Goal: Task Accomplishment & Management: Use online tool/utility

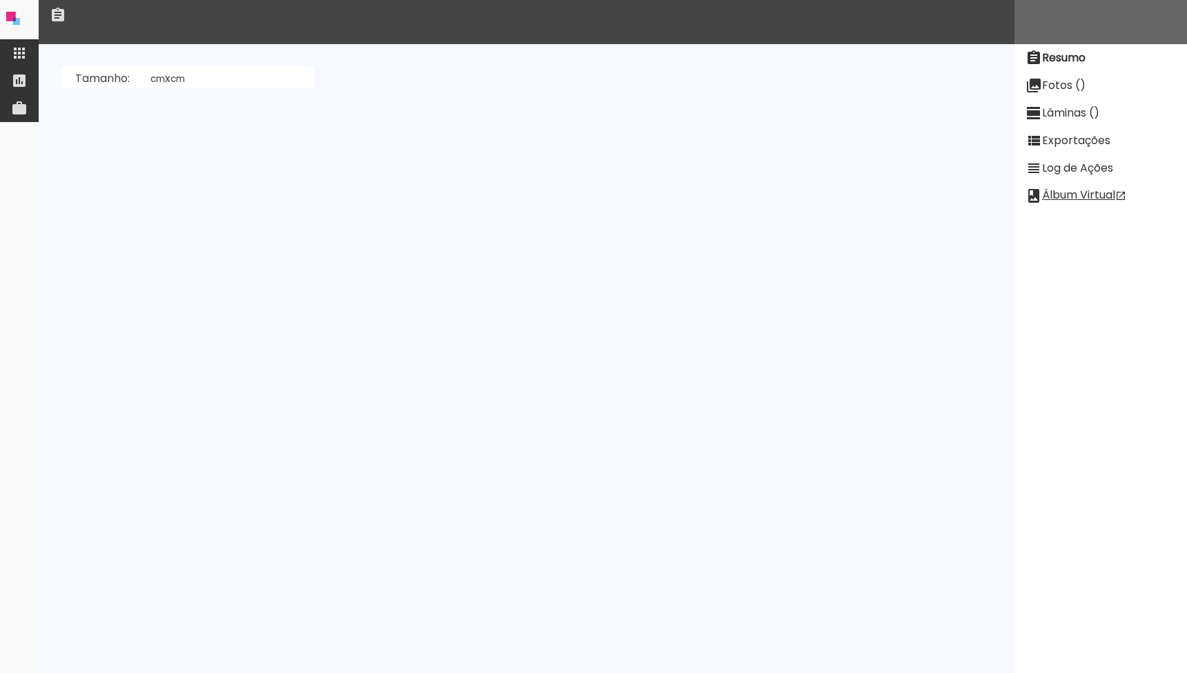
click at [19, 59] on quentale-app at bounding box center [593, 336] width 1187 height 673
click at [26, 58] on iron-icon at bounding box center [19, 53] width 17 height 17
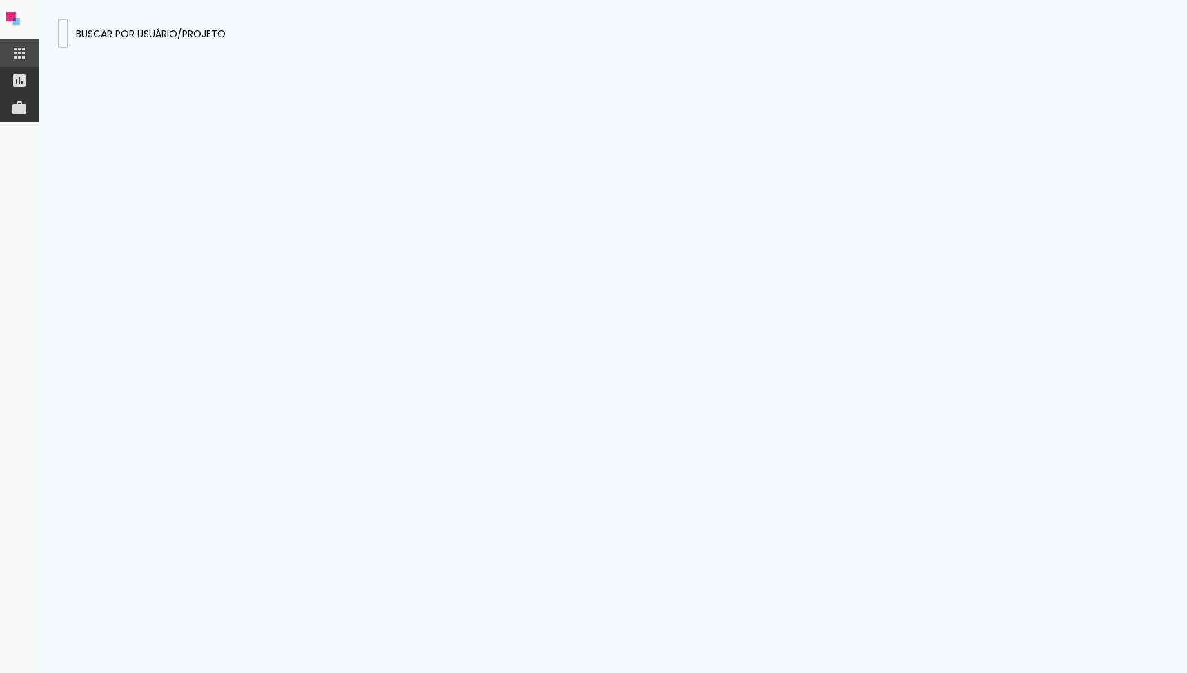
click at [63, 40] on div at bounding box center [63, 40] width 0 height 1
type input "ZzEn77iL2Pt4cCDxF"
type paper-input "ZzEn77iL2Pt4cCDxF"
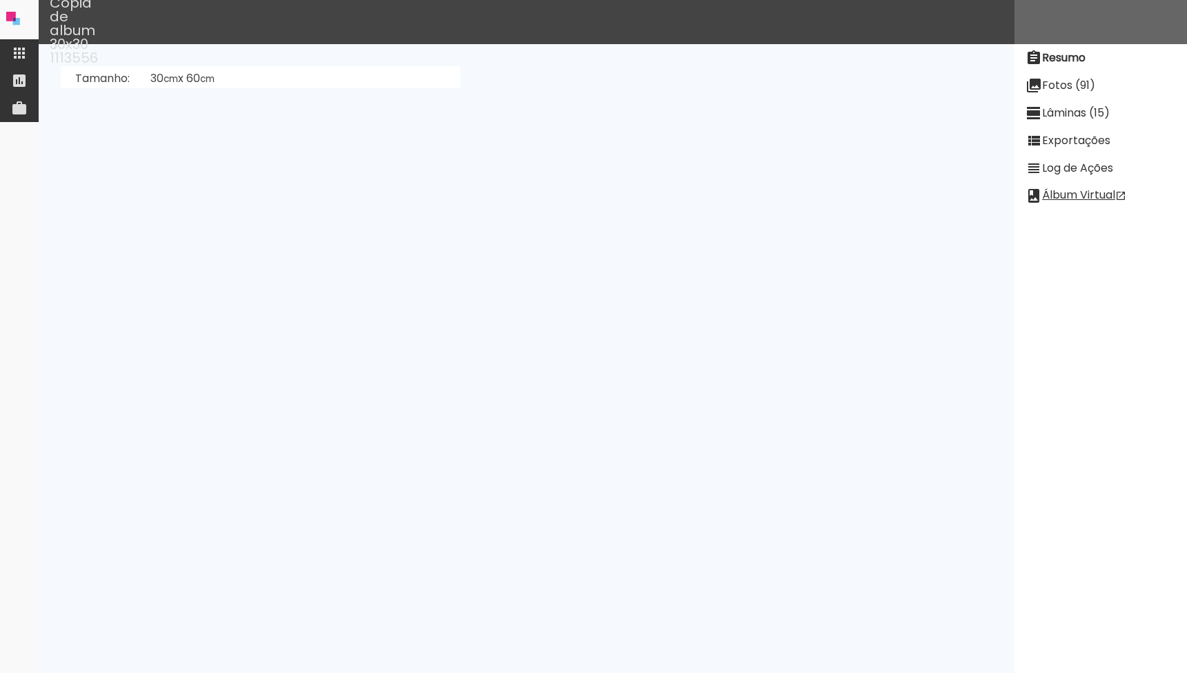
click at [1058, 103] on paper-item "Lâminas (15)" at bounding box center [1100, 113] width 172 height 28
click at [0, 0] on slot "[PERSON_NAME]" at bounding box center [0, 0] width 0 height 0
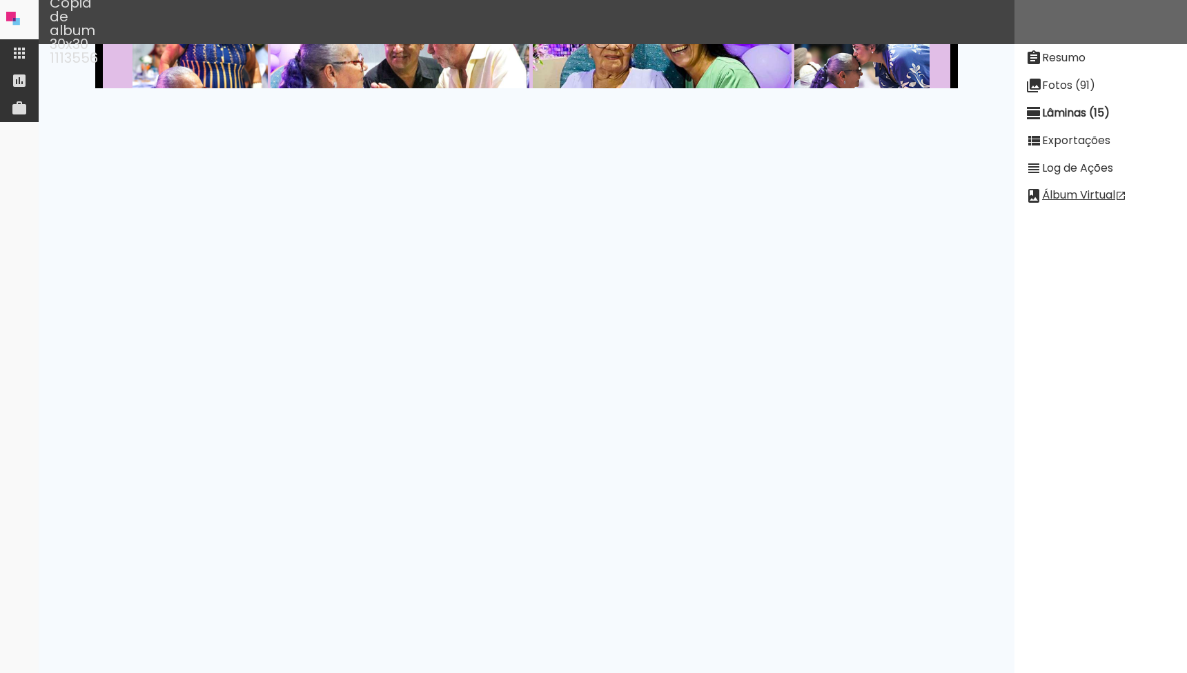
scroll to position [1743, 0]
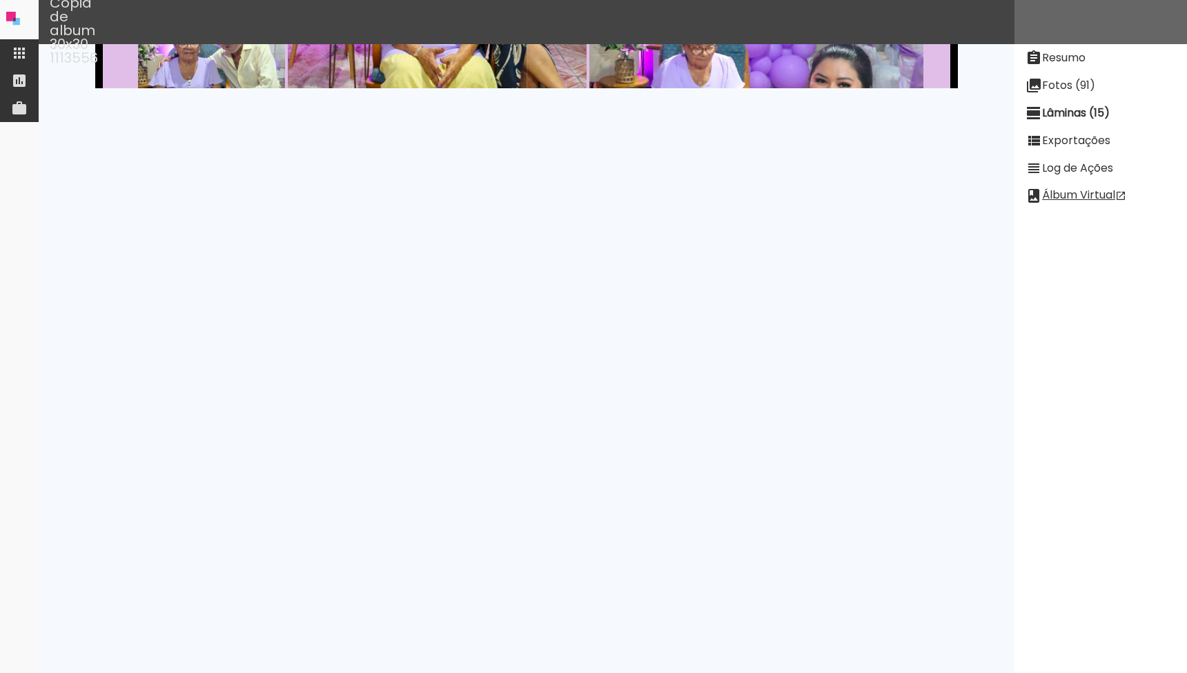
click at [1091, 155] on paper-item "Log de Ações" at bounding box center [1100, 169] width 172 height 28
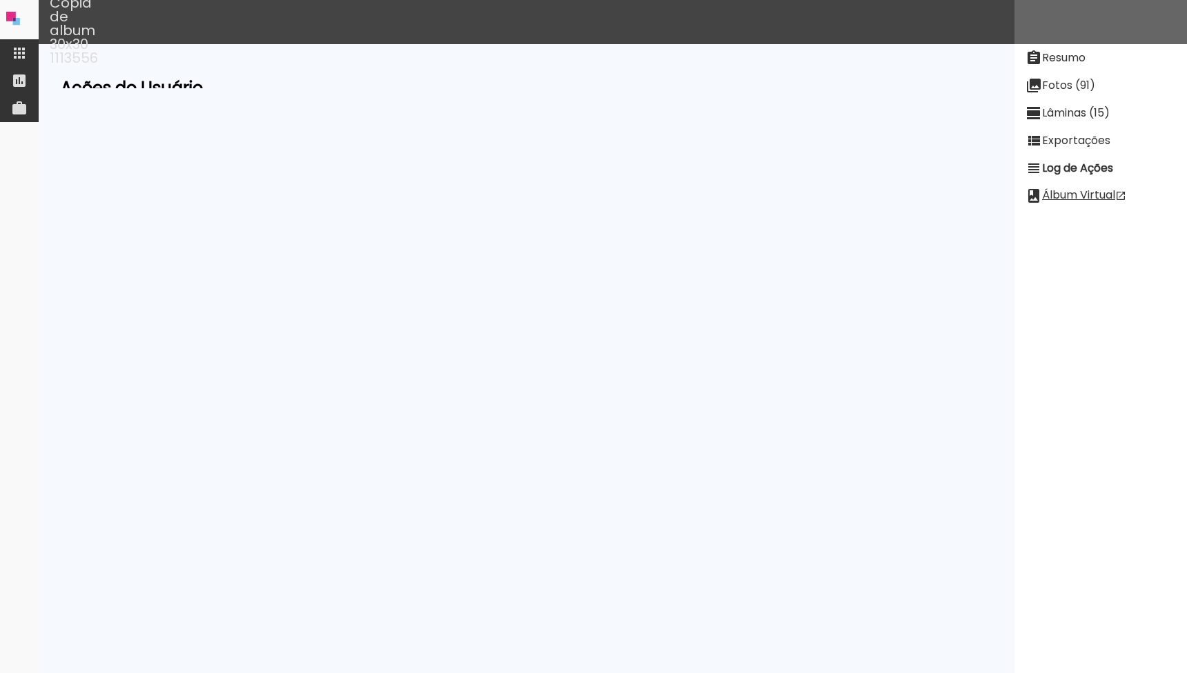
click at [0, 0] on slot "Exportações" at bounding box center [0, 0] width 0 height 0
click at [603, 428] on paper-button "Ver Log" at bounding box center [609, 417] width 59 height 26
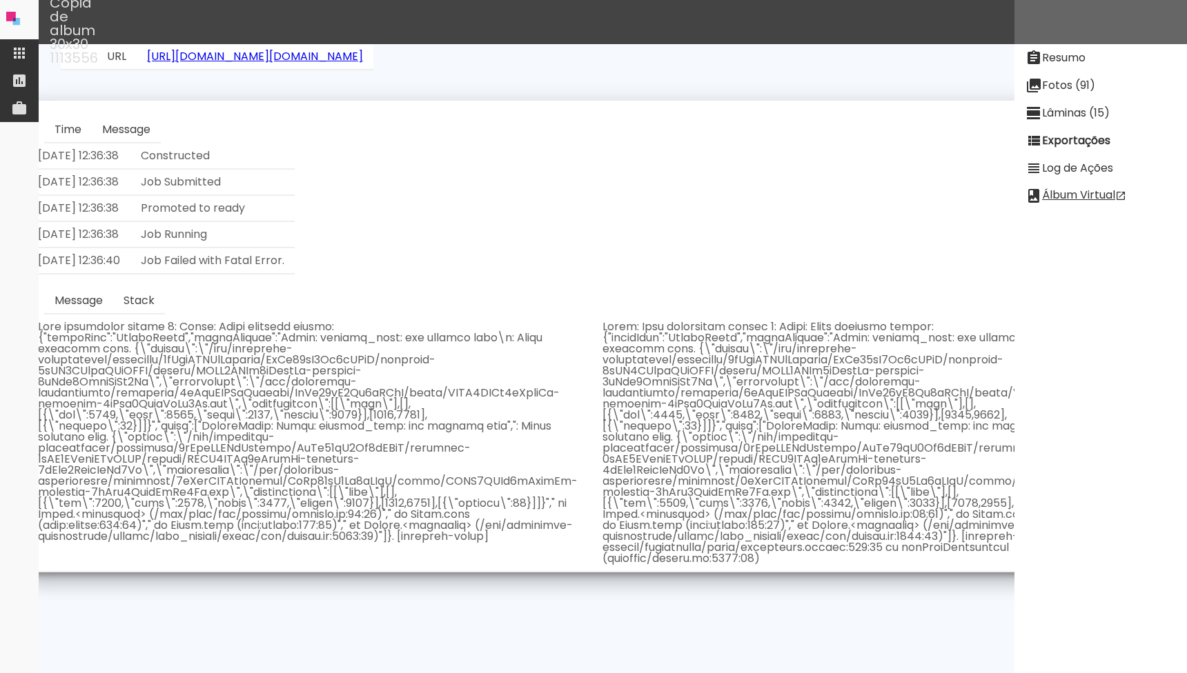
click at [522, 588] on td "Lâminas: 4rTN3XMdtrYHzHTAH,RDT3wTN4vcNB3pNsw,QnmS3g6T4EZMzKqQp,i3w25zirt2uxr9po…" at bounding box center [452, 603] width 228 height 92
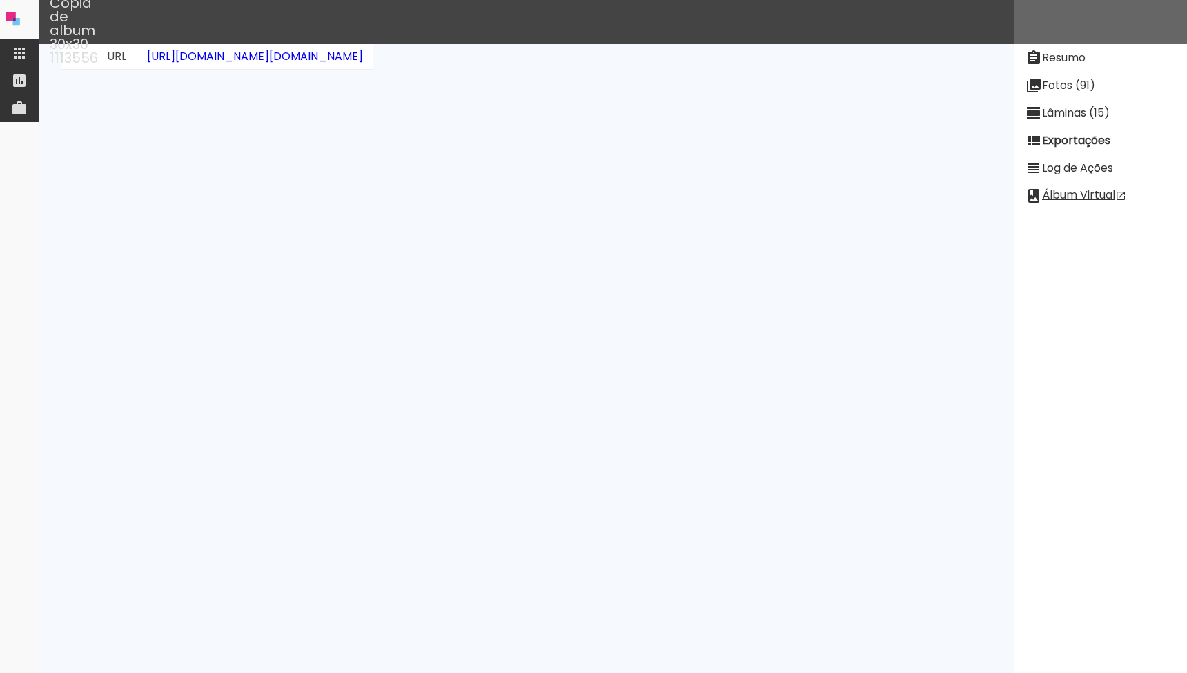
click at [621, 338] on paper-button "Ver Log" at bounding box center [609, 325] width 59 height 26
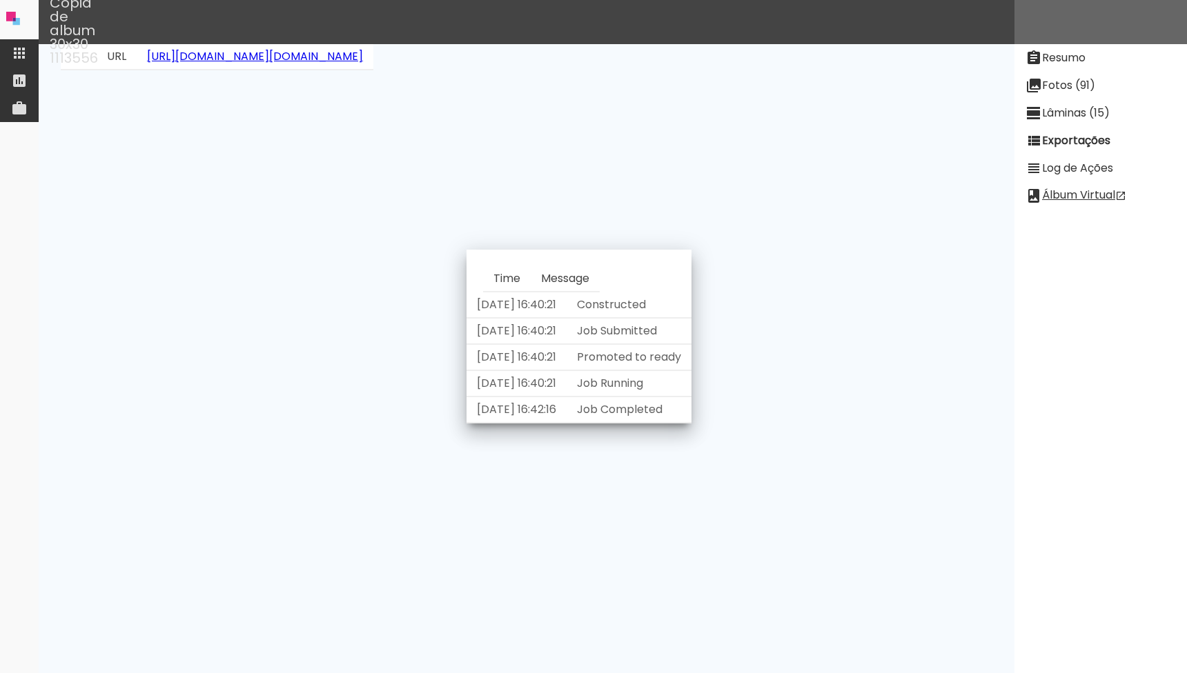
click at [555, 477] on td "Lâminas: 4rTN3XMdtrYHzHTAH,RDT3wTN4vcNB3pNsw,QnmS3g6T4EZMzKqQp,i3w25zirt2uxr9po…" at bounding box center [452, 510] width 228 height 92
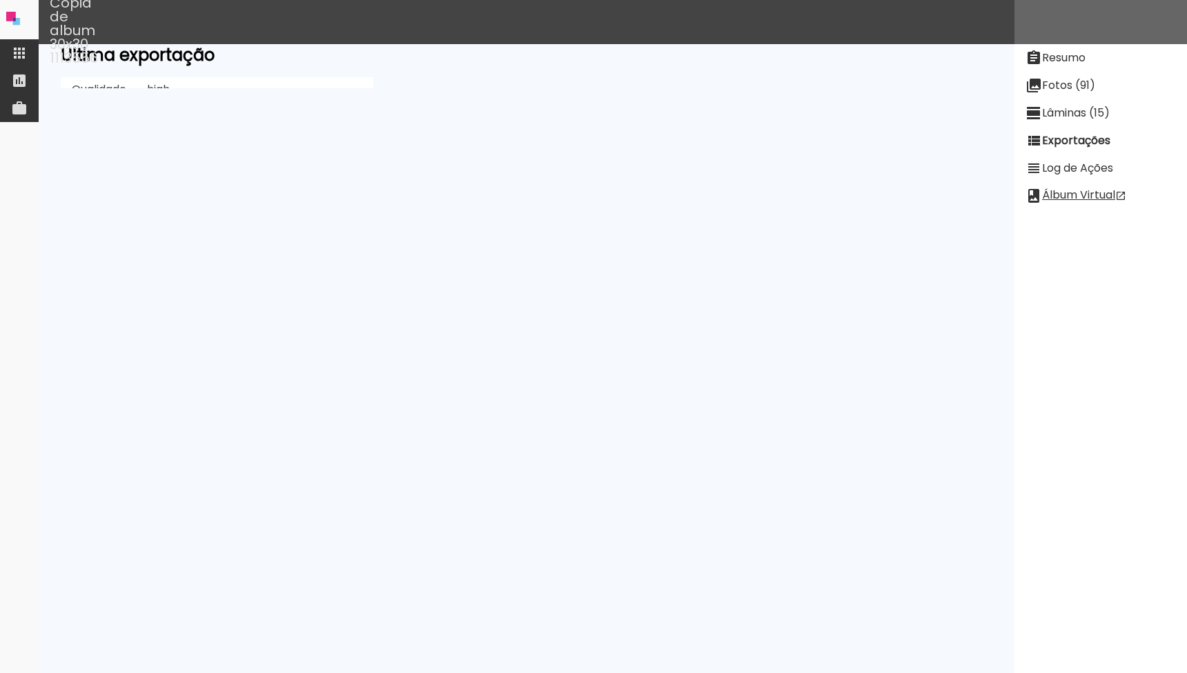
scroll to position [39, 0]
click at [12, 62] on paper-item at bounding box center [19, 53] width 39 height 28
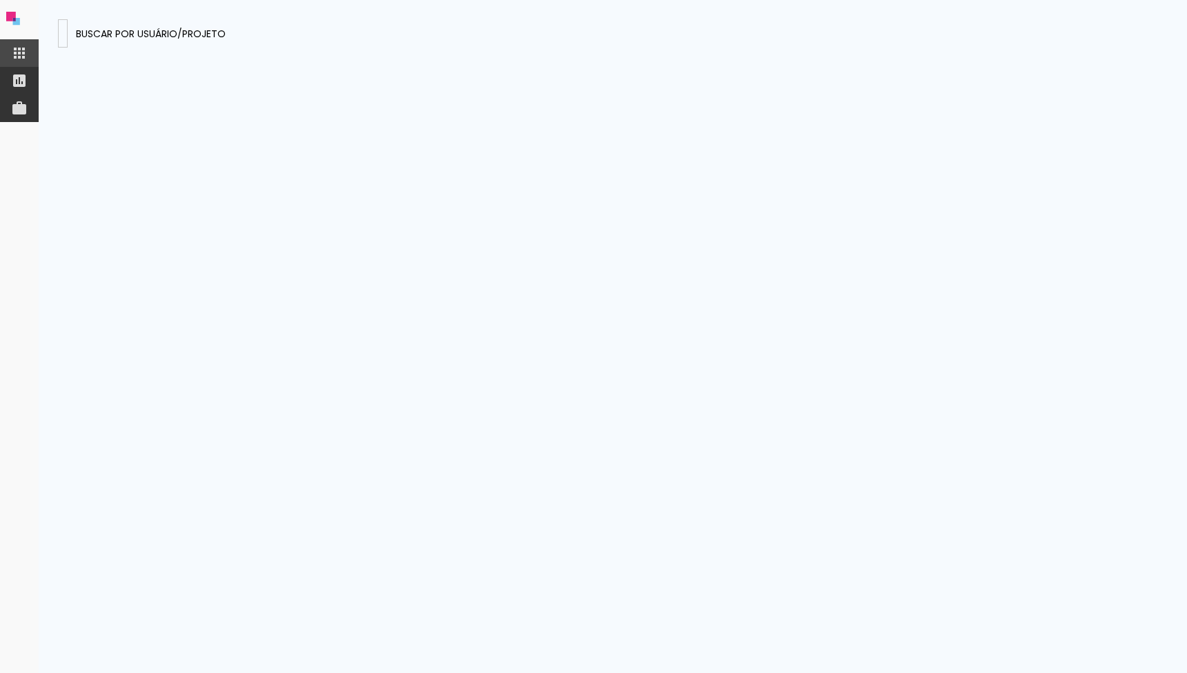
click at [63, 34] on input "ZzEn77iL2Pt4cCDxF" at bounding box center [63, 33] width 0 height 14
type input "hiBLEwWKQw2CacPTv"
type paper-input "hiBLEwWKQw2CacPTv"
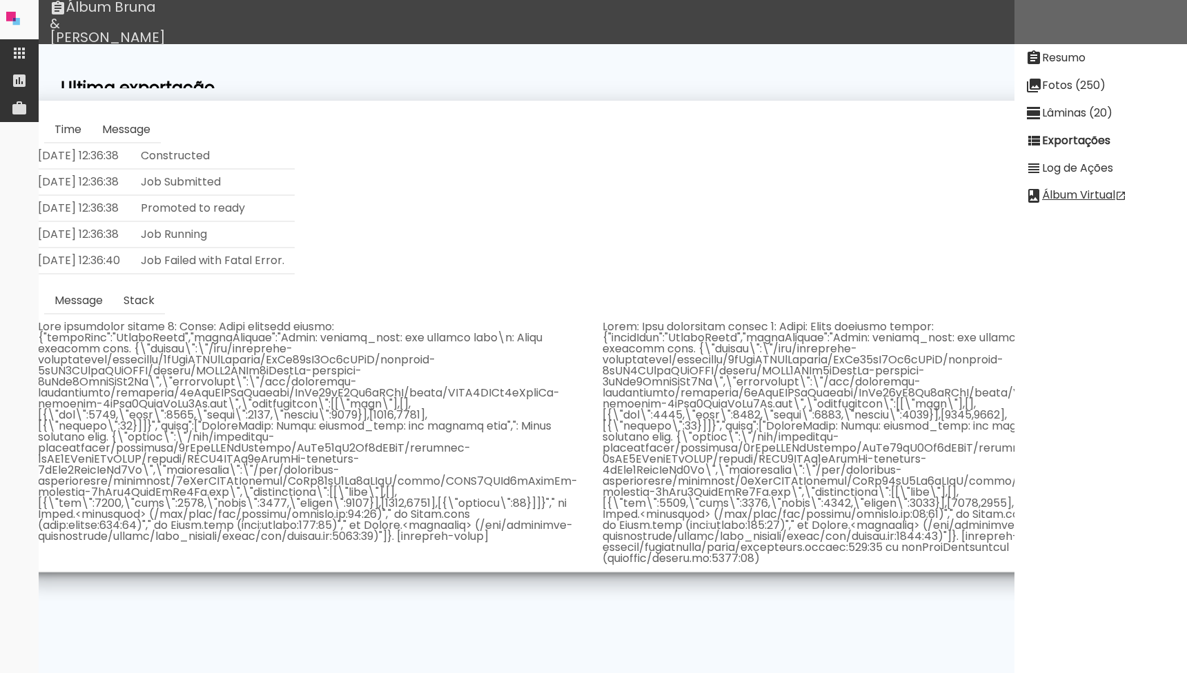
click at [610, 39] on div "Álbum Bruna & [PERSON_NAME]" at bounding box center [632, 22] width 1187 height 44
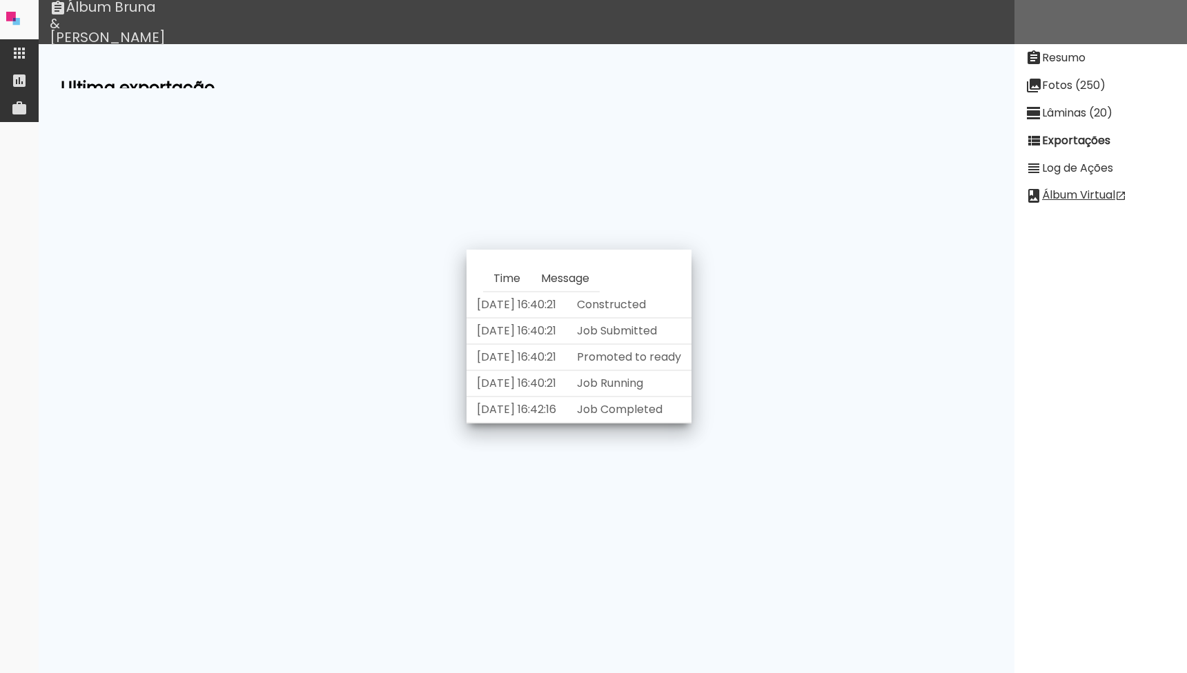
click at [605, 88] on neon-animatable "Ultima exportação Qualidade low Estado internal-error Passo Steps@/selectedProj…" at bounding box center [527, 66] width 976 height 44
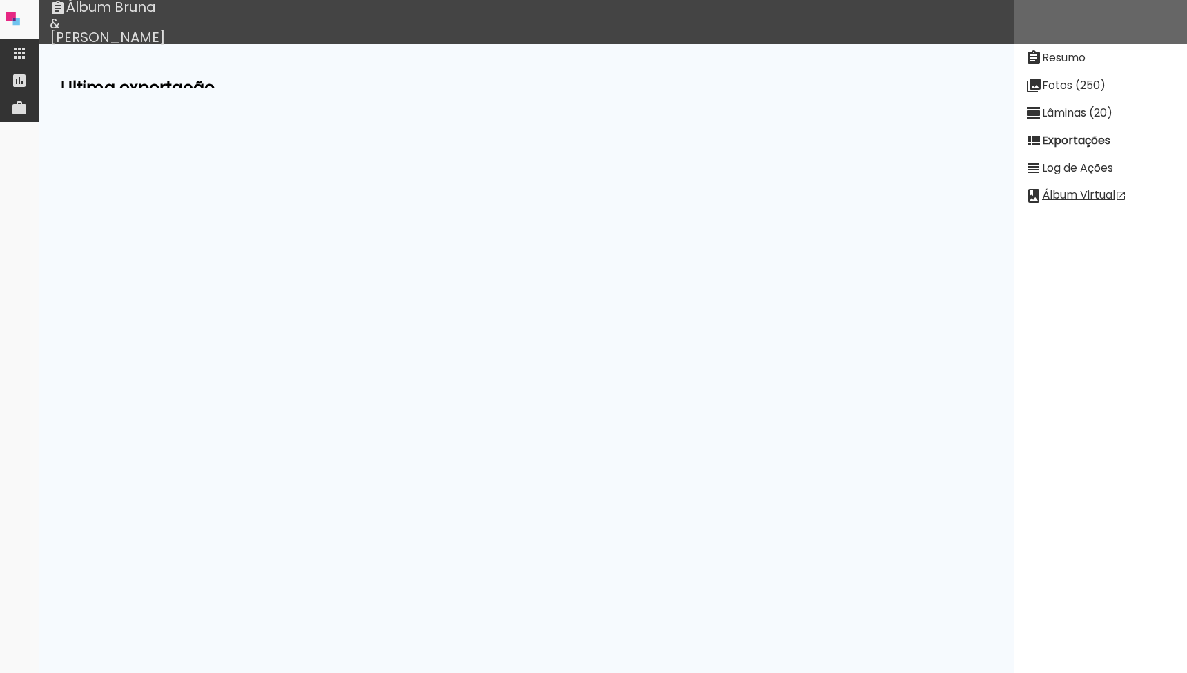
click at [0, 0] on slot "Ver Log" at bounding box center [0, 0] width 0 height 0
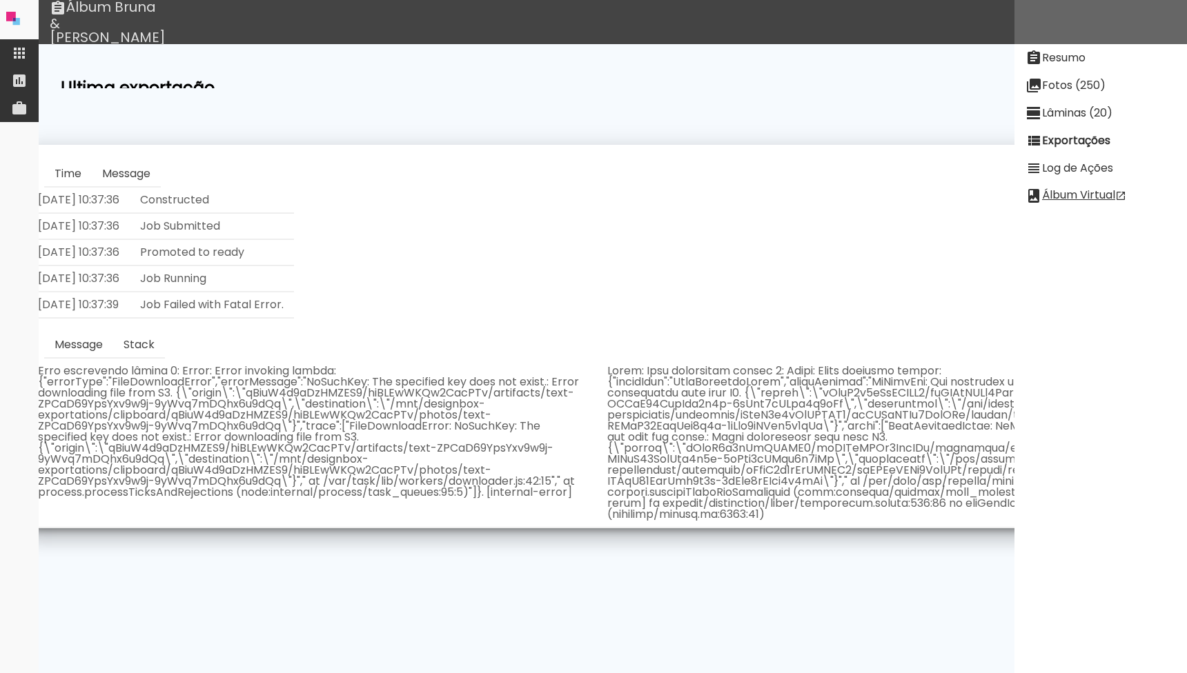
click at [374, 64] on neon-animatable "Ultima exportação Qualidade low Estado internal-error Passo Steps@/selectedProj…" at bounding box center [527, 66] width 976 height 44
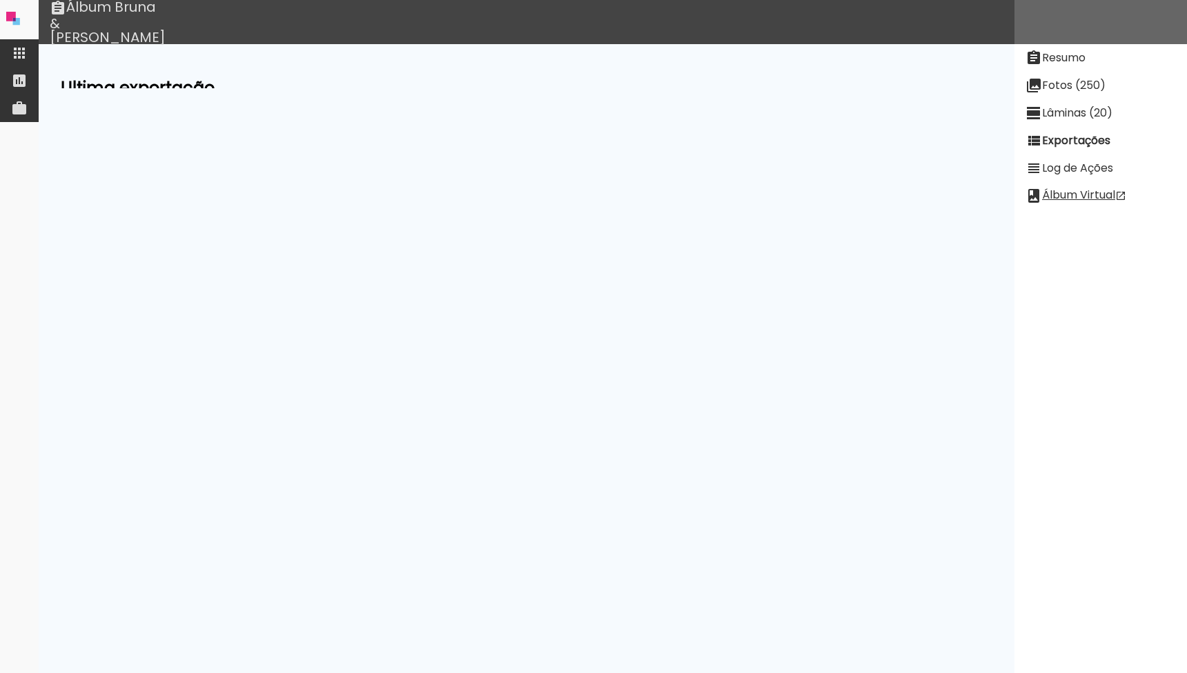
click at [1046, 67] on paper-item "Resumo" at bounding box center [1100, 58] width 172 height 28
click at [235, 178] on td "[PERSON_NAME] (qBiuW4d9aDzHMZES9)" at bounding box center [261, 190] width 242 height 26
click at [230, 190] on link "[PERSON_NAME] (qBiuW4d9aDzHMZES9)" at bounding box center [260, 189] width 221 height 16
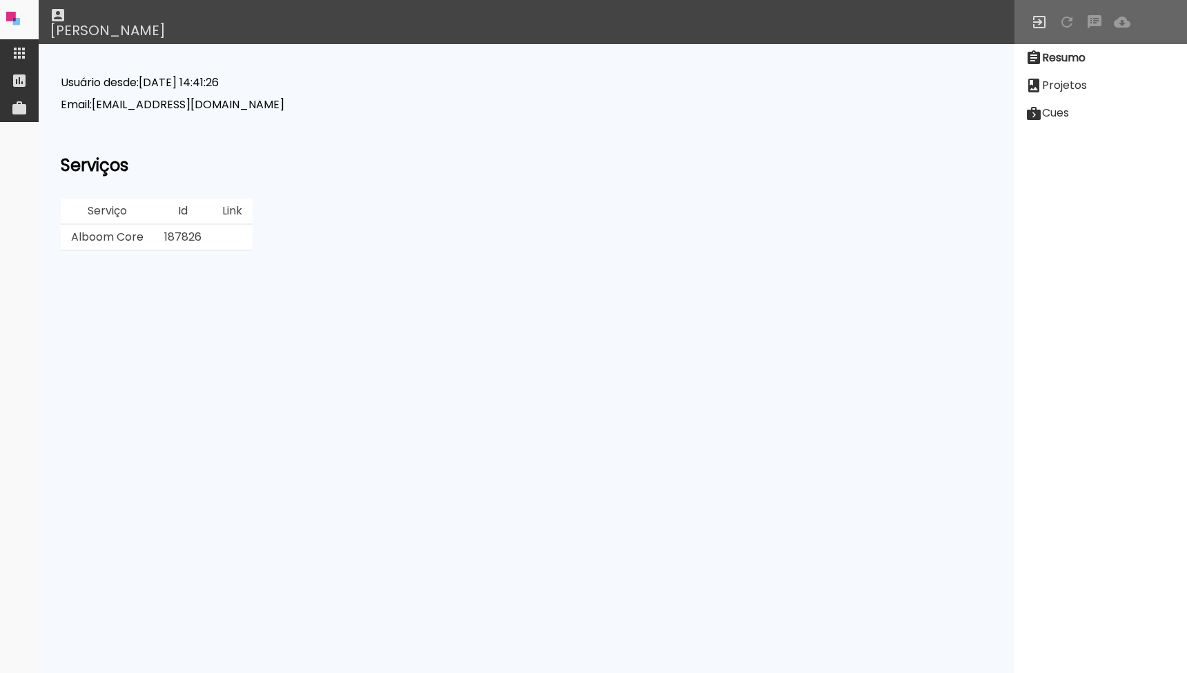
click at [178, 232] on td "187826" at bounding box center [183, 238] width 58 height 26
click at [0, 0] on slot "Projetos" at bounding box center [0, 0] width 0 height 0
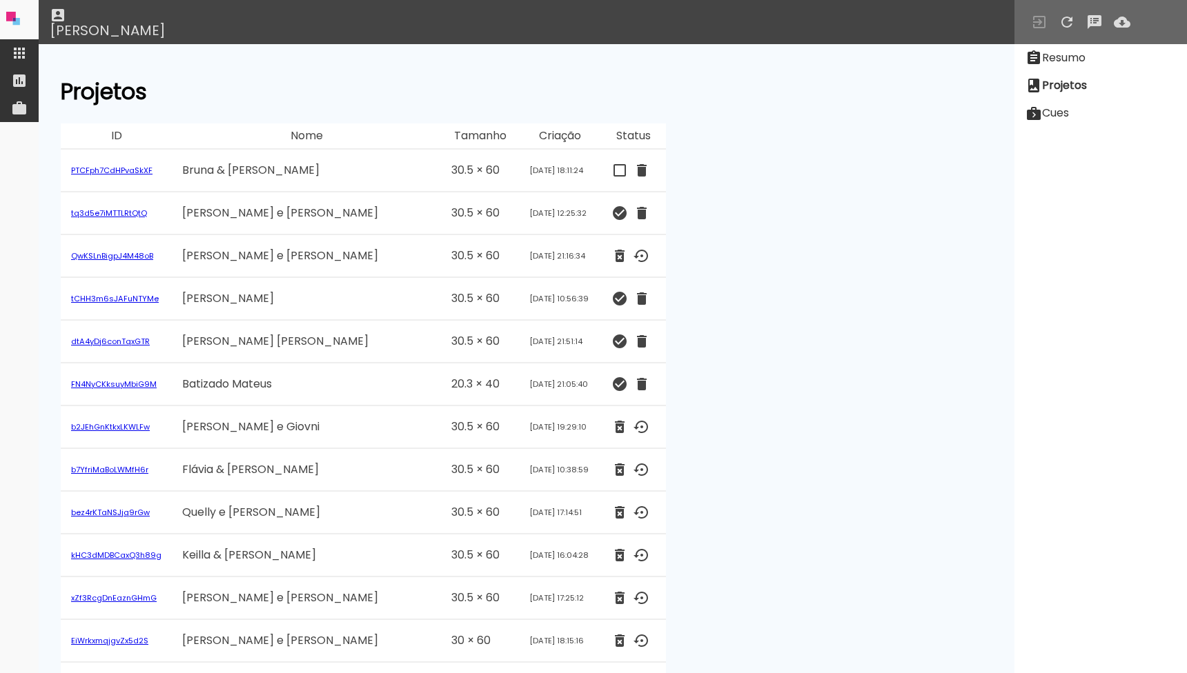
click at [1078, 49] on paper-item "Resumo" at bounding box center [1100, 58] width 172 height 28
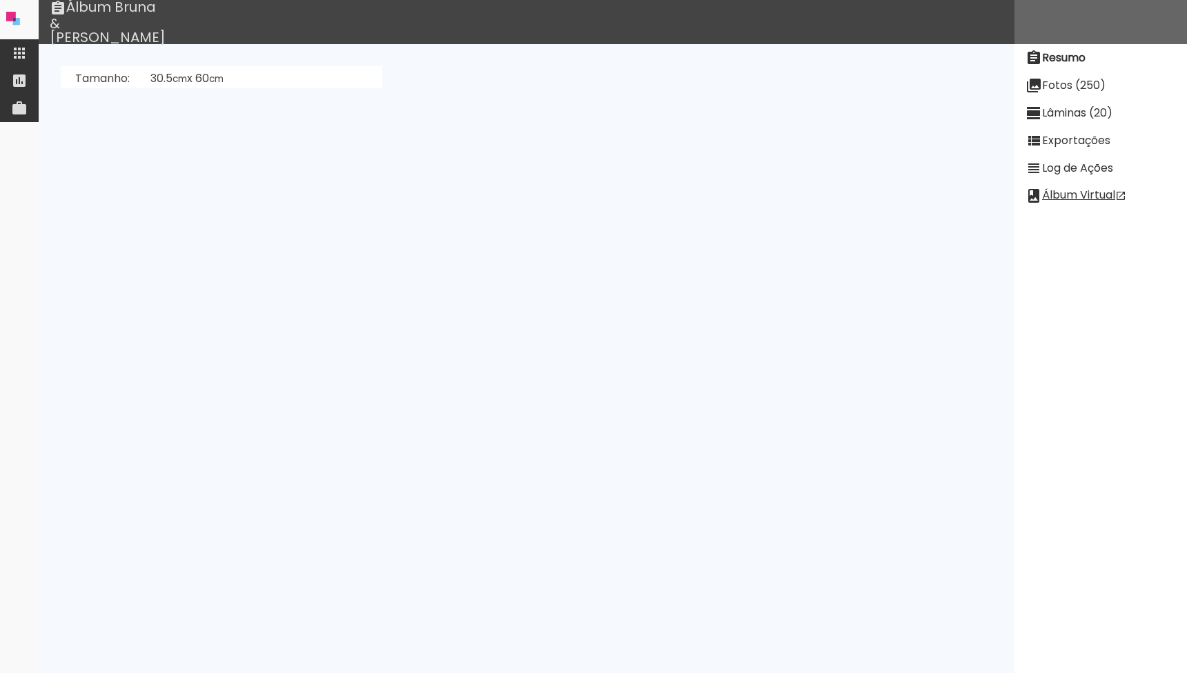
click at [1057, 128] on paper-item "Exportações" at bounding box center [1100, 141] width 172 height 28
click at [0, 0] on slot "Ver Log" at bounding box center [0, 0] width 0 height 0
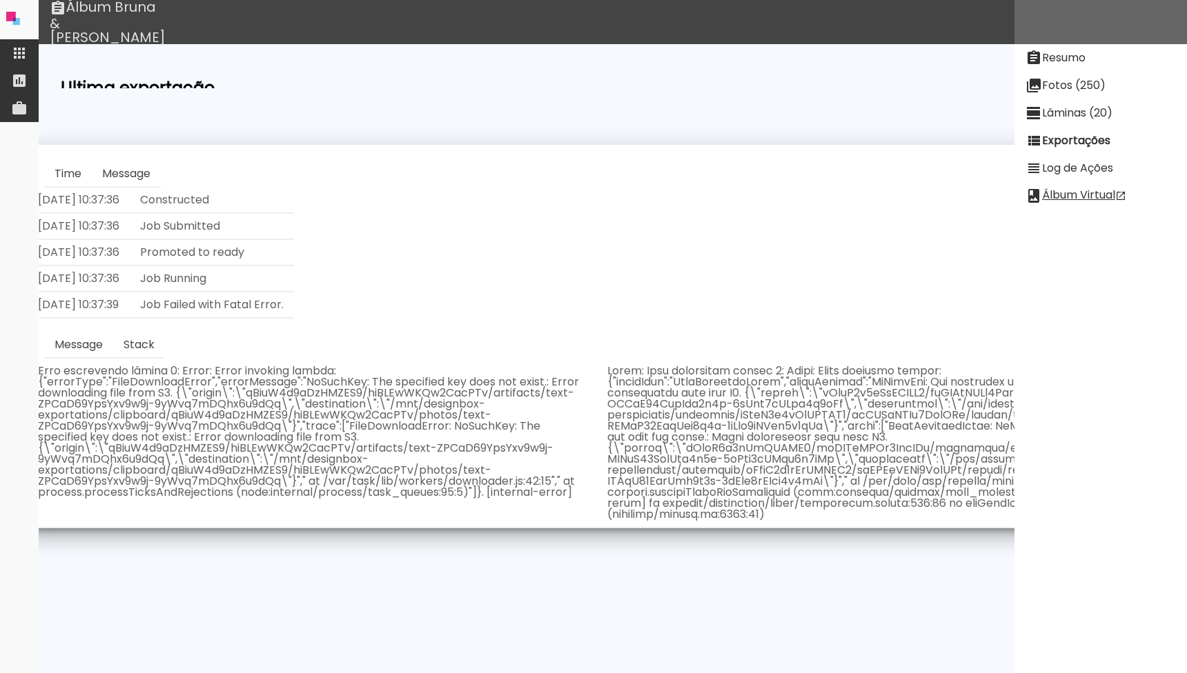
click at [505, 564] on td "Lâminas: ZPCaD69YpsYxv9w9j,o4WpD7EXuMMMSAnan,i2FxTXYPGoaTWtrJh,yjJB39YTzxeuTDKP…" at bounding box center [453, 521] width 228 height 92
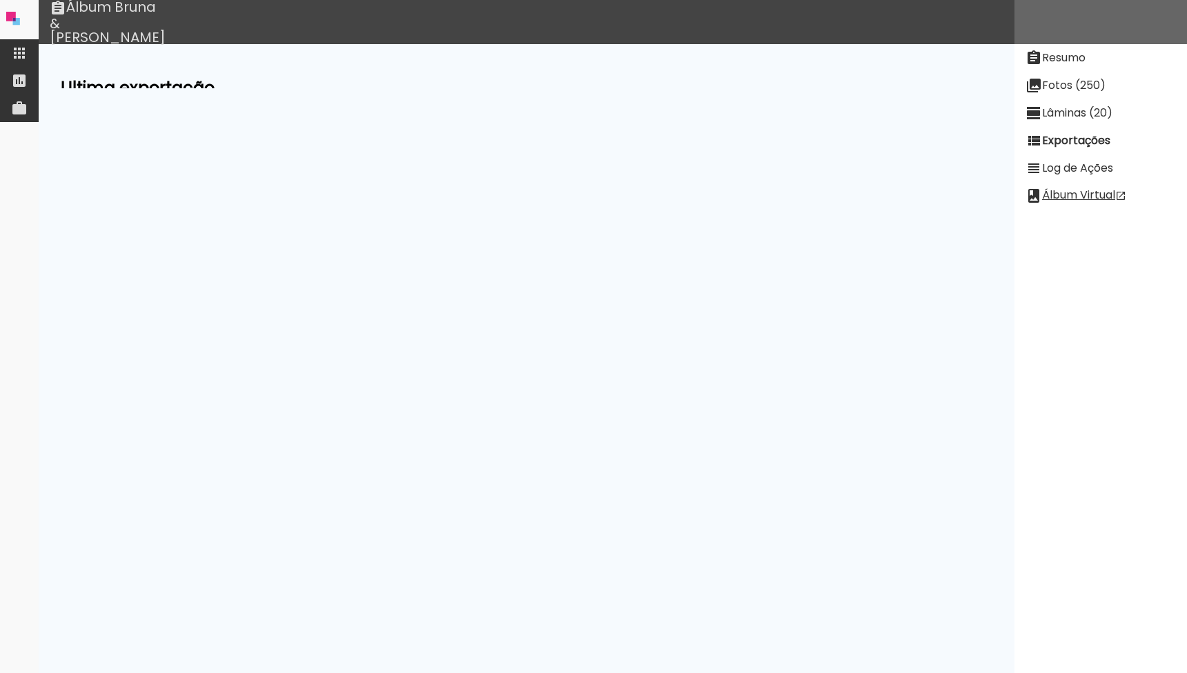
click at [0, 0] on slot "Exibir falha detectada em Sep 05 2025 05:57:36" at bounding box center [0, 0] width 0 height 0
click at [488, 88] on neon-animatable "Ultima exportação Qualidade low Estado working Passo Steps@/selectedProject/exp…" at bounding box center [527, 66] width 976 height 44
click at [14, 55] on iron-icon at bounding box center [19, 53] width 17 height 17
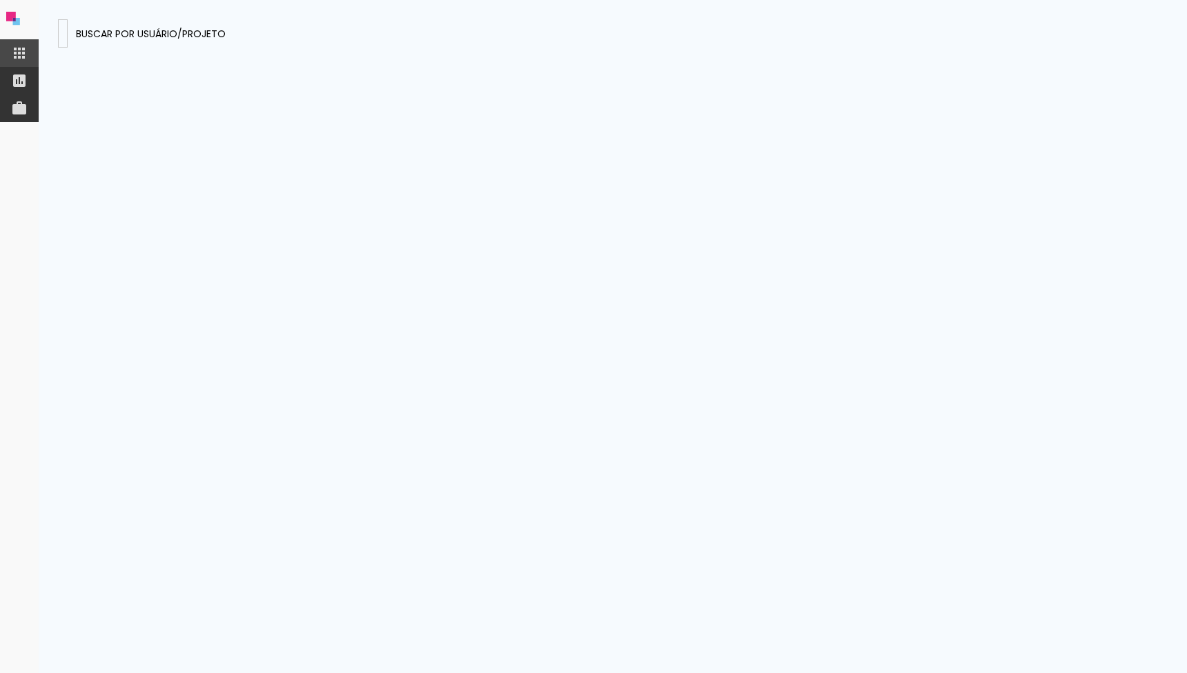
click at [63, 34] on input "hiBLEwWKQw2CacPTv" at bounding box center [63, 33] width 0 height 14
type input "bEWcEs4yXJ563pQea"
type paper-input "bEWcEs4yXJ563pQea"
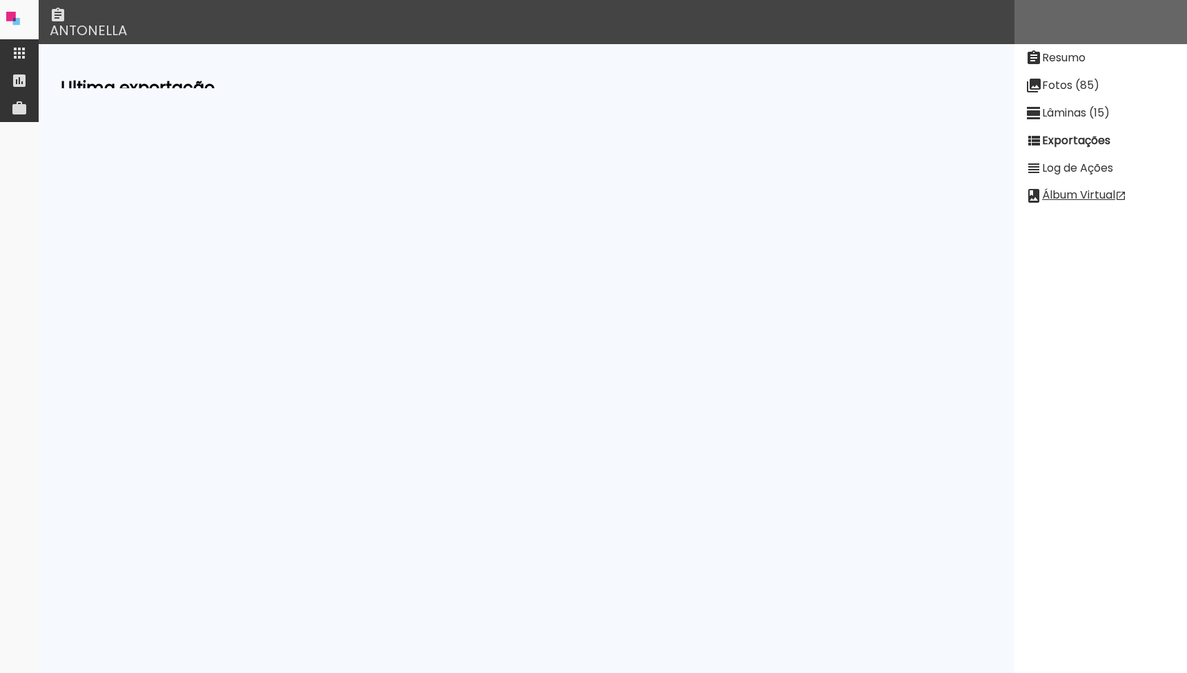
click at [325, 230] on td at bounding box center [264, 228] width 255 height 26
click at [0, 0] on slot "Exibir falha detectada em Sep 04 2025 17:06:50" at bounding box center [0, 0] width 0 height 0
click at [0, 0] on slot "Resumo" at bounding box center [0, 0] width 0 height 0
click at [290, 185] on link "IDA ARIA FERREIRA DA LUZ (onrqoeLDu6wcpTEMg)" at bounding box center [365, 189] width 431 height 16
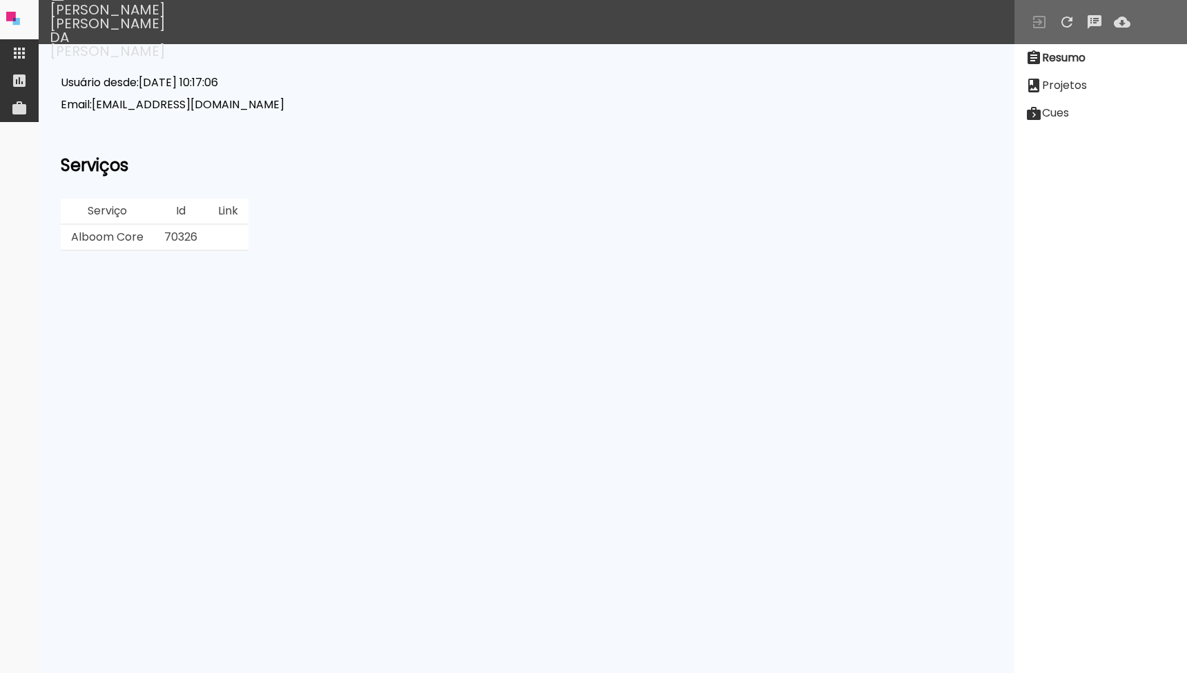
click at [180, 236] on td "70326" at bounding box center [181, 238] width 54 height 26
click at [0, 0] on slot "Projetos" at bounding box center [0, 0] width 0 height 0
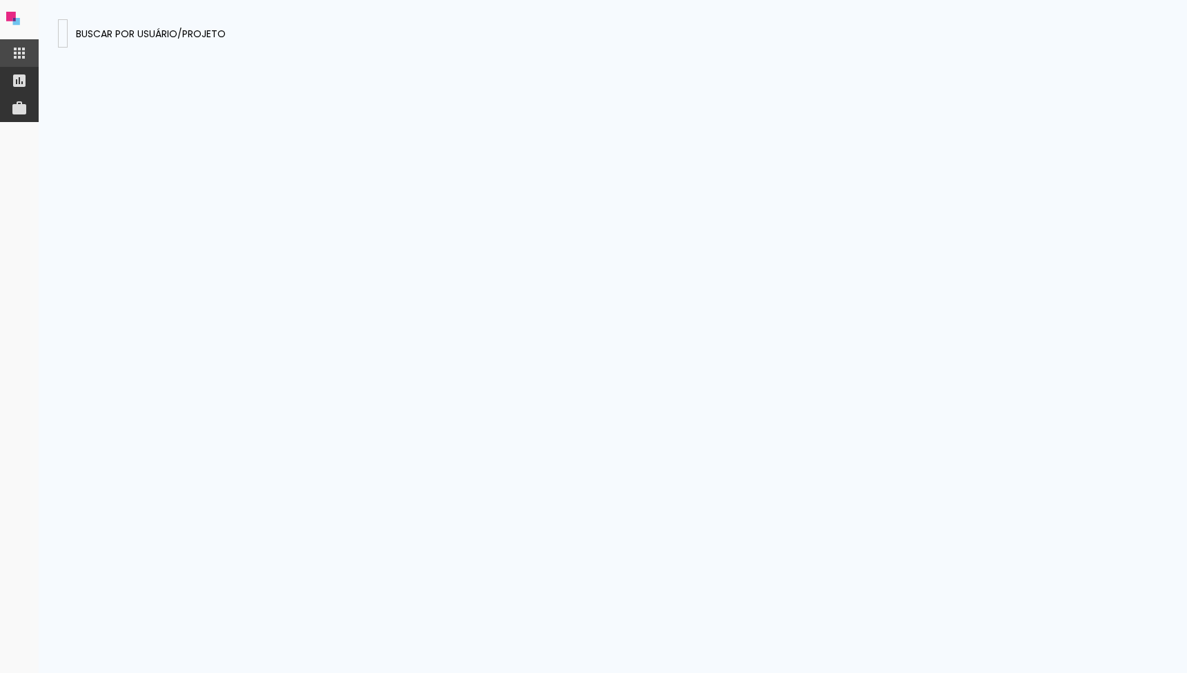
click at [63, 26] on input "bEWcEs4yXJ563pQea" at bounding box center [63, 33] width 0 height 14
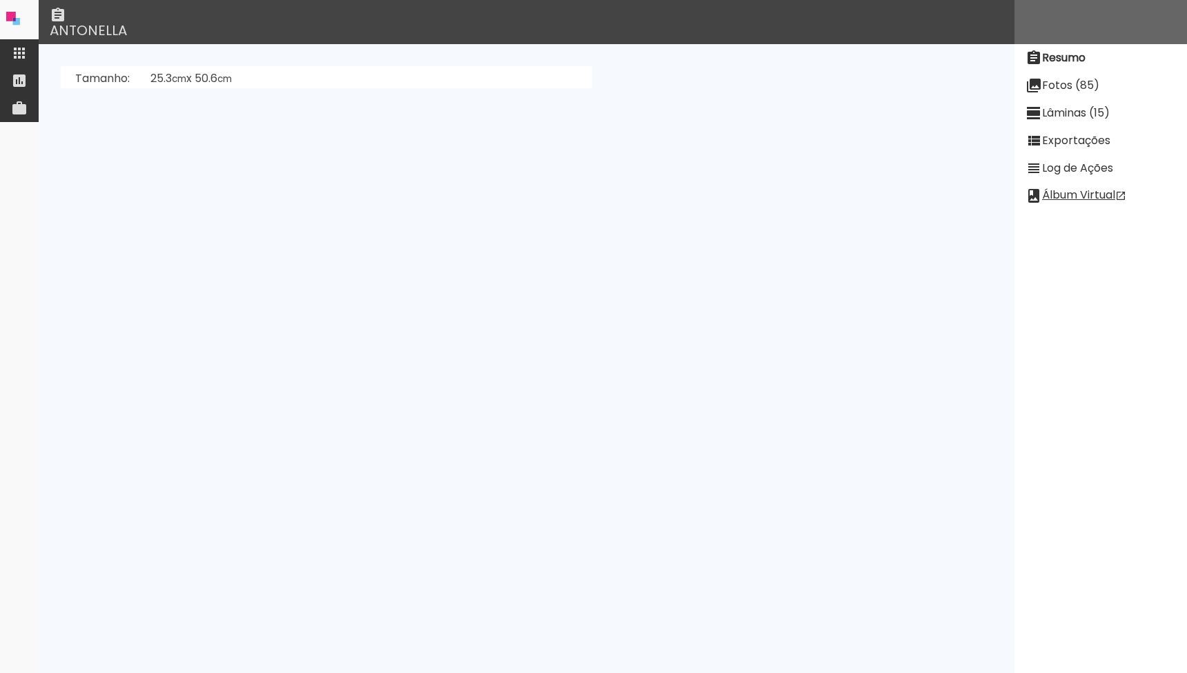
click at [1052, 101] on paper-item "Lâminas (15)" at bounding box center [1100, 113] width 172 height 28
click at [0, 0] on slot "[PERSON_NAME]" at bounding box center [0, 0] width 0 height 0
click at [0, 0] on slot "Fotos (85)" at bounding box center [0, 0] width 0 height 0
click at [771, 120] on input "todas ()" at bounding box center [751, 125] width 218 height 17
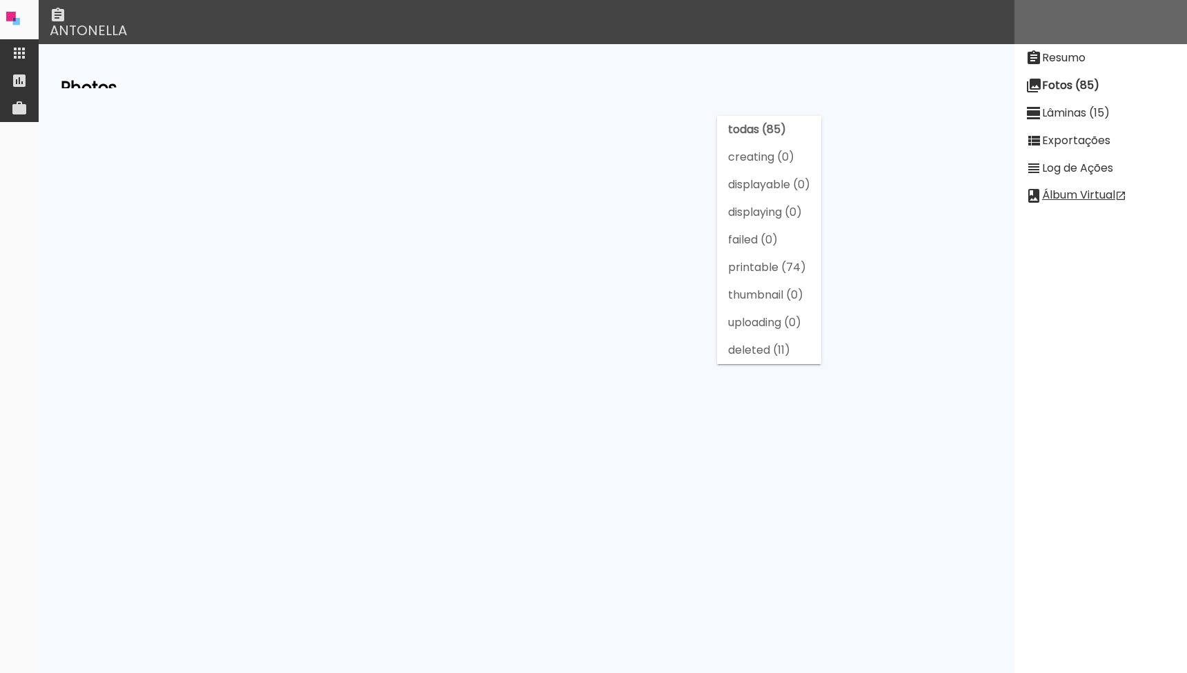
click at [769, 142] on paper-item "todas (85)" at bounding box center [769, 130] width 104 height 28
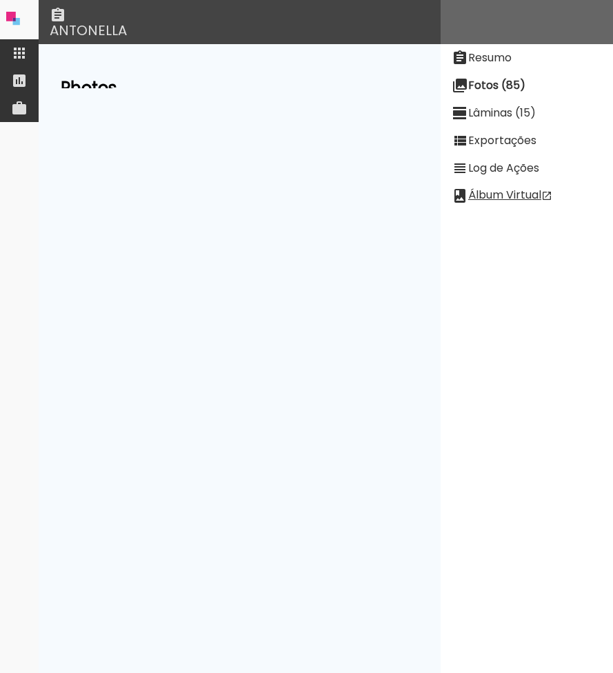
click at [0, 0] on slot "Exportações" at bounding box center [0, 0] width 0 height 0
click at [0, 0] on slot "Exibir falha detectada em Sep 05 2025 06:02:16" at bounding box center [0, 0] width 0 height 0
click at [499, 99] on paper-item "Lâminas (15)" at bounding box center [527, 113] width 172 height 28
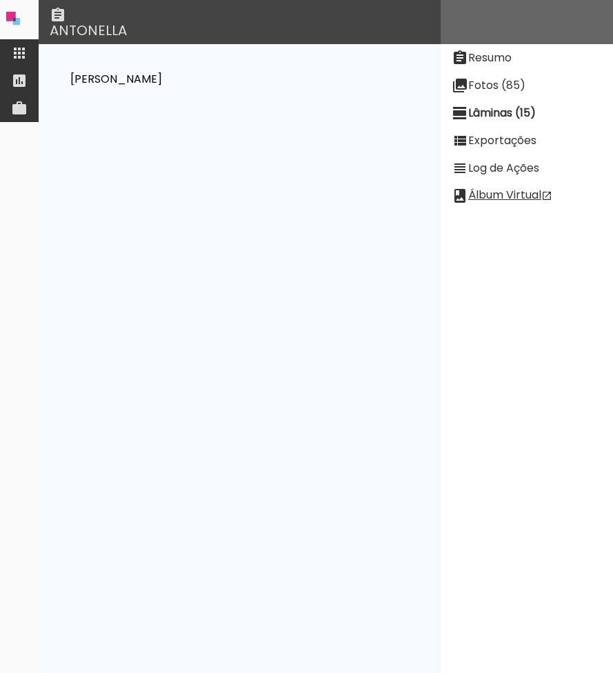
click at [0, 0] on slot "Fotos (85)" at bounding box center [0, 0] width 0 height 0
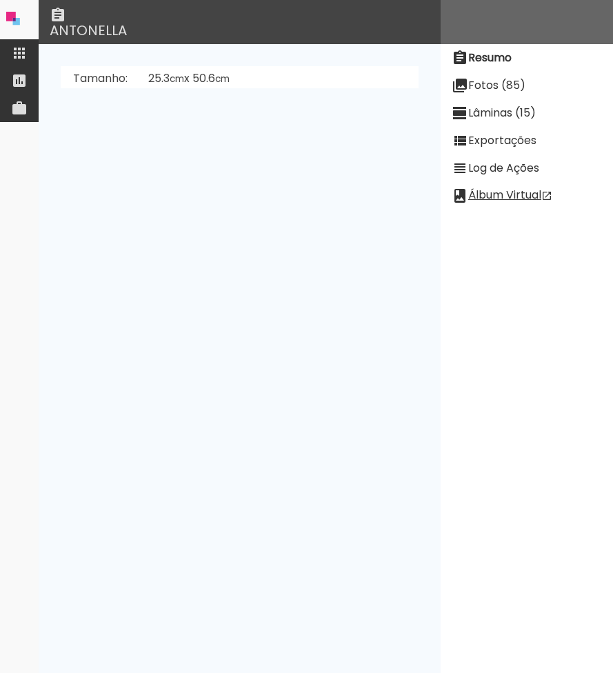
click at [0, 0] on slot "Fotos (85)" at bounding box center [0, 0] width 0 height 0
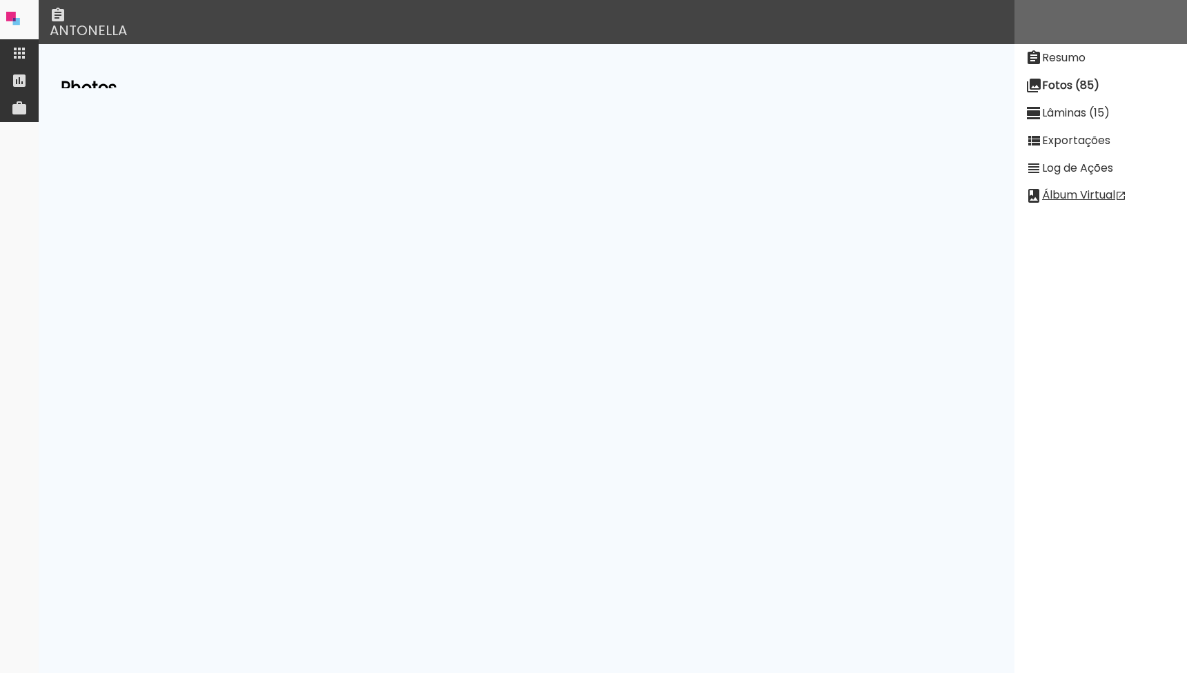
click at [278, 151] on div "8gT2nXsvTqXnF7C6G" at bounding box center [216, 159] width 124 height 29
click at [0, 0] on slot "Resumo" at bounding box center [0, 0] width 0 height 0
click at [0, 0] on slot "Lâminas (15)" at bounding box center [0, 0] width 0 height 0
click at [0, 0] on slot "[PERSON_NAME]" at bounding box center [0, 0] width 0 height 0
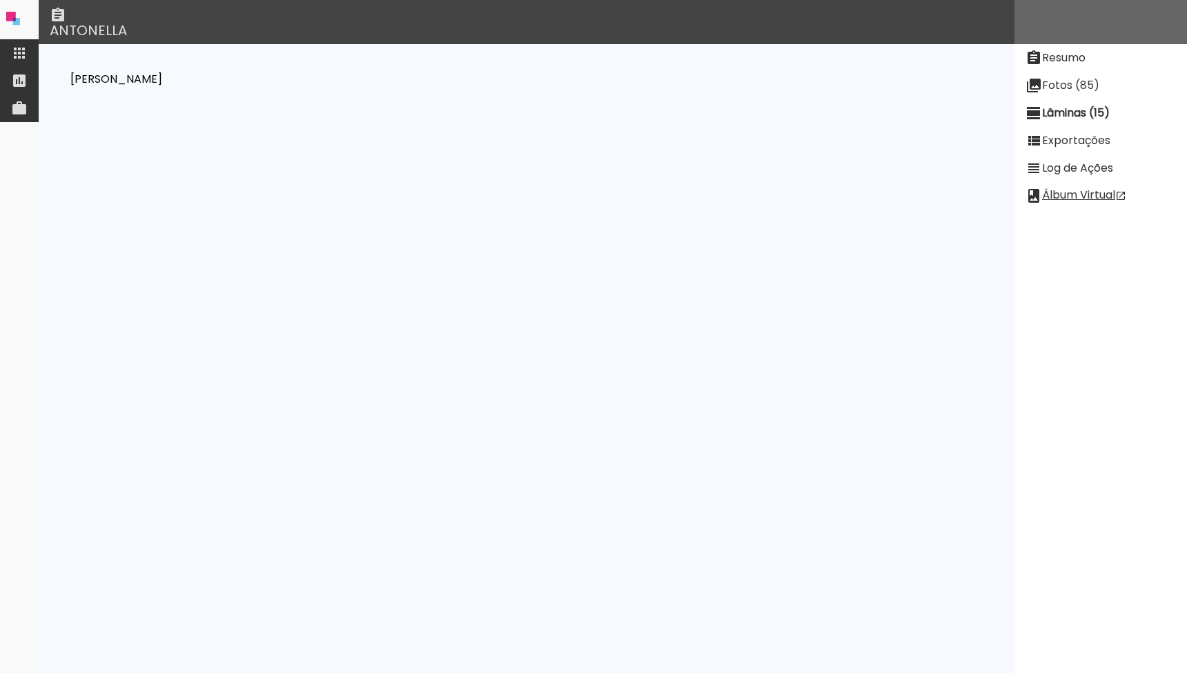
click at [0, 0] on slot "Fotos (85)" at bounding box center [0, 0] width 0 height 0
click at [278, 150] on div "8gT2nXsvTqXnF7C6G" at bounding box center [216, 159] width 124 height 29
click at [275, 182] on div "bE4LS9k3m4eKxx583" at bounding box center [214, 186] width 121 height 29
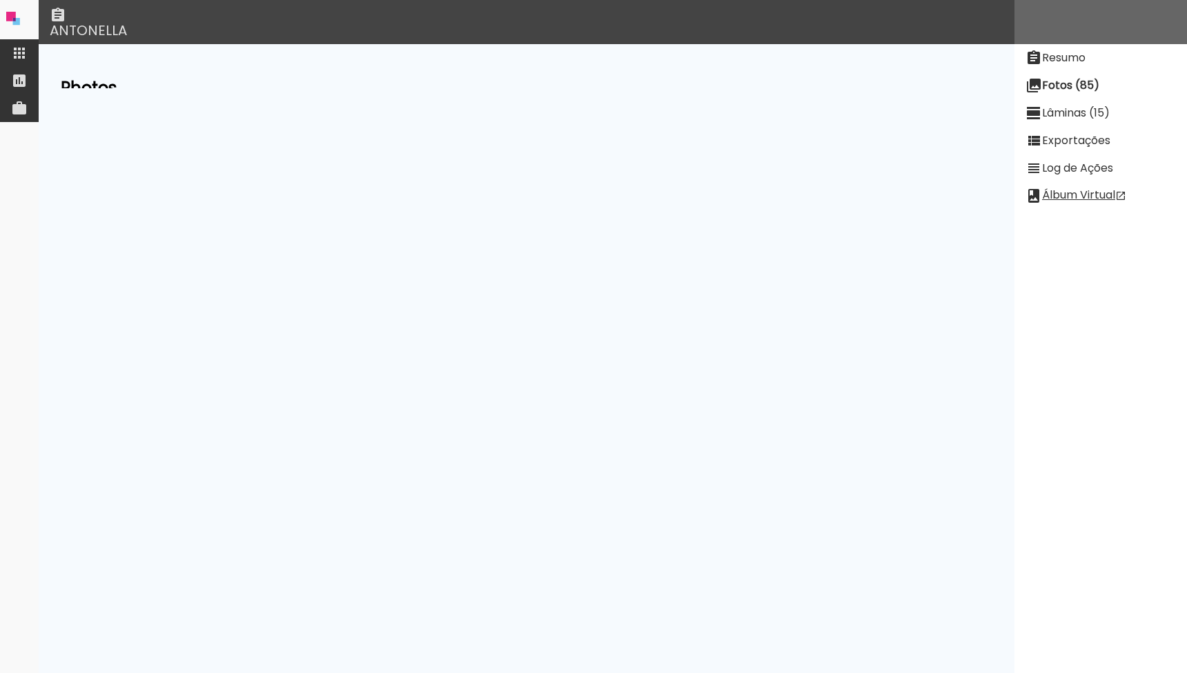
click at [278, 150] on div "8gT2nXsvTqXnF7C6G" at bounding box center [216, 159] width 124 height 29
click at [272, 202] on div "35CwuTssXntjnN3Da" at bounding box center [213, 213] width 118 height 29
click at [275, 241] on div "S6vSDrRNPPoxXBQ93" at bounding box center [214, 240] width 121 height 29
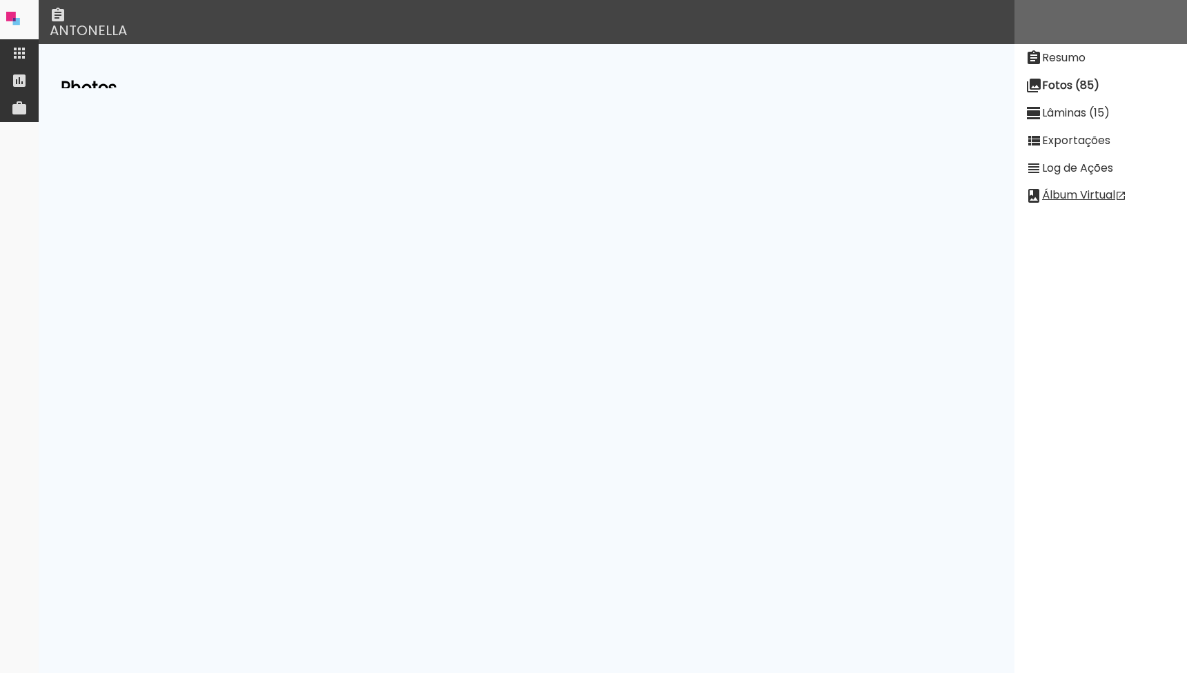
click at [275, 241] on div "S6vSDrRNPPoxXBQ93" at bounding box center [214, 240] width 121 height 29
click at [275, 236] on div "S6vSDrRNPPoxXBQ93" at bounding box center [214, 240] width 121 height 29
click at [246, 229] on div "bX29fsofxXiknC2TP" at bounding box center [191, 230] width 110 height 19
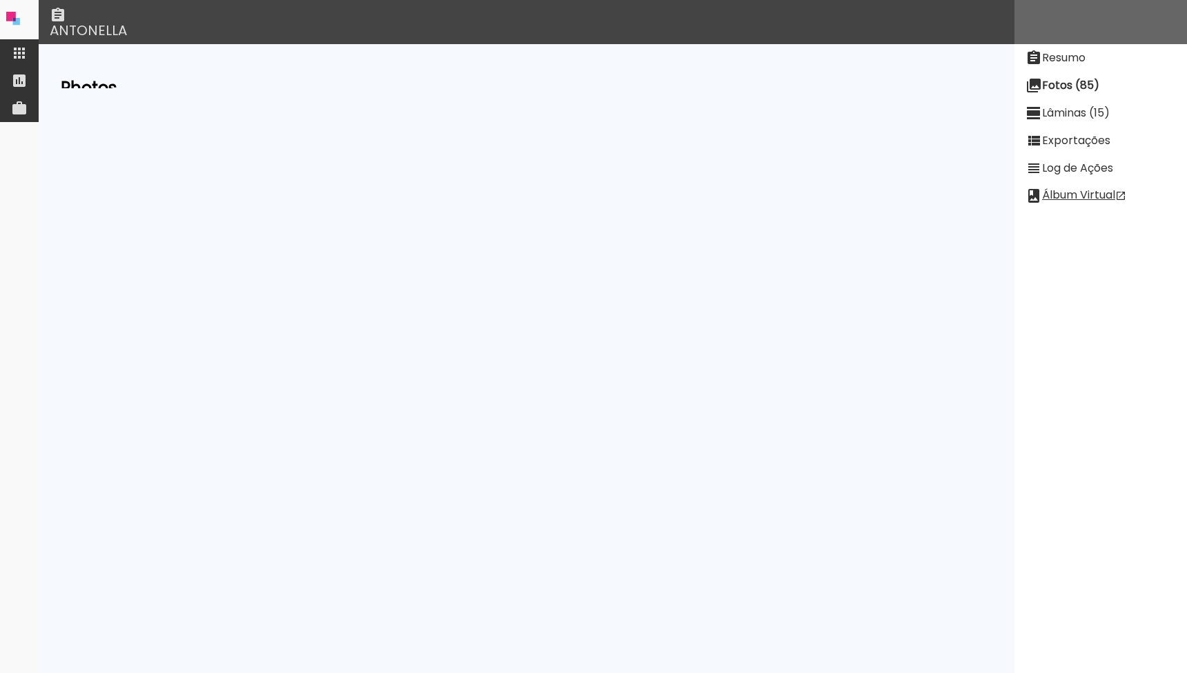
click at [246, 229] on div "bX29fsofxXiknC2TP" at bounding box center [191, 230] width 110 height 19
click at [259, 251] on div "ppScgM5Q7naiBxn49" at bounding box center [198, 262] width 124 height 29
click at [253, 286] on div "vBsynNxACiZH2egua" at bounding box center [194, 289] width 117 height 29
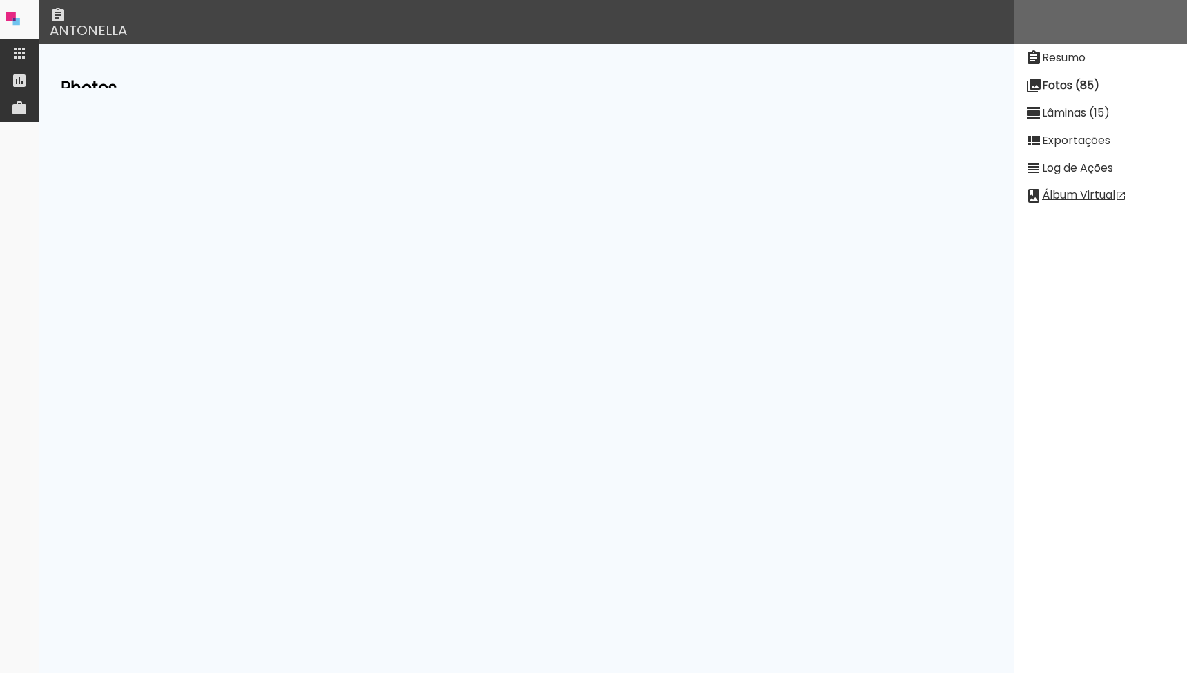
click at [433, 295] on div "34 MAES-5.jpg vBsynNxACiZH2egua 11582 x 11582 display #1 upload #1 printable" at bounding box center [526, 289] width 931 height 35
click at [251, 313] on div "BeiWdfNRrQjfHpwyx" at bounding box center [193, 316] width 115 height 29
click at [272, 181] on div "XTTWRJKhEdBbm7wCb" at bounding box center [204, 185] width 136 height 29
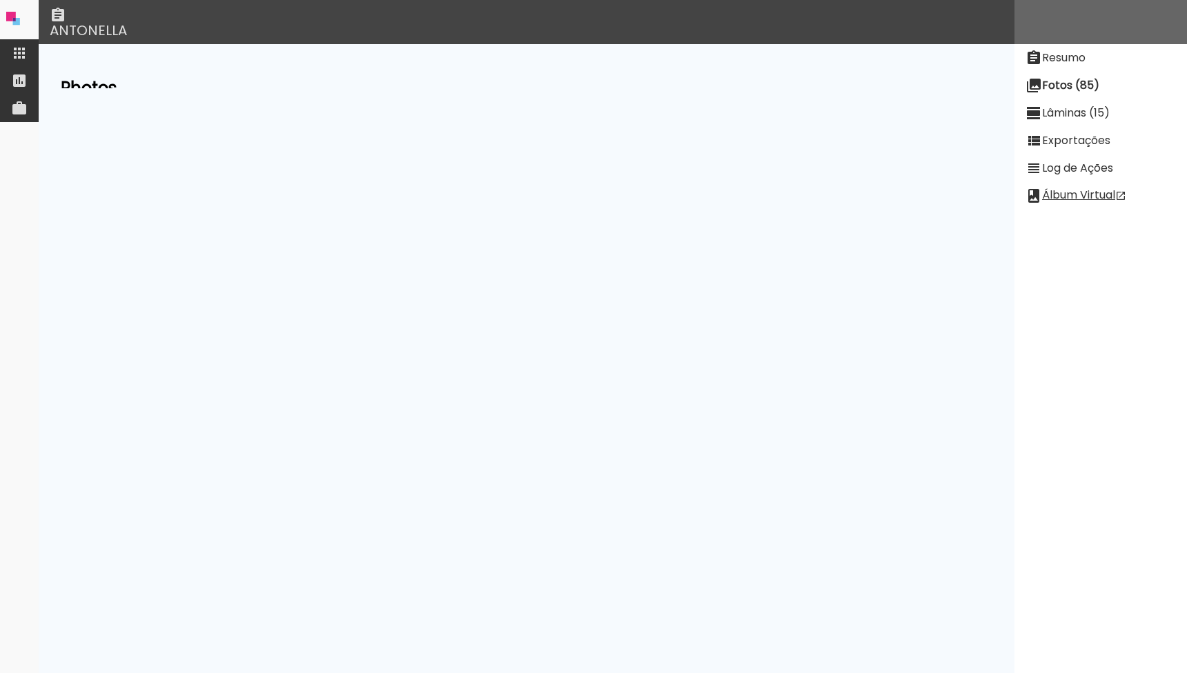
click at [272, 181] on div "XTTWRJKhEdBbm7wCb" at bounding box center [204, 185] width 136 height 29
click at [288, 261] on div "KbjDD92atG9X2a97g" at bounding box center [227, 264] width 119 height 29
click at [287, 294] on div "856iDsjsDoRMqsqqM" at bounding box center [227, 291] width 119 height 29
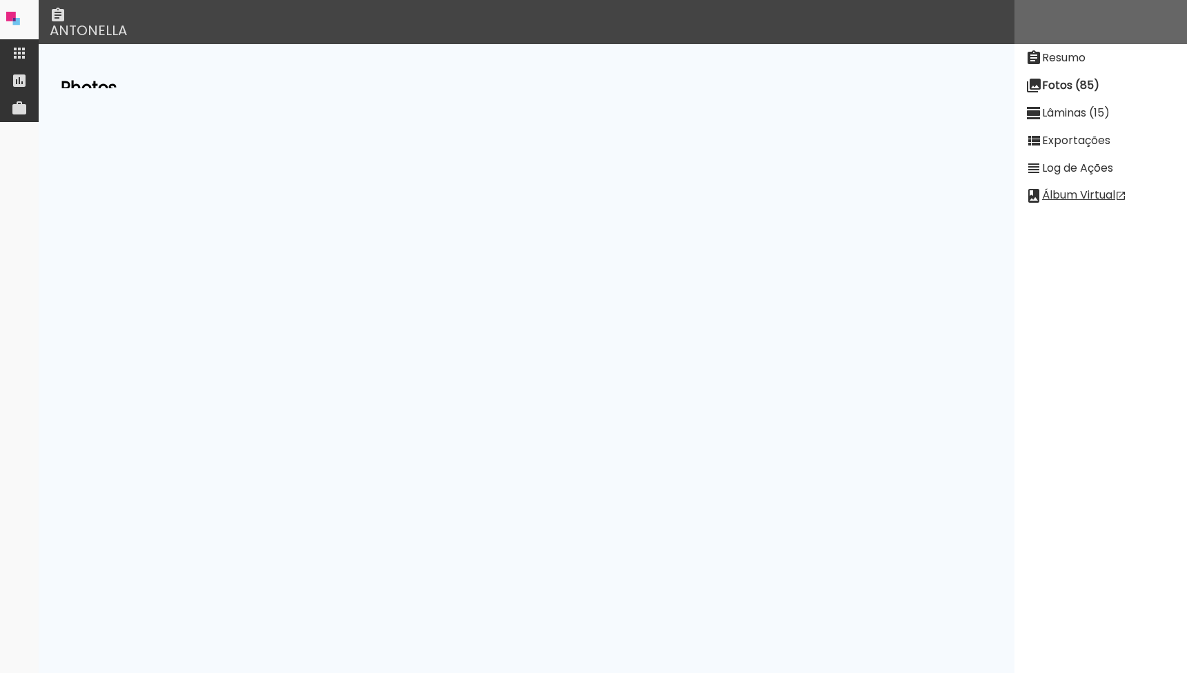
click at [287, 294] on div "856iDsjsDoRMqsqqM" at bounding box center [227, 291] width 119 height 29
click at [287, 287] on div "856iDsjsDoRMqsqqM" at bounding box center [227, 291] width 119 height 29
click at [294, 315] on div "eCCJQR4Y54jCu3TFG" at bounding box center [231, 318] width 126 height 29
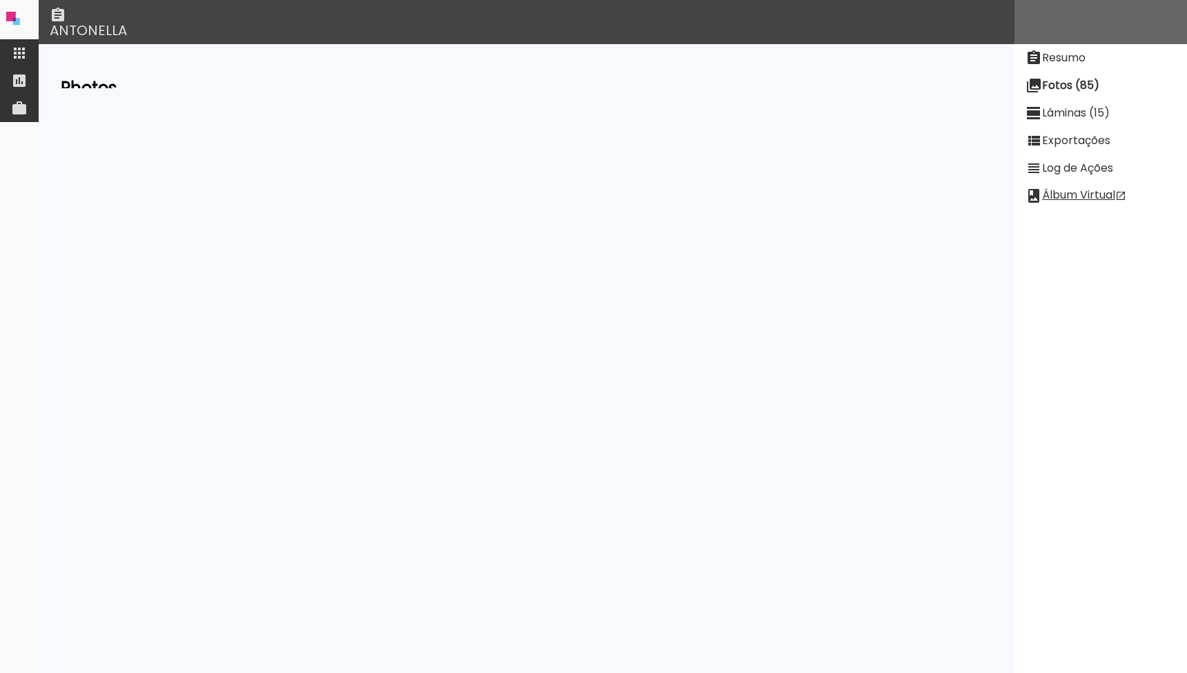
click at [294, 315] on div "eCCJQR4Y54jCu3TFG" at bounding box center [231, 318] width 126 height 29
click at [295, 250] on div "HTuxq8hMdEYGTHpAs" at bounding box center [231, 260] width 127 height 29
click at [294, 283] on div "AexGRGp26MLLpDHyf" at bounding box center [231, 287] width 126 height 29
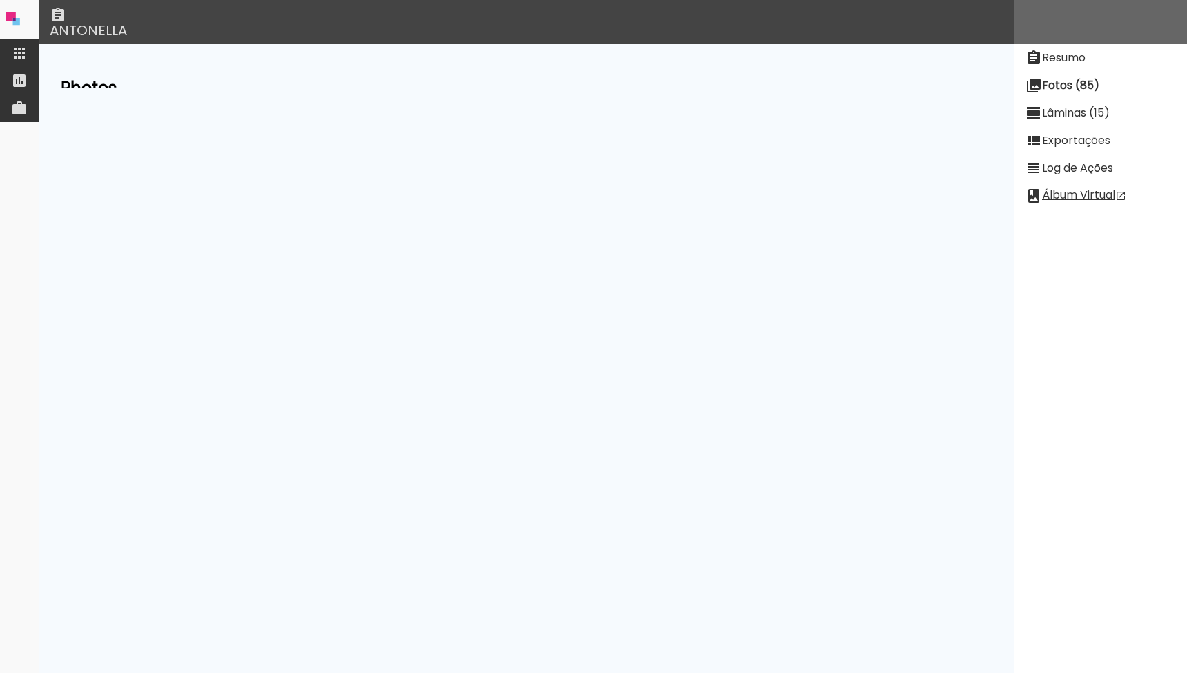
click at [294, 283] on div "AexGRGp26MLLpDHyf" at bounding box center [231, 287] width 126 height 29
click at [293, 309] on div "SzDMHPc2ENPEykSDk" at bounding box center [230, 313] width 124 height 29
click at [288, 275] on div "Fmgg5zdRpfSfv8Gs2" at bounding box center [228, 277] width 120 height 29
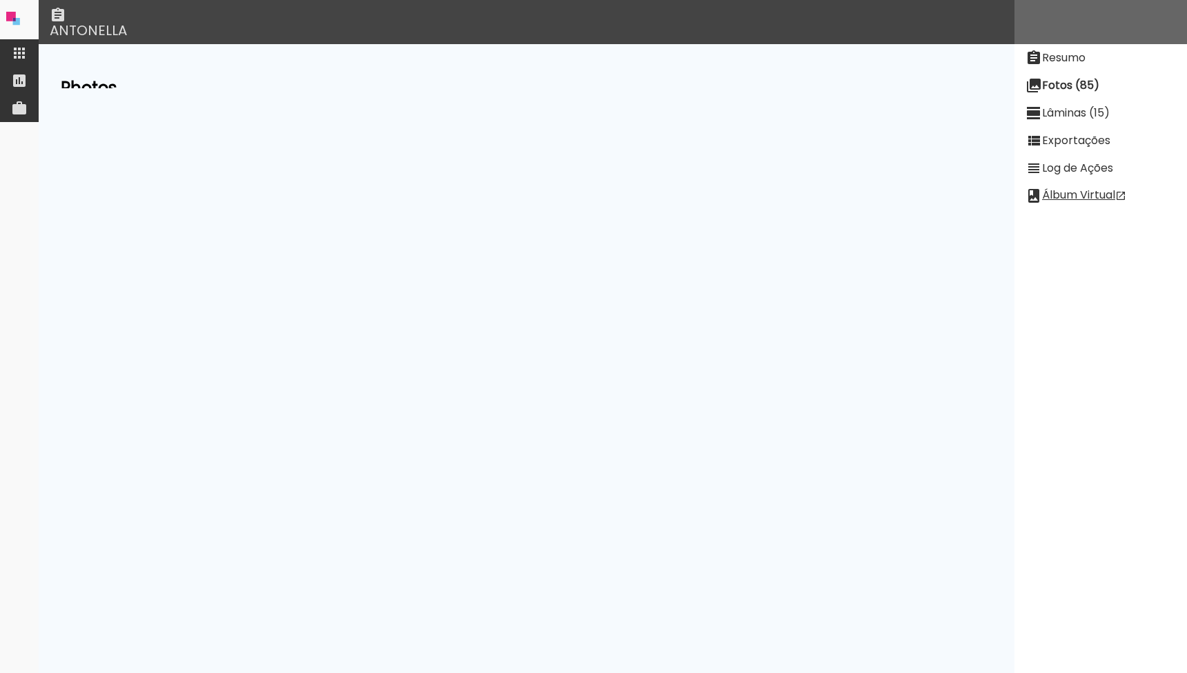
click at [288, 275] on div "Fmgg5zdRpfSfv8Gs2" at bounding box center [228, 277] width 120 height 29
click at [286, 302] on div "wnCuuEDjGFRfB4stX" at bounding box center [227, 304] width 118 height 29
click at [279, 316] on div "S8LzjAruGrC7BbSfy" at bounding box center [223, 320] width 111 height 29
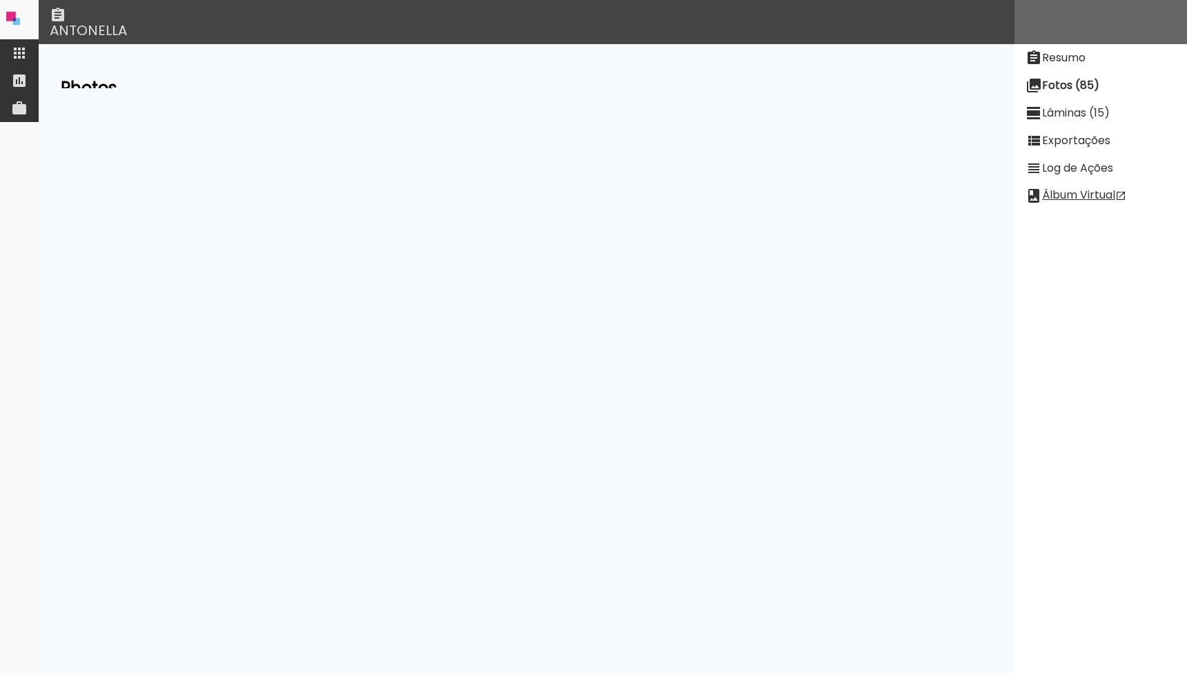
click at [279, 316] on div "S8LzjAruGrC7BbSfy" at bounding box center [223, 320] width 111 height 29
click at [297, 346] on div "vvNSM8pSy2Q7QAJDx" at bounding box center [232, 347] width 128 height 29
click at [279, 373] on div "mcd2fukYNy79E9dgF" at bounding box center [219, 374] width 120 height 29
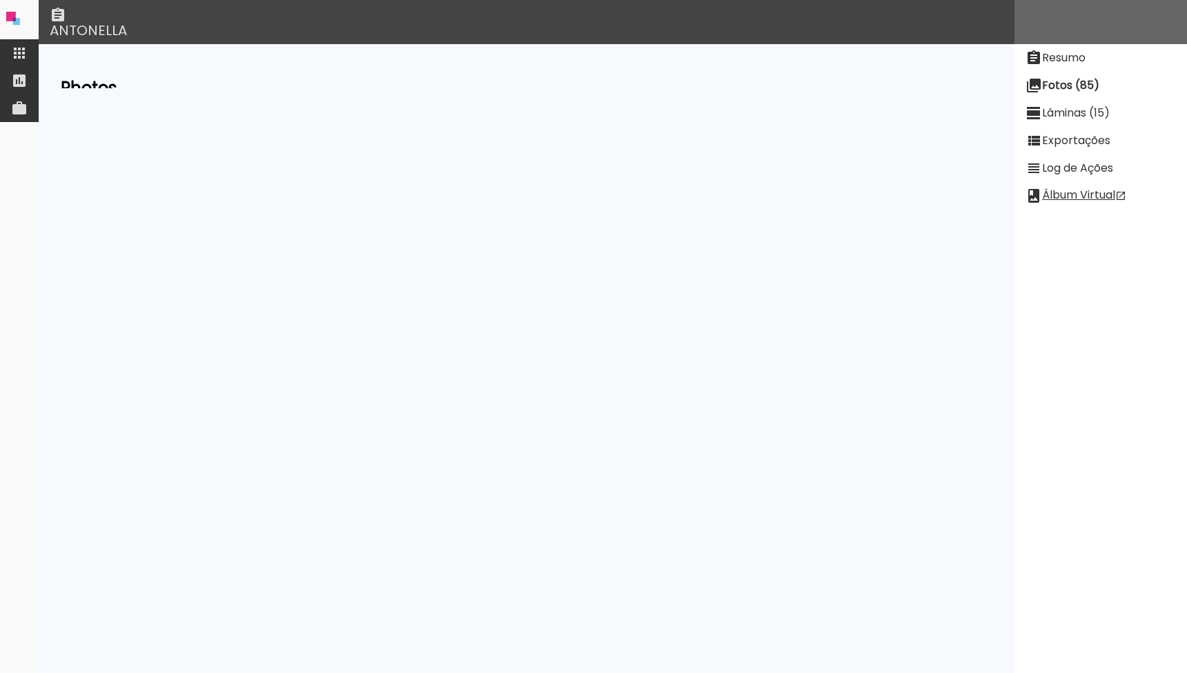
click at [281, 393] on div "Dwo643p427LhnEWfd" at bounding box center [218, 401] width 127 height 29
click at [289, 498] on div "QwGo7eKEA6kdTn5XG" at bounding box center [223, 504] width 132 height 19
click at [457, 518] on div "80 MENINAS.jpg ERoLydMYxnWM6vuv2 14812 x 10720 display #1 upload #1 printable" at bounding box center [526, 531] width 931 height 26
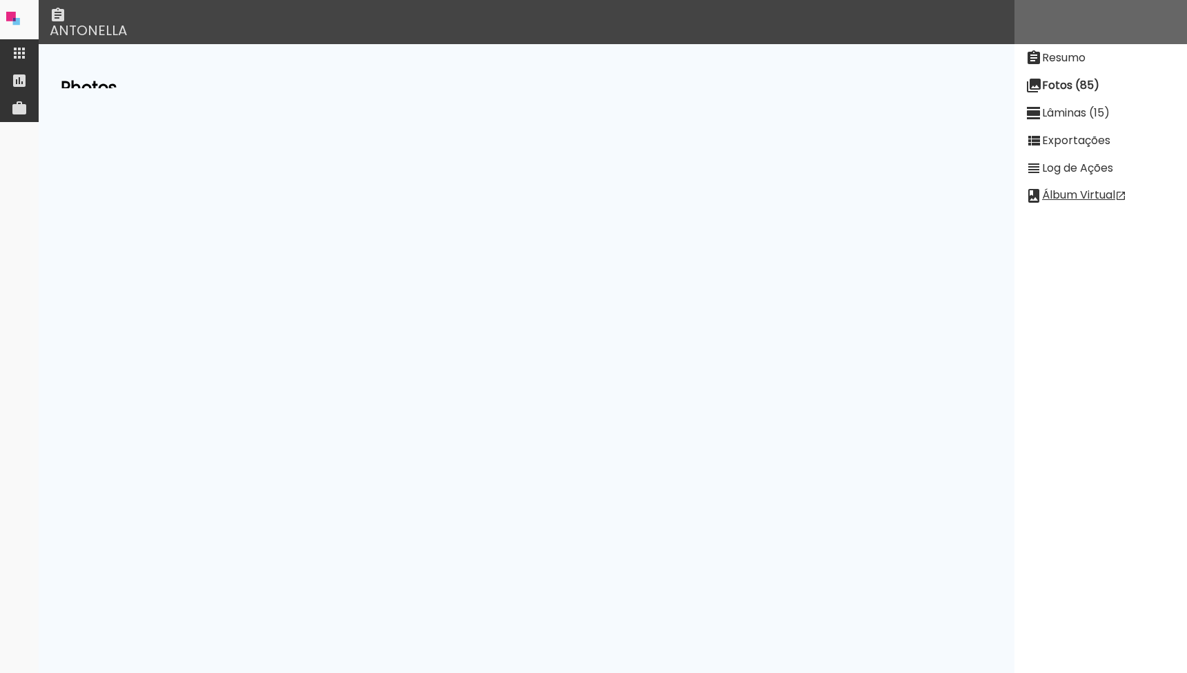
click at [457, 518] on div "80 MENINAS.jpg ERoLydMYxnWM6vuv2 14812 x 10720 display #1 upload #1 printable" at bounding box center [526, 531] width 931 height 26
click at [264, 610] on div "d5B4ijdxZ2HktrYsr" at bounding box center [211, 611] width 104 height 19
click at [273, 582] on div "PkcAGELzrzyGz6FaD" at bounding box center [213, 589] width 119 height 29
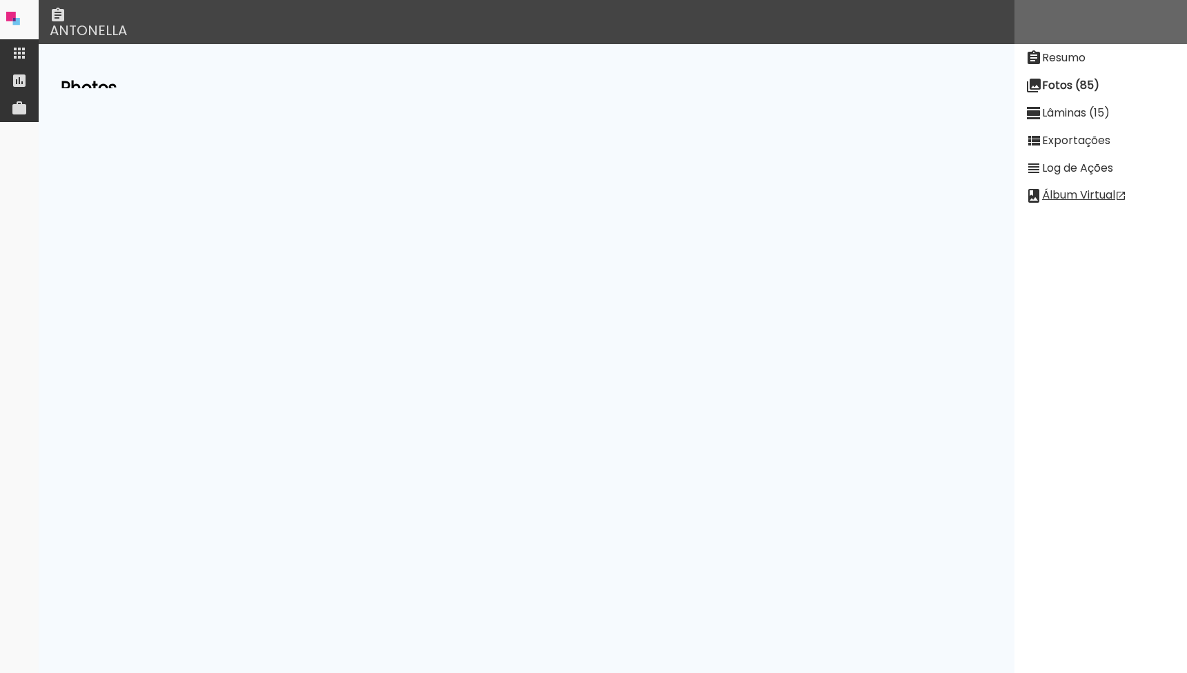
click at [273, 582] on div "PkcAGELzrzyGz6FaD" at bounding box center [213, 589] width 119 height 29
click at [613, 126] on input "todas ()" at bounding box center [751, 125] width 218 height 17
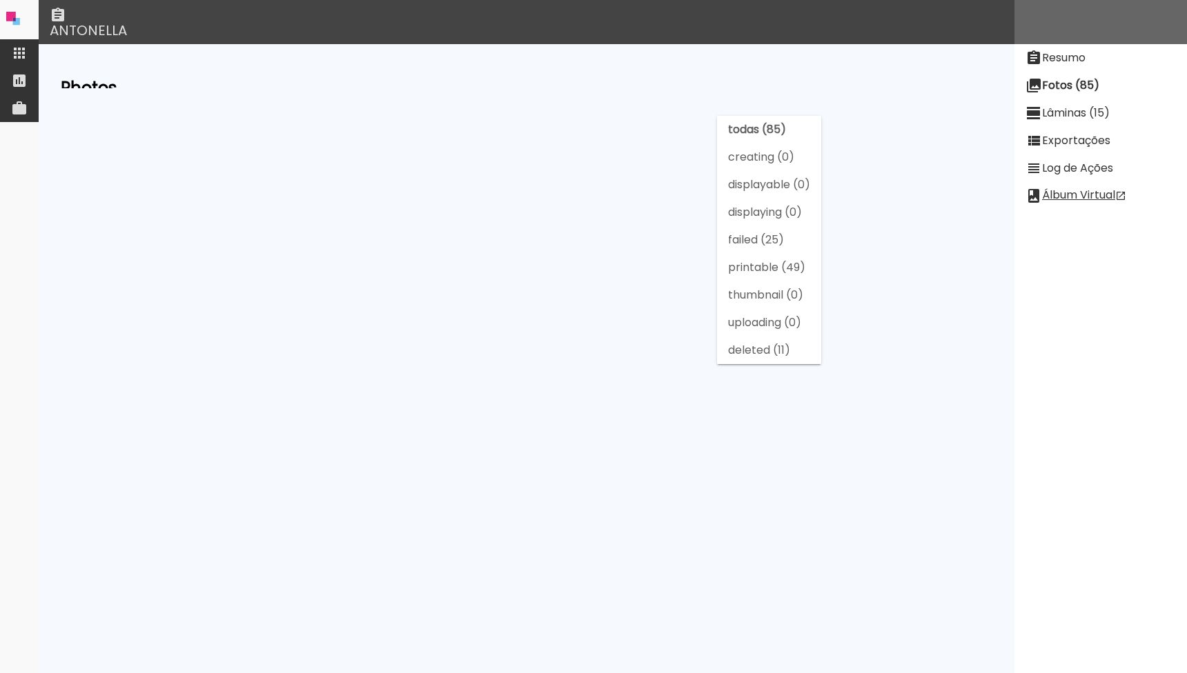
click at [0, 0] on slot "failed (25)" at bounding box center [0, 0] width 0 height 0
type input "failed (25)"
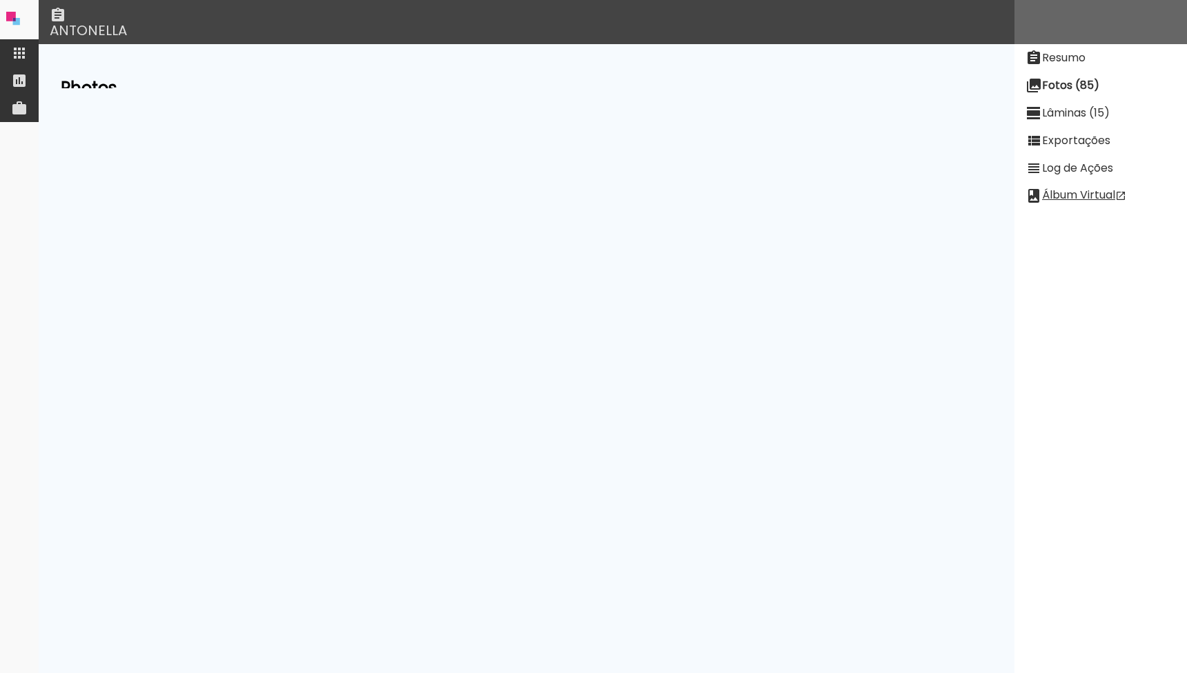
scroll to position [162, 0]
click at [30, 59] on paper-item at bounding box center [19, 53] width 39 height 28
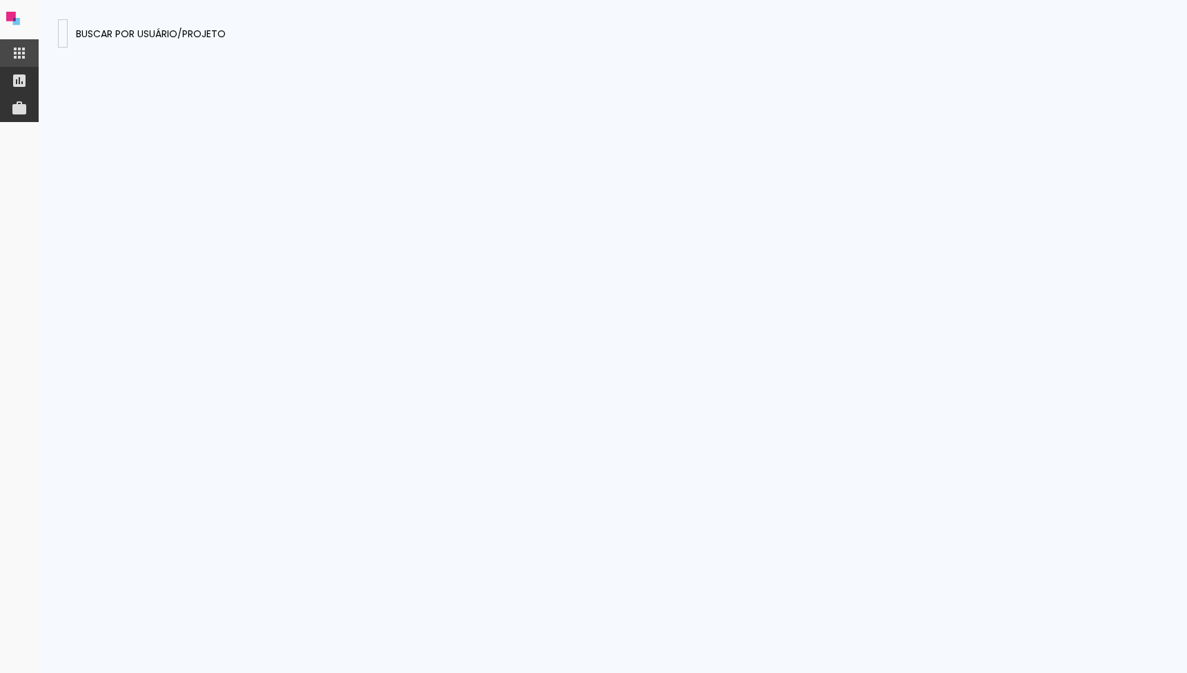
click at [63, 32] on input at bounding box center [63, 33] width 0 height 14
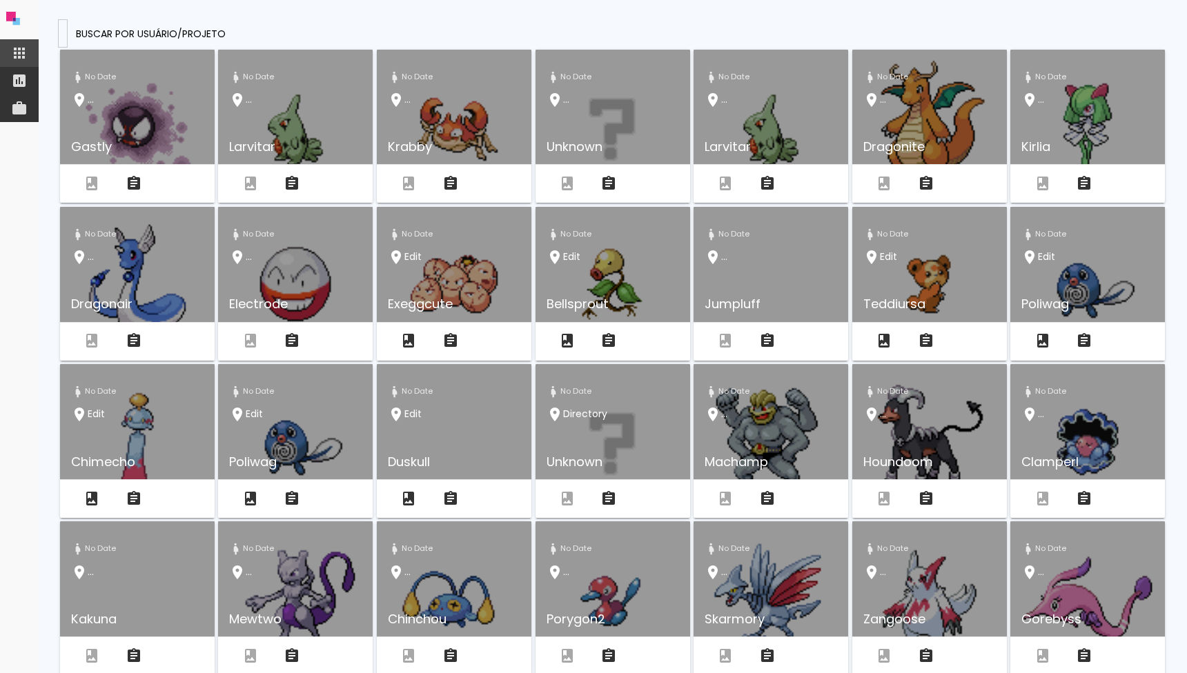
type input "patriciagoncalvesfotografia@gmail.com"
type paper-input "patriciagoncalvesfotografia@gmail.com"
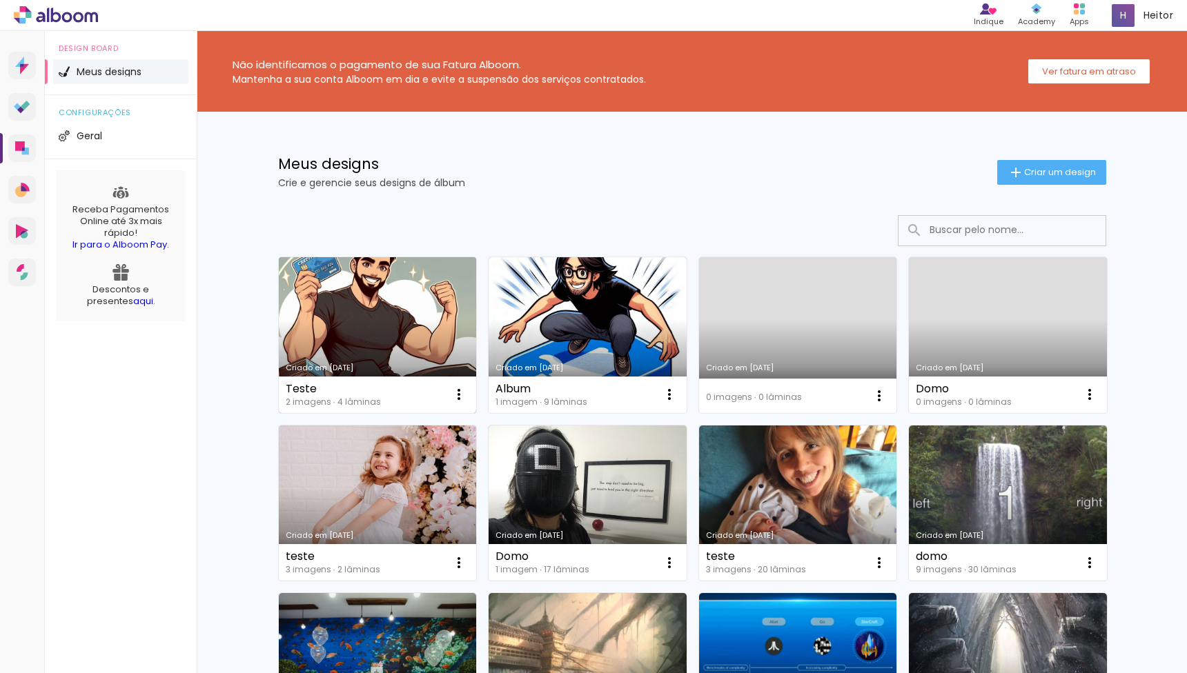
click at [416, 328] on link "Criado em 08/08/24" at bounding box center [378, 335] width 198 height 156
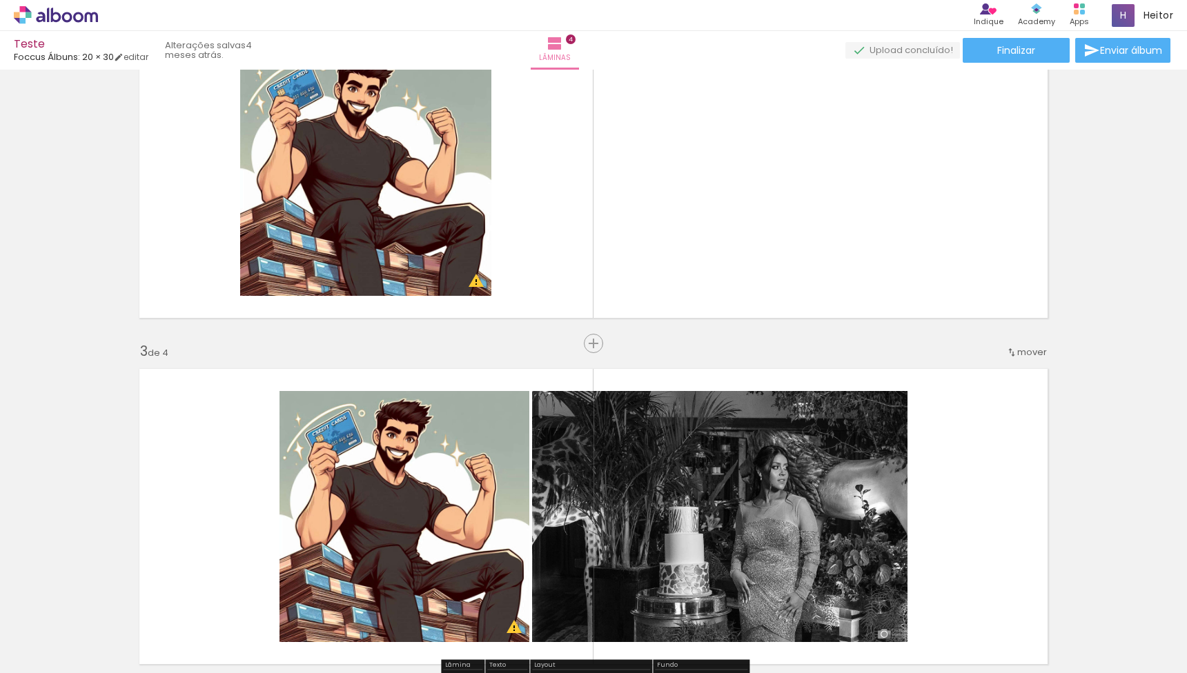
scroll to position [431, 0]
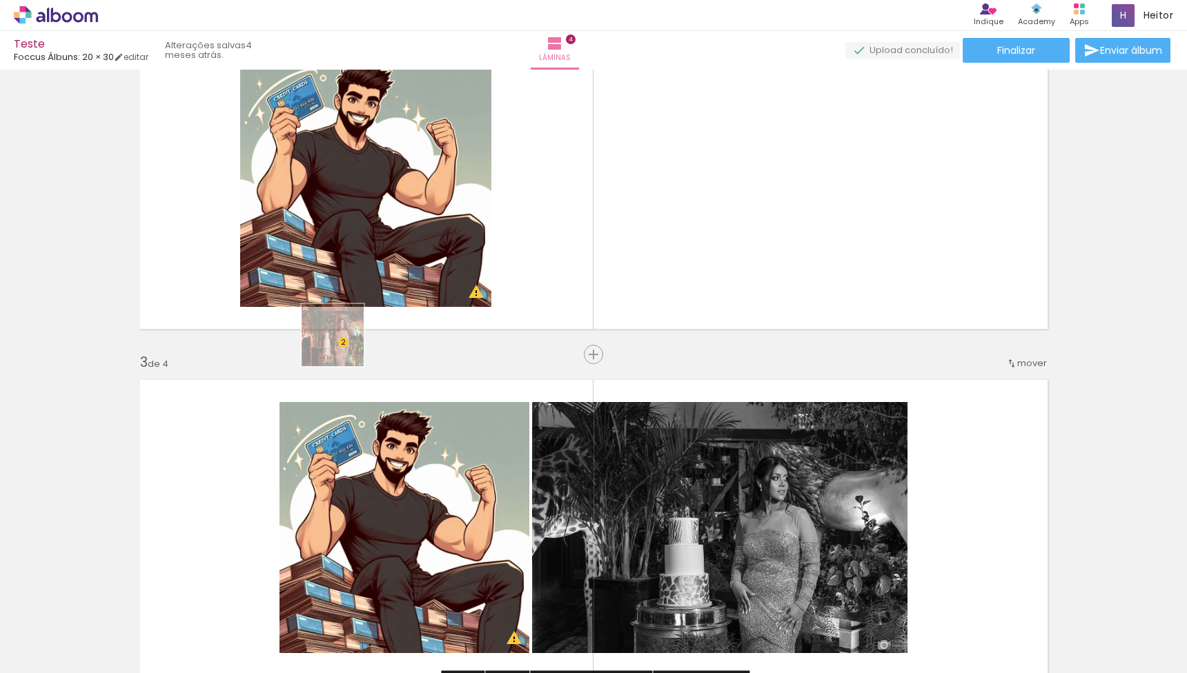
drag, startPoint x: 212, startPoint y: 649, endPoint x: 354, endPoint y: 322, distance: 356.6
click at [354, 322] on quentale-workspace at bounding box center [593, 336] width 1187 height 673
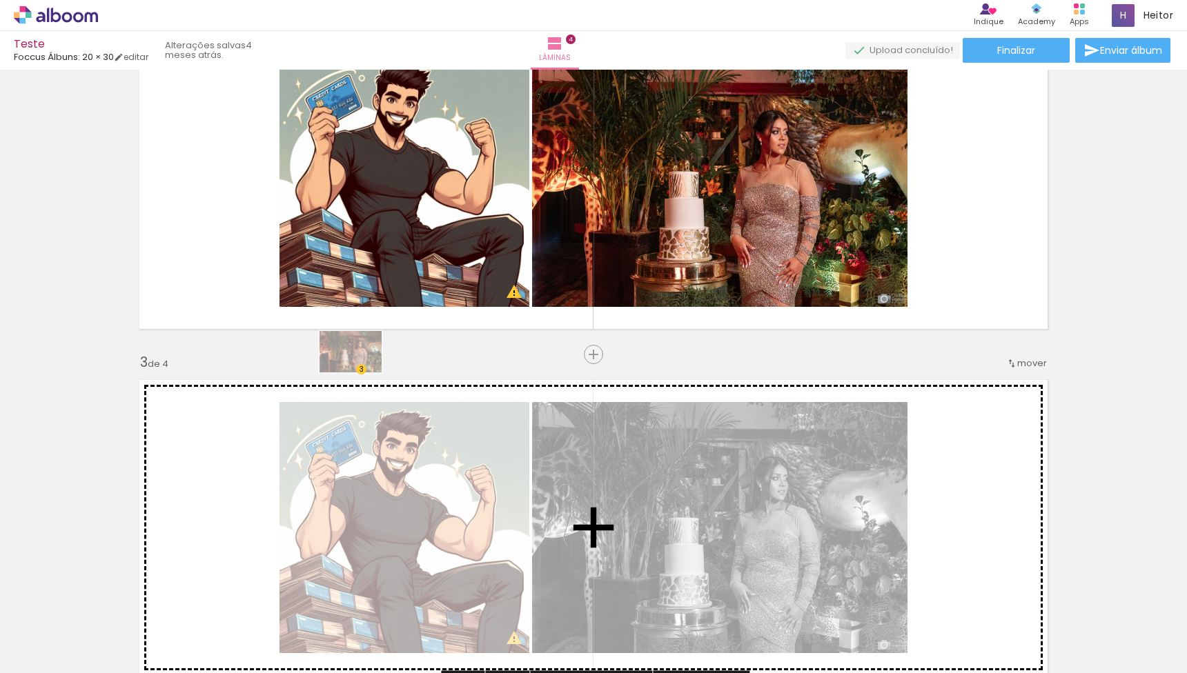
drag, startPoint x: 226, startPoint y: 626, endPoint x: 361, endPoint y: 373, distance: 287.3
click at [361, 373] on quentale-workspace at bounding box center [593, 336] width 1187 height 673
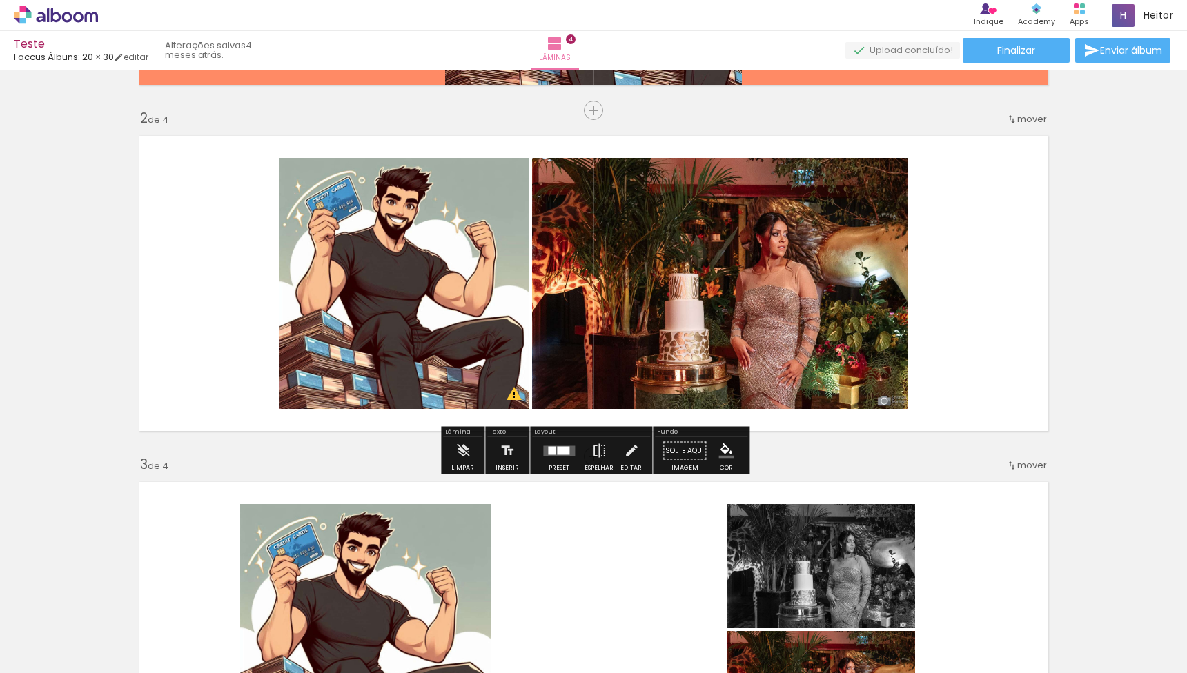
scroll to position [322, 0]
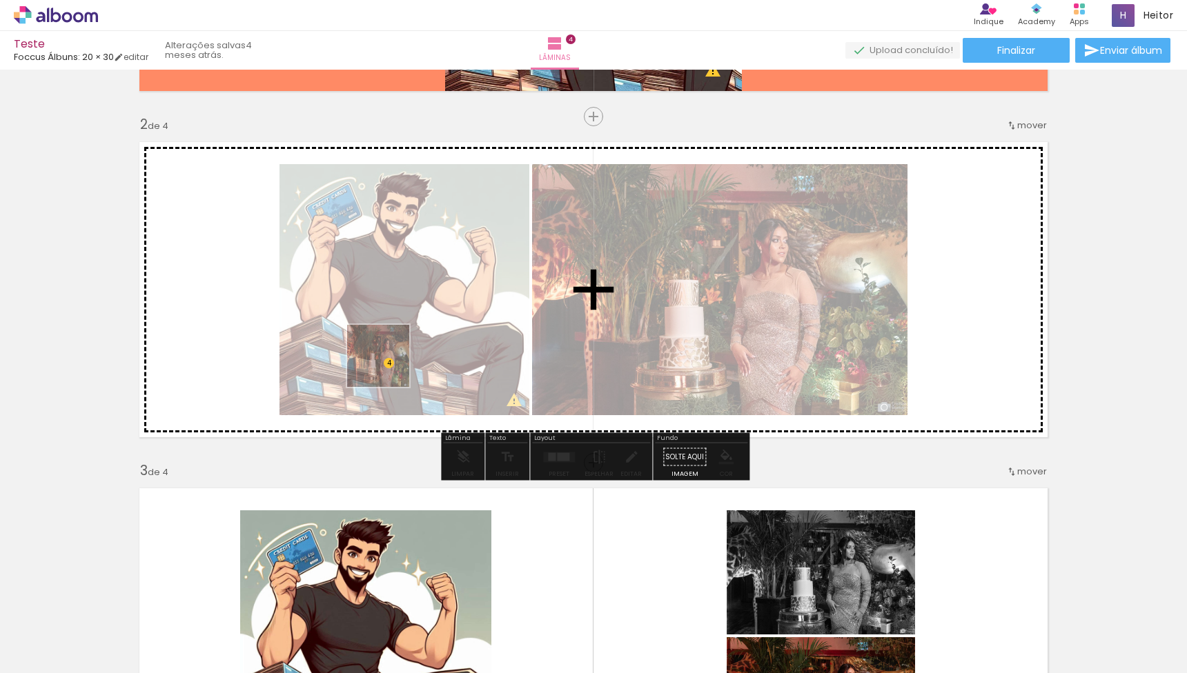
drag, startPoint x: 235, startPoint y: 613, endPoint x: 399, endPoint y: 352, distance: 308.8
click at [399, 352] on quentale-workspace at bounding box center [593, 336] width 1187 height 673
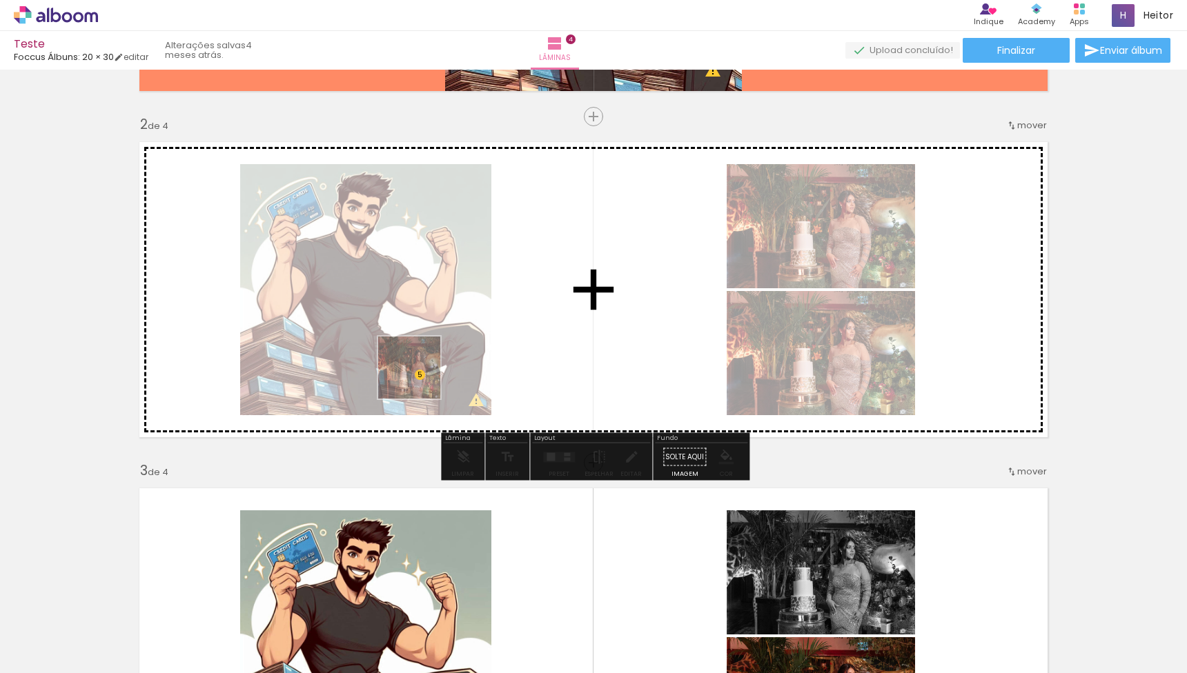
drag, startPoint x: 244, startPoint y: 620, endPoint x: 419, endPoint y: 378, distance: 299.3
click at [419, 378] on quentale-workspace at bounding box center [593, 336] width 1187 height 673
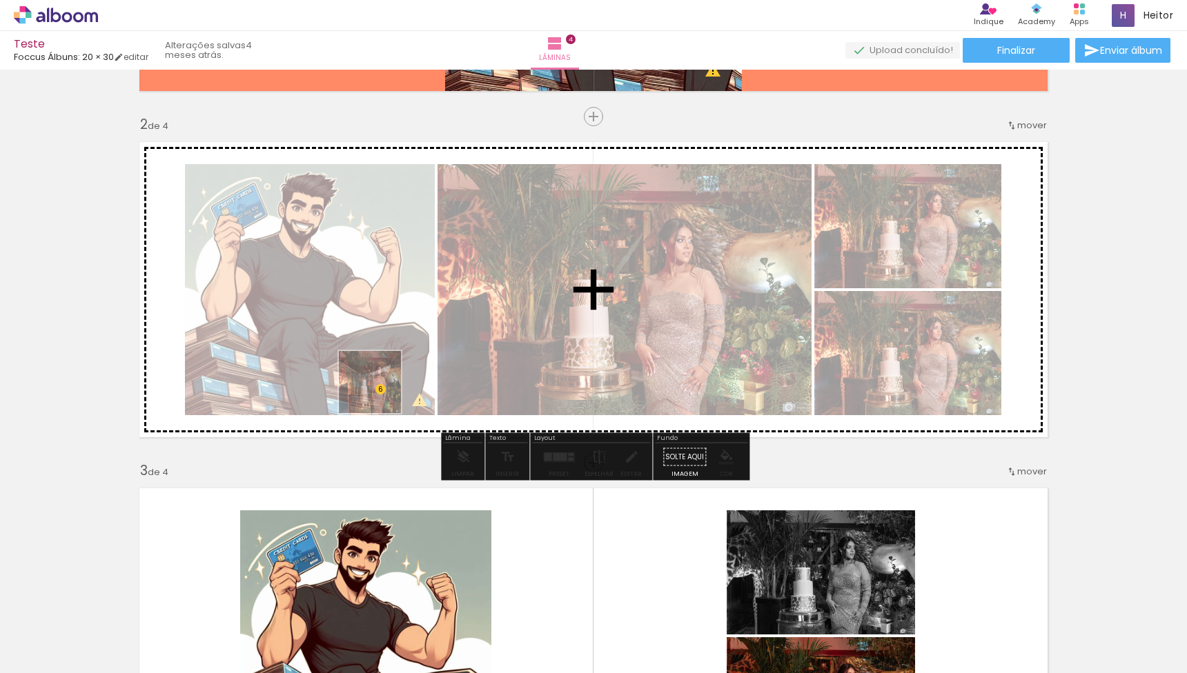
drag, startPoint x: 310, startPoint y: 502, endPoint x: 347, endPoint y: 545, distance: 56.7
click at [392, 377] on quentale-workspace at bounding box center [593, 336] width 1187 height 673
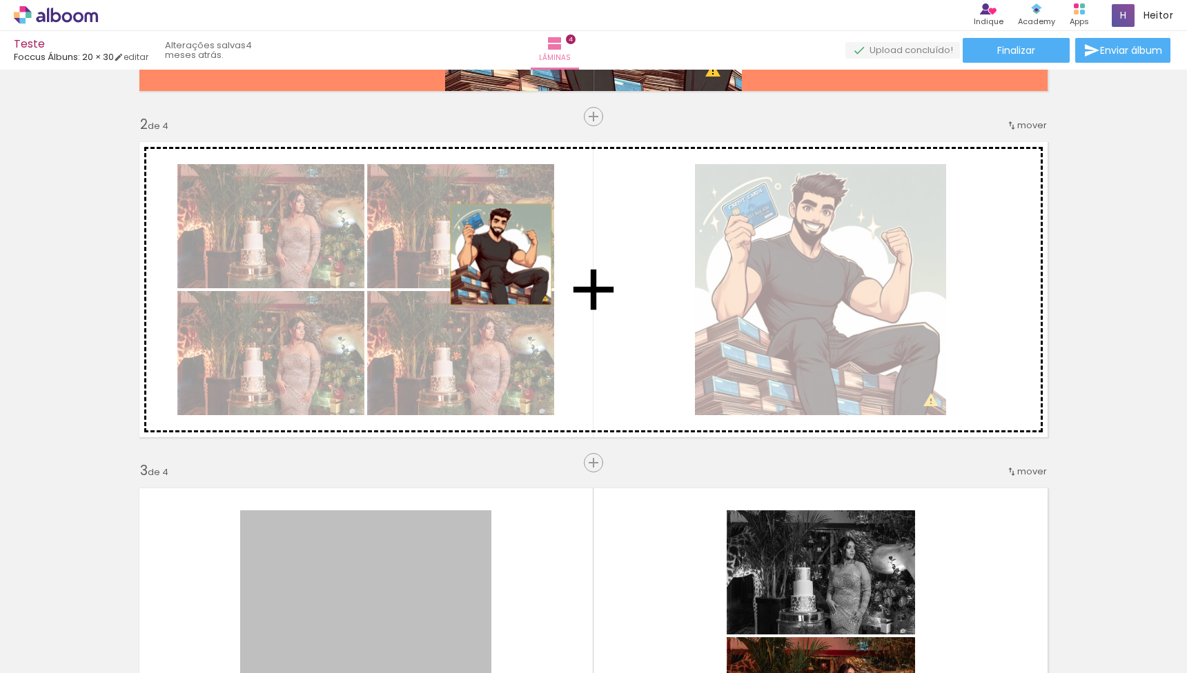
drag, startPoint x: 334, startPoint y: 573, endPoint x: 501, endPoint y: 255, distance: 359.2
click at [501, 255] on div "Inserir lâmina 1 de 4 Inserir lâmina 2 de 4 Inserir lâmina 3 de 4 Inserir lâmin…" at bounding box center [593, 618] width 1187 height 1732
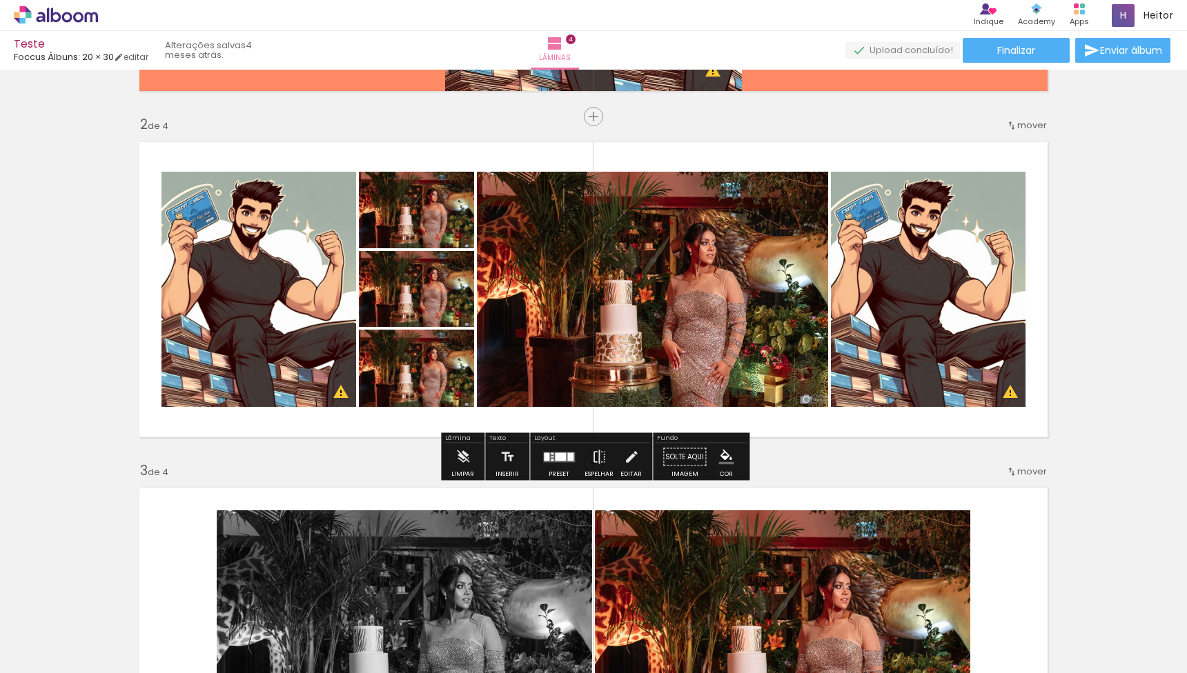
click at [556, 460] on div at bounding box center [560, 457] width 11 height 8
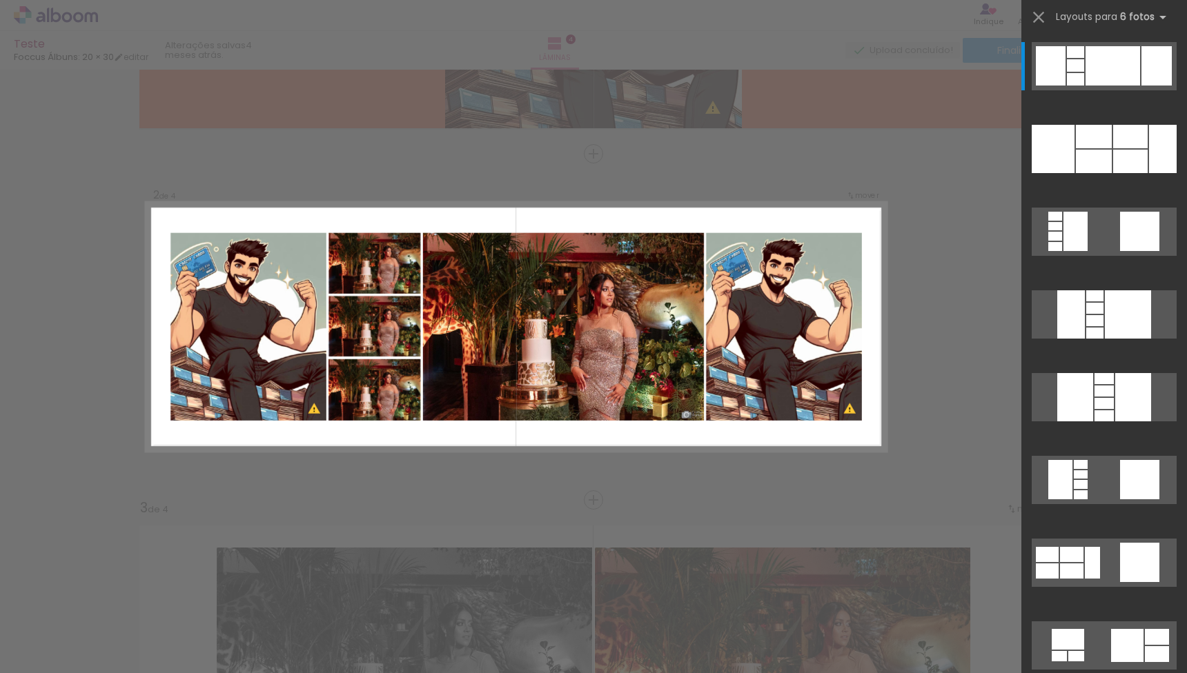
scroll to position [284, 0]
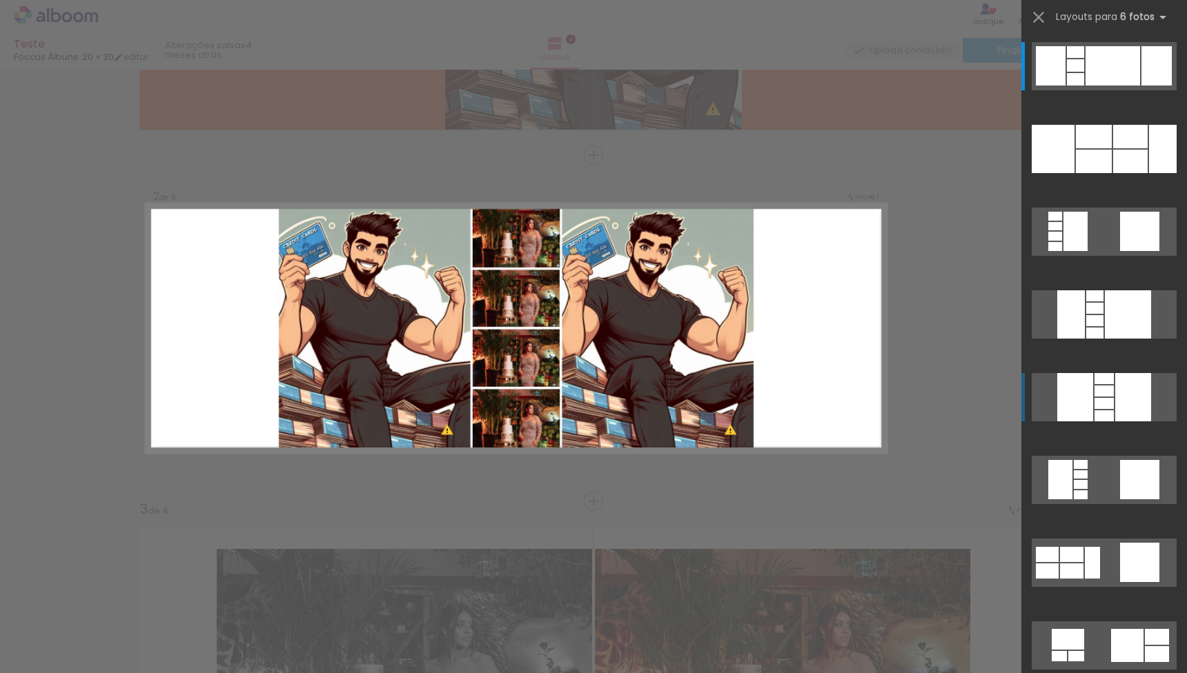
click at [1102, 410] on quentale-layouter at bounding box center [1103, 397] width 145 height 48
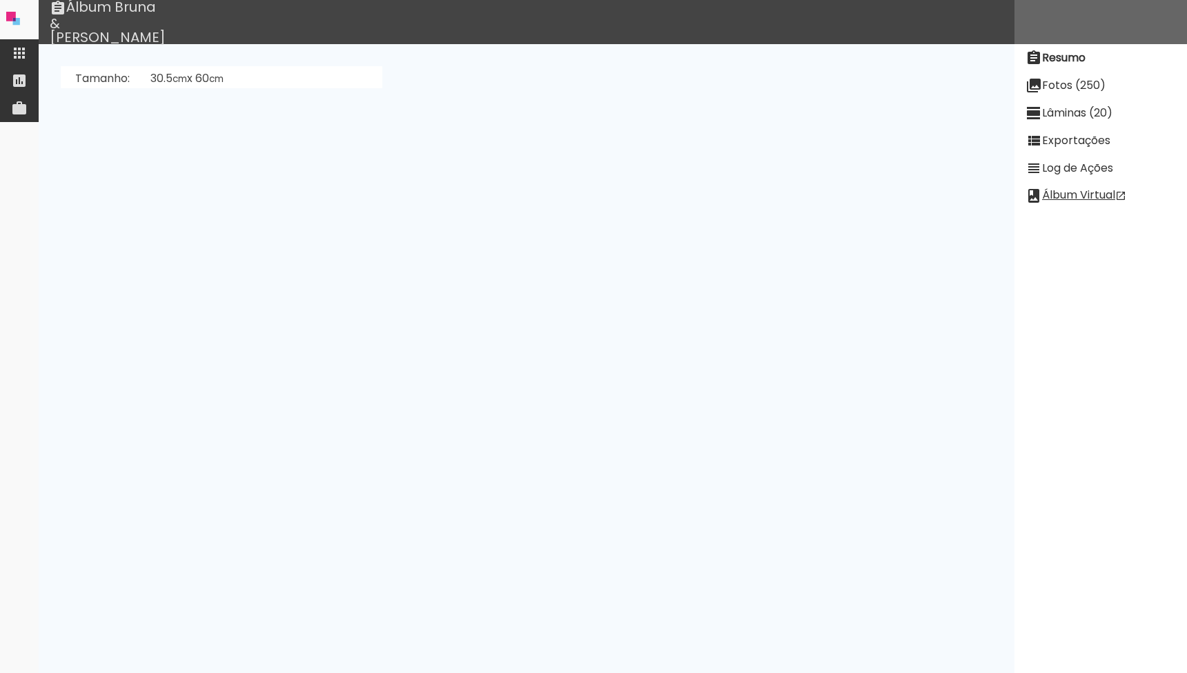
click at [0, 0] on slot "Exportações" at bounding box center [0, 0] width 0 height 0
click at [0, 0] on slot "Ver Log" at bounding box center [0, 0] width 0 height 0
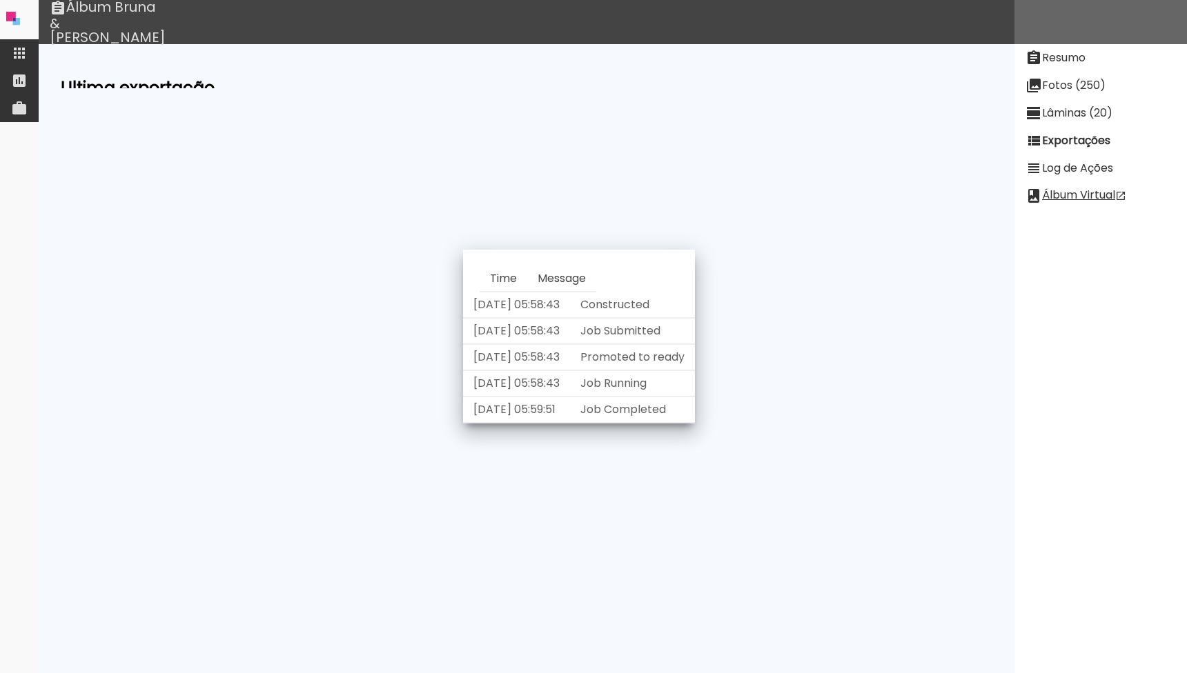
click at [636, 467] on paper-button "Ver Log" at bounding box center [611, 464] width 59 height 26
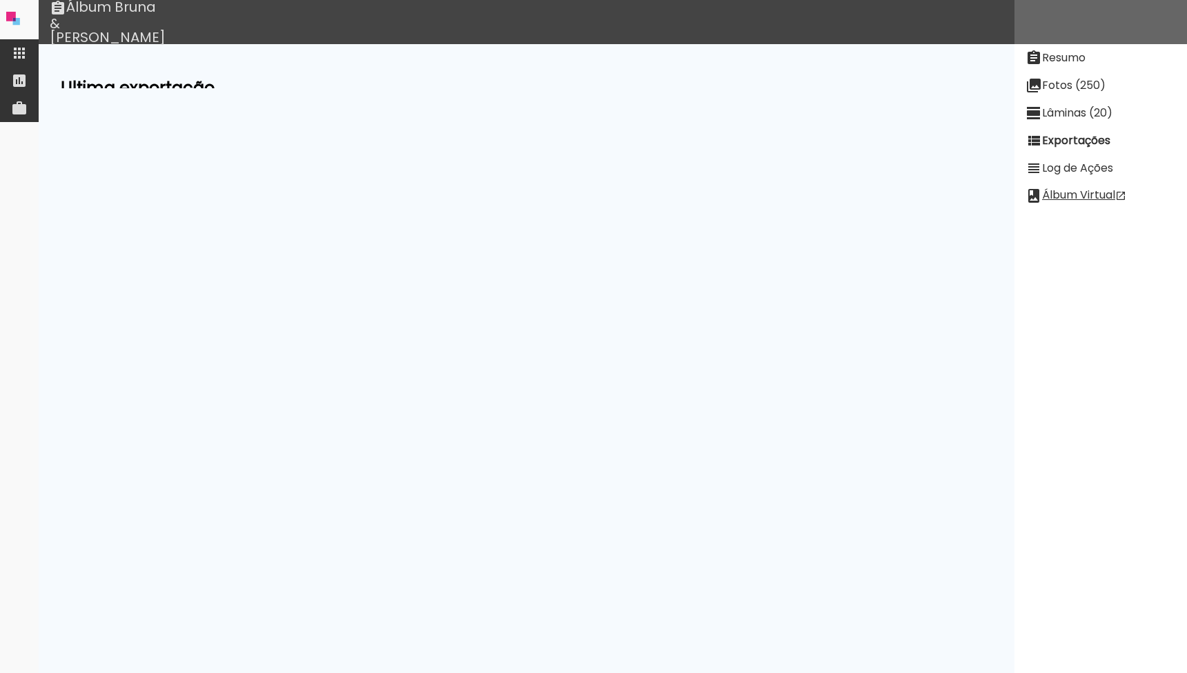
click at [0, 0] on slot "Ver Log" at bounding box center [0, 0] width 0 height 0
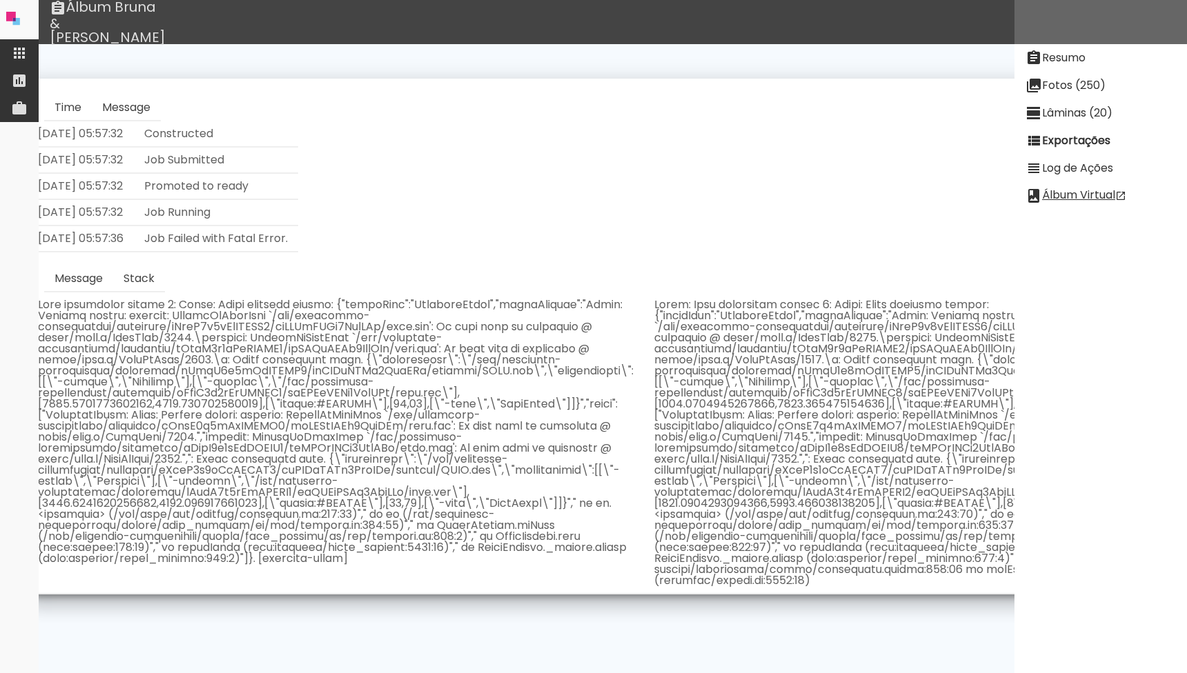
click at [629, 604] on td "Ver Log Time Message [DATE] 05:57:32 Constructed [DATE] 05:57:32 Job Submitted …" at bounding box center [611, 557] width 86 height 92
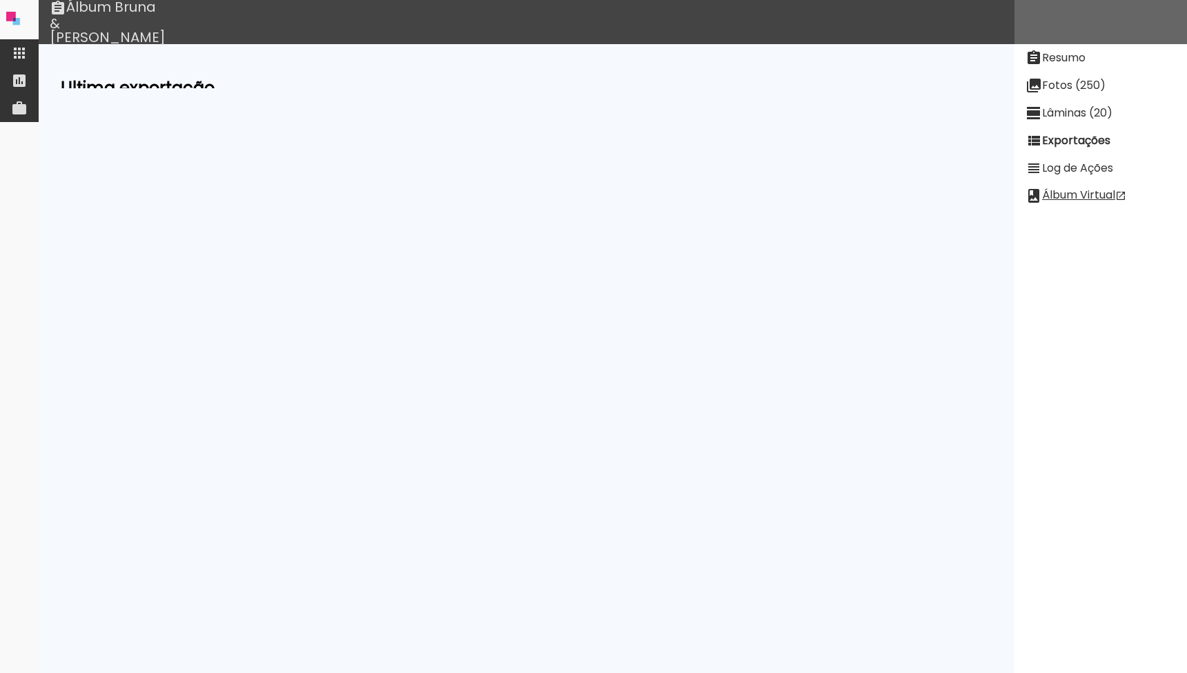
click at [0, 0] on slot "Resumo" at bounding box center [0, 0] width 0 height 0
click at [324, 88] on neon-animatable "Tamanho: 30.5 cm x 60 cm Sangria: 0.7 mm , Margem: 0.2 mm Preset: [PERSON_NAME]…" at bounding box center [527, 66] width 976 height 44
click at [324, 190] on link "[PERSON_NAME] (qBiuW4d9aDzHMZES9)" at bounding box center [260, 189] width 221 height 16
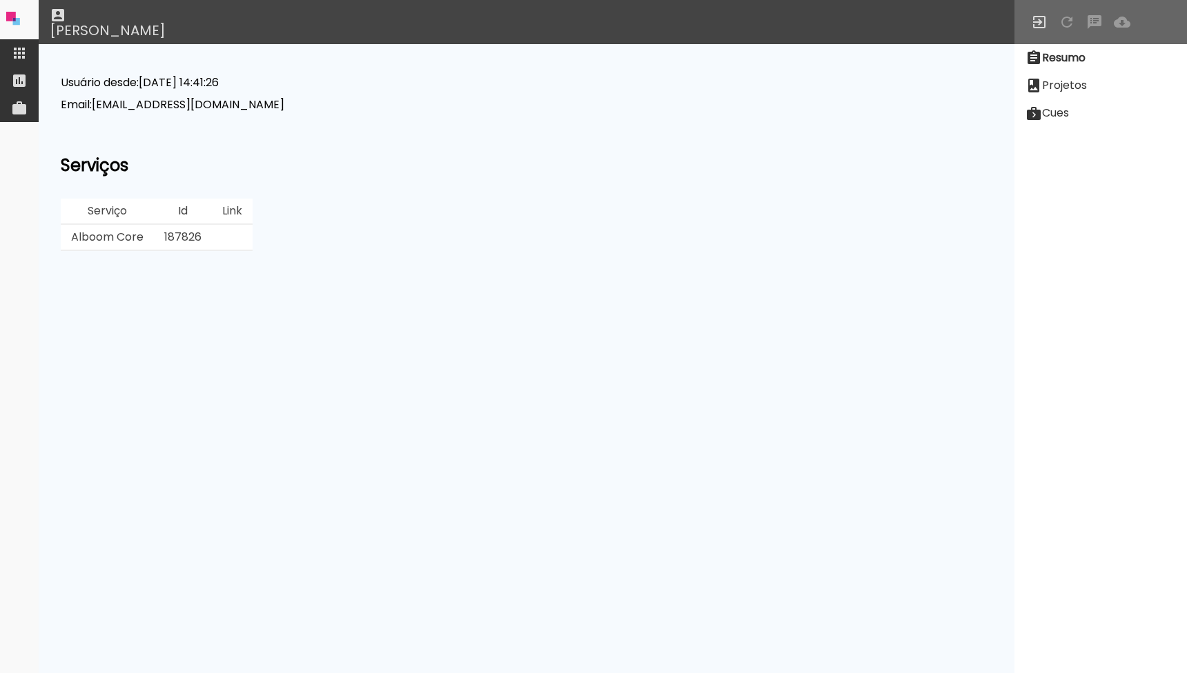
click at [186, 238] on td "187826" at bounding box center [183, 238] width 58 height 26
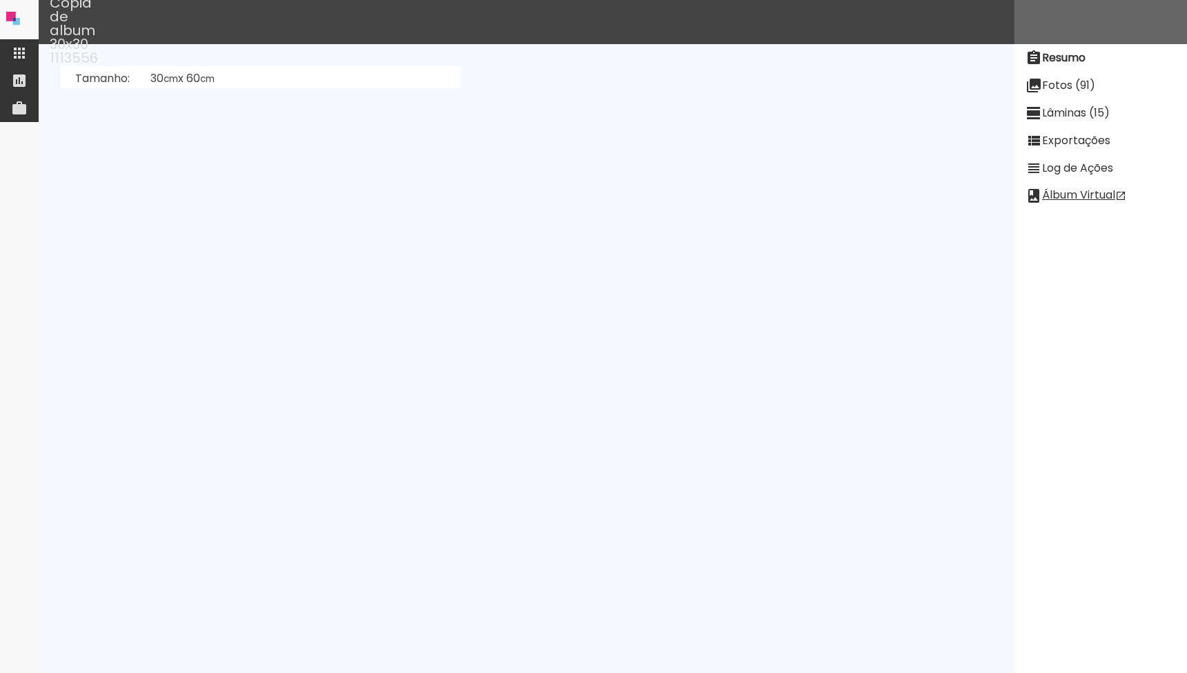
click at [0, 0] on slot "Exportações" at bounding box center [0, 0] width 0 height 0
click at [24, 54] on iron-icon at bounding box center [19, 53] width 17 height 17
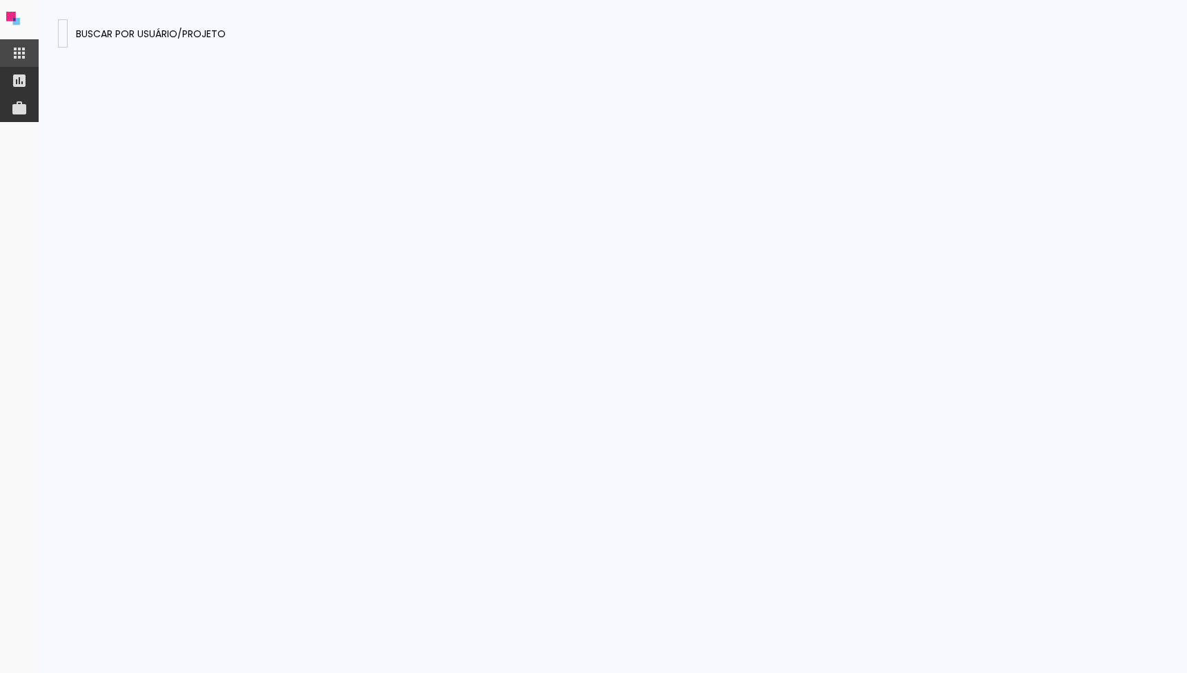
click at [63, 37] on input at bounding box center [63, 33] width 0 height 14
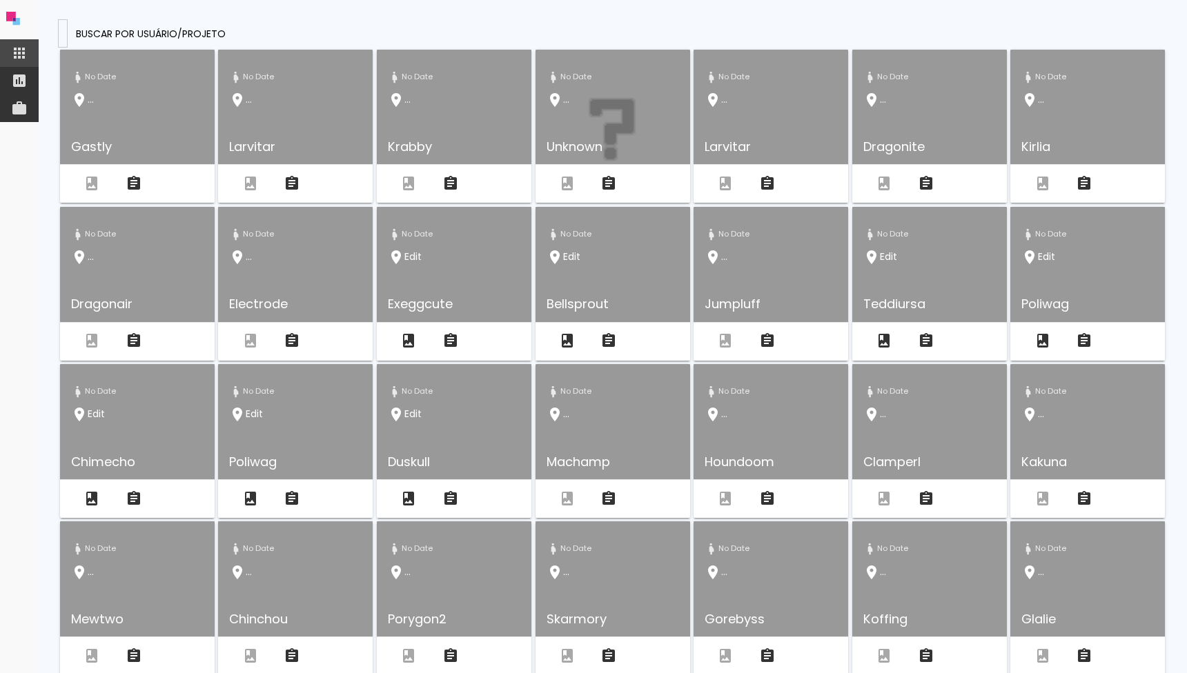
type input "nuMi3ddLrQkGt2SQv"
type paper-input "nuMi3ddLrQkGt2SQv"
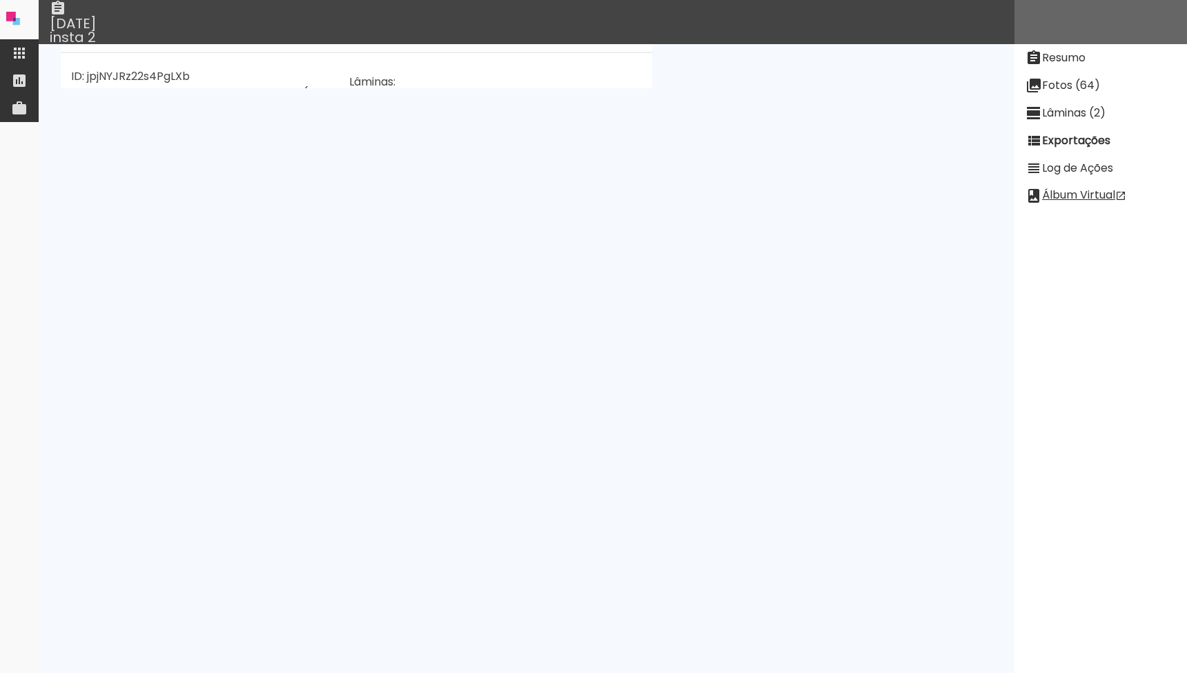
click at [459, 376] on p "Lâminas: 7LQ8utNPzutaMF6Xq,WjMj3C7Yu65ZQk9vR,JQnBpefaMgqgRinkZ,omF6BWp3v2TE4vCx…" at bounding box center [452, 365] width 207 height 22
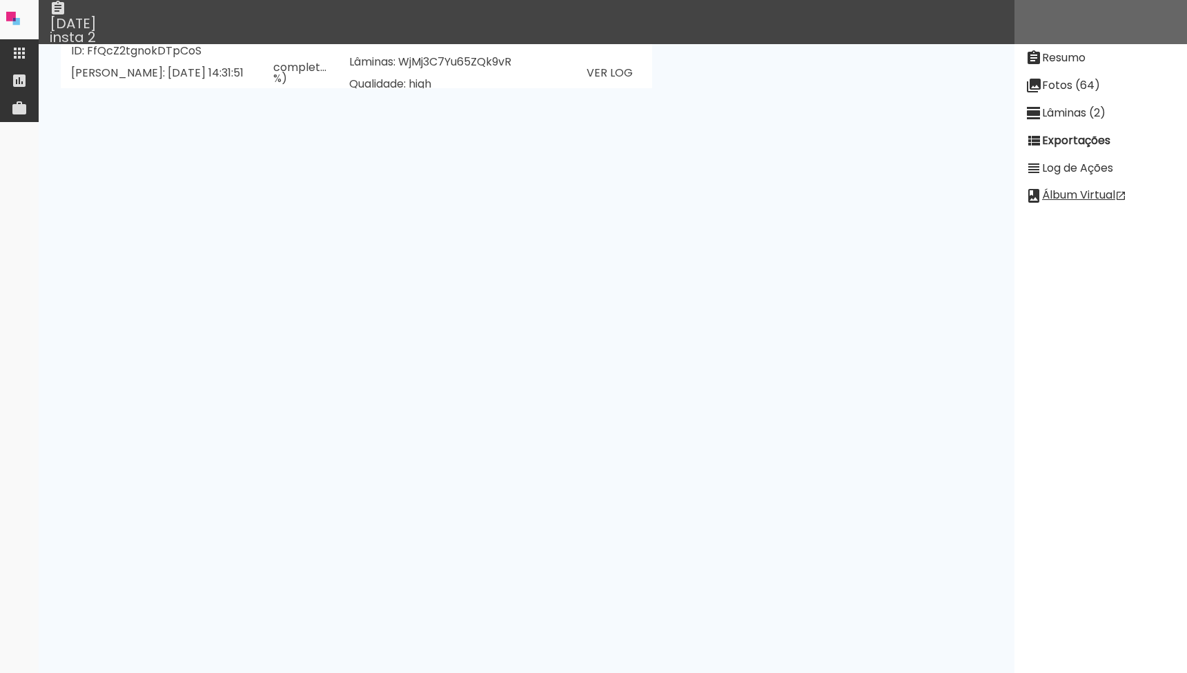
click at [612, 271] on paper-button "Ver Log" at bounding box center [609, 258] width 59 height 26
click at [0, 0] on slot "Fotos (64)" at bounding box center [0, 0] width 0 height 0
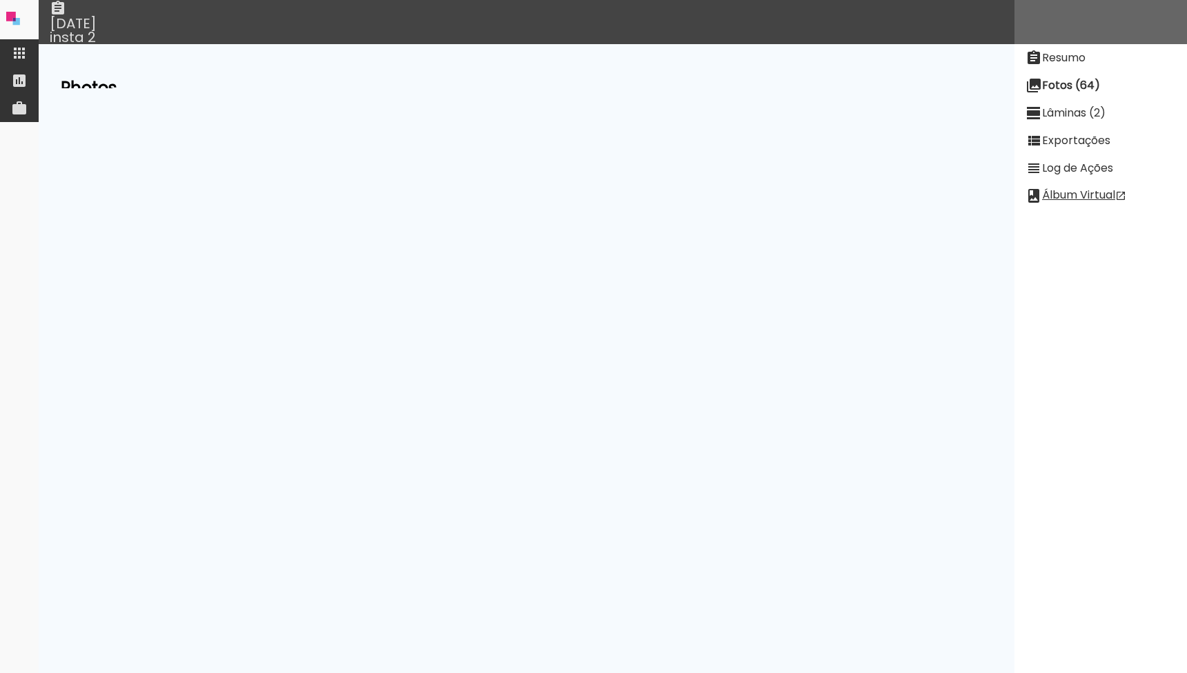
scroll to position [0, 0]
click at [0, 0] on slot "Lâminas (2)" at bounding box center [0, 0] width 0 height 0
click at [114, 88] on neon-animatable "[PERSON_NAME]" at bounding box center [527, 66] width 976 height 44
click at [118, 86] on paper-button "[PERSON_NAME]" at bounding box center [116, 79] width 104 height 26
click at [1064, 75] on paper-item "Fotos (64)" at bounding box center [1100, 86] width 172 height 28
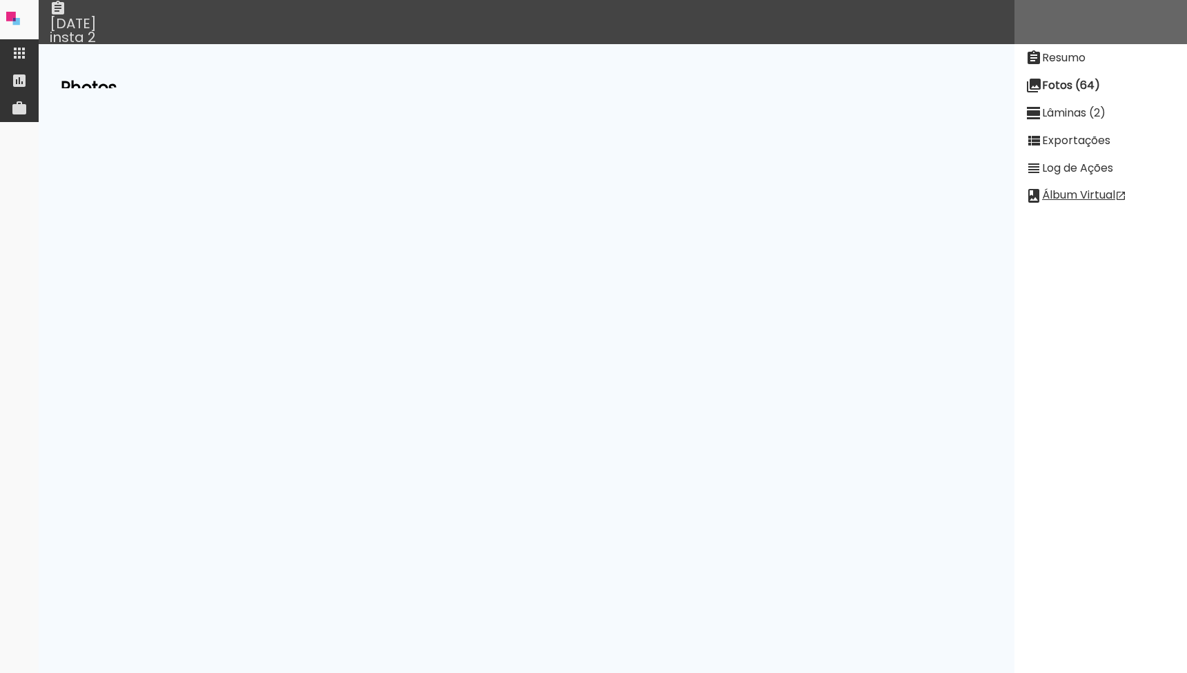
click at [0, 0] on slot "Resumo" at bounding box center [0, 0] width 0 height 0
click at [1083, 128] on paper-item "Exportações" at bounding box center [1100, 141] width 172 height 28
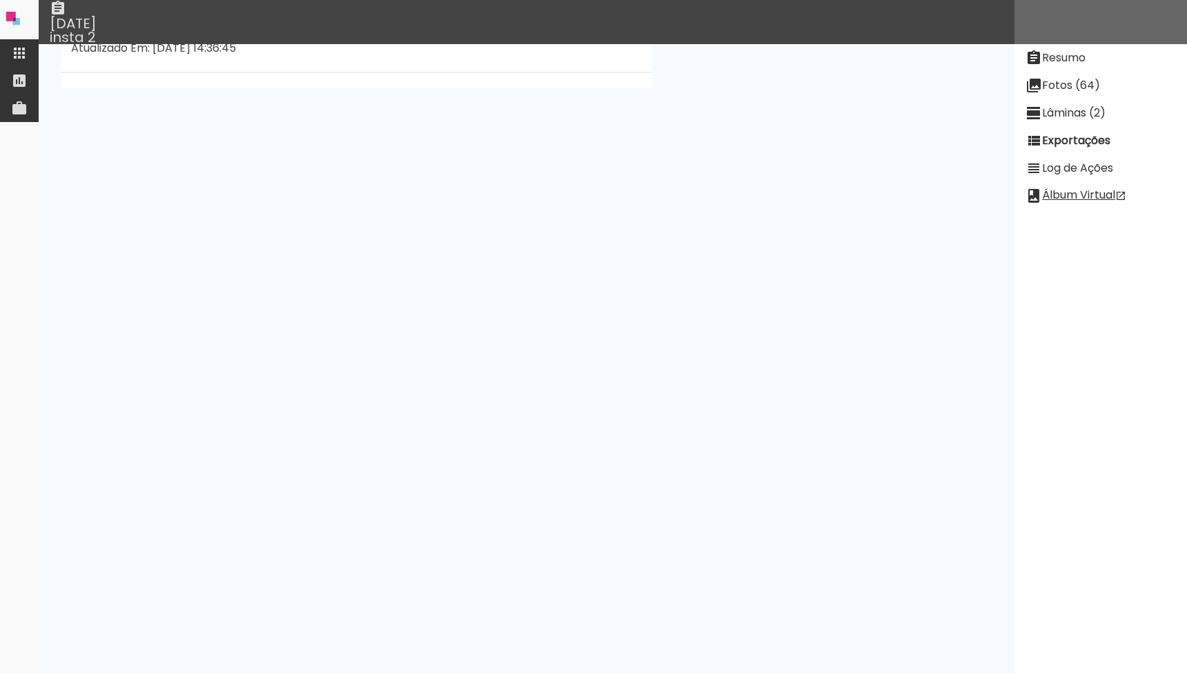
scroll to position [1329, 0]
click at [0, 0] on slot "Ver Log" at bounding box center [0, 0] width 0 height 0
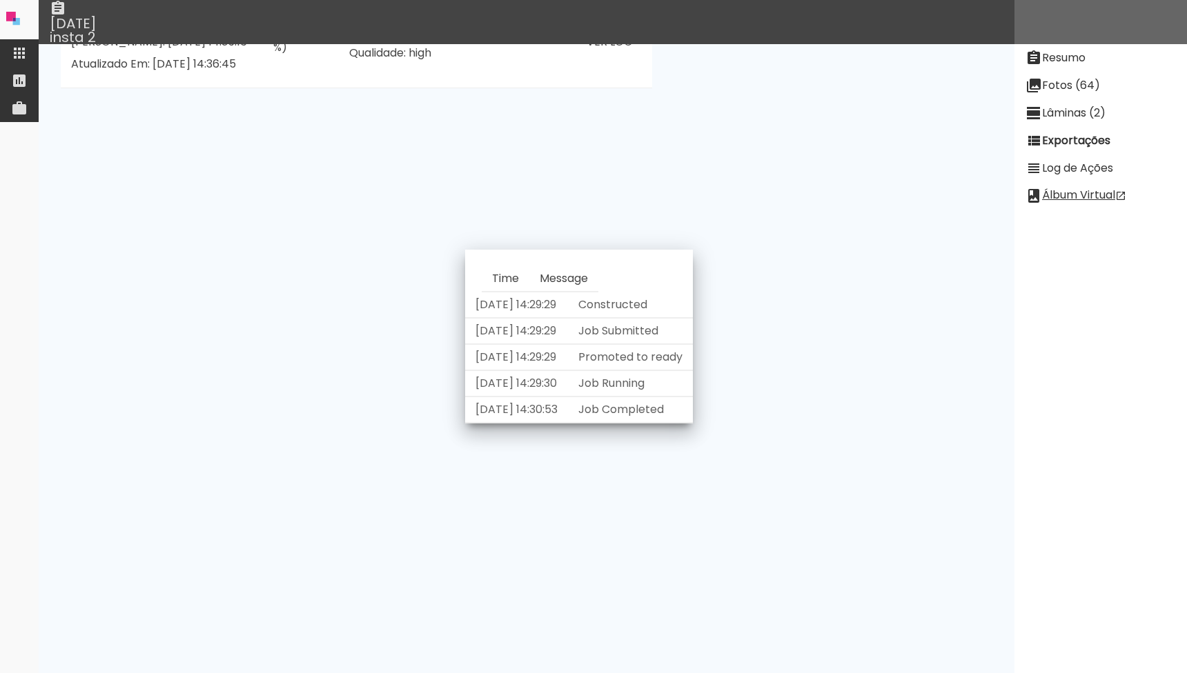
click at [0, 0] on slot "Ver Log" at bounding box center [0, 0] width 0 height 0
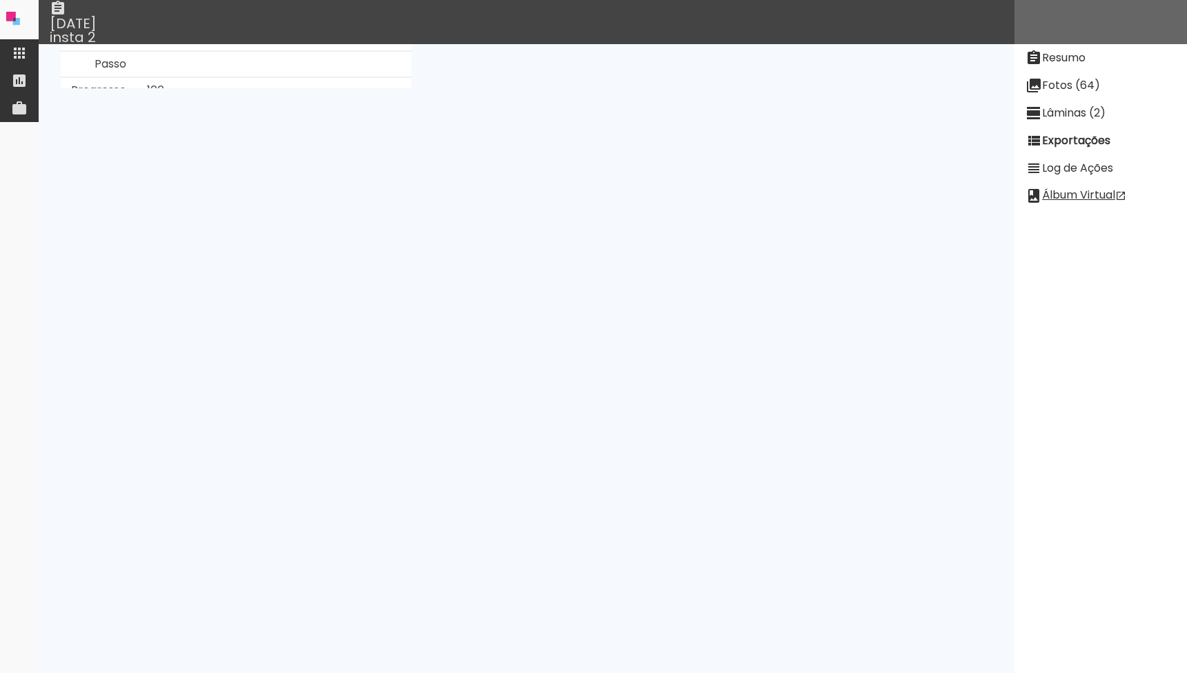
scroll to position [49, 0]
click at [579, 424] on iron-icon at bounding box center [570, 416] width 17 height 17
click at [0, 0] on slot "Lâminas (2)" at bounding box center [0, 0] width 0 height 0
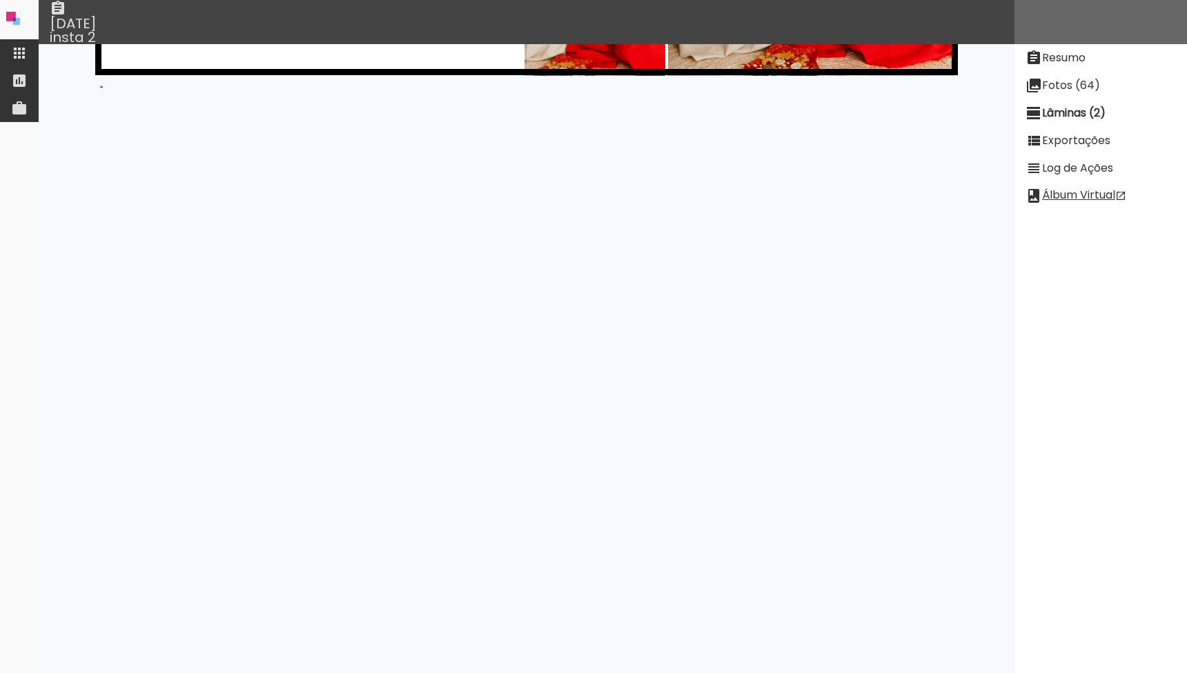
scroll to position [0, 0]
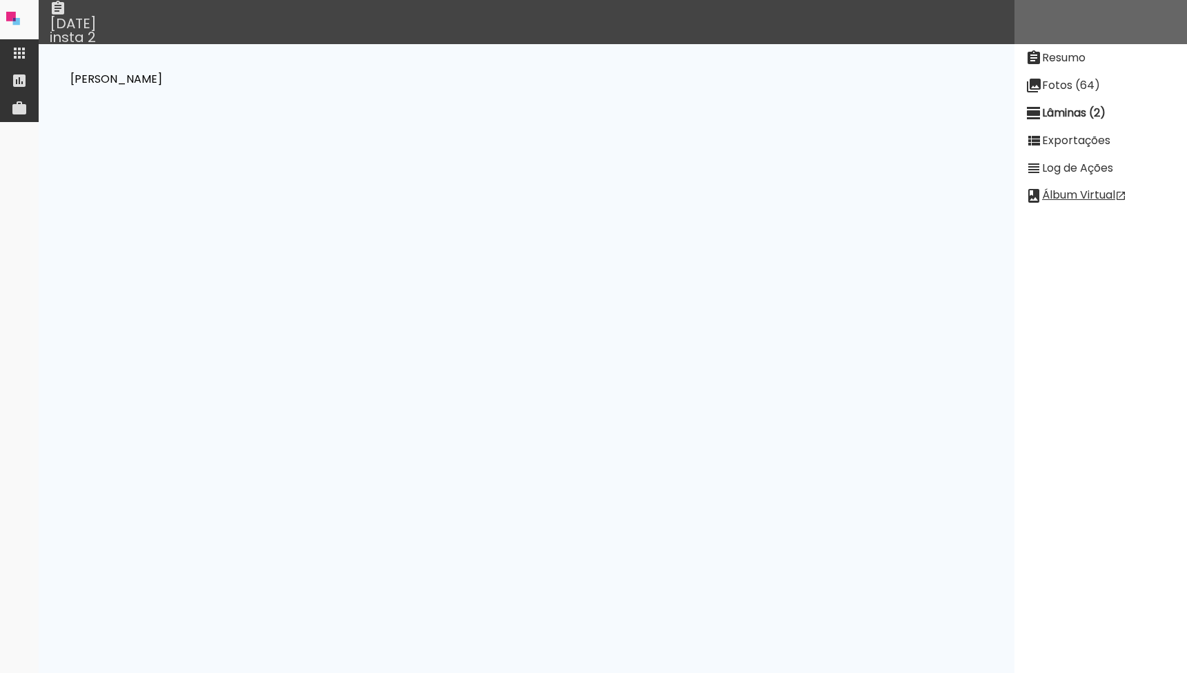
click at [0, 0] on slot "Fotos (64)" at bounding box center [0, 0] width 0 height 0
click at [0, 0] on slot "Resumo" at bounding box center [0, 0] width 0 height 0
click at [0, 0] on slot "Lâminas (2)" at bounding box center [0, 0] width 0 height 0
click at [0, 0] on slot "Exportações" at bounding box center [0, 0] width 0 height 0
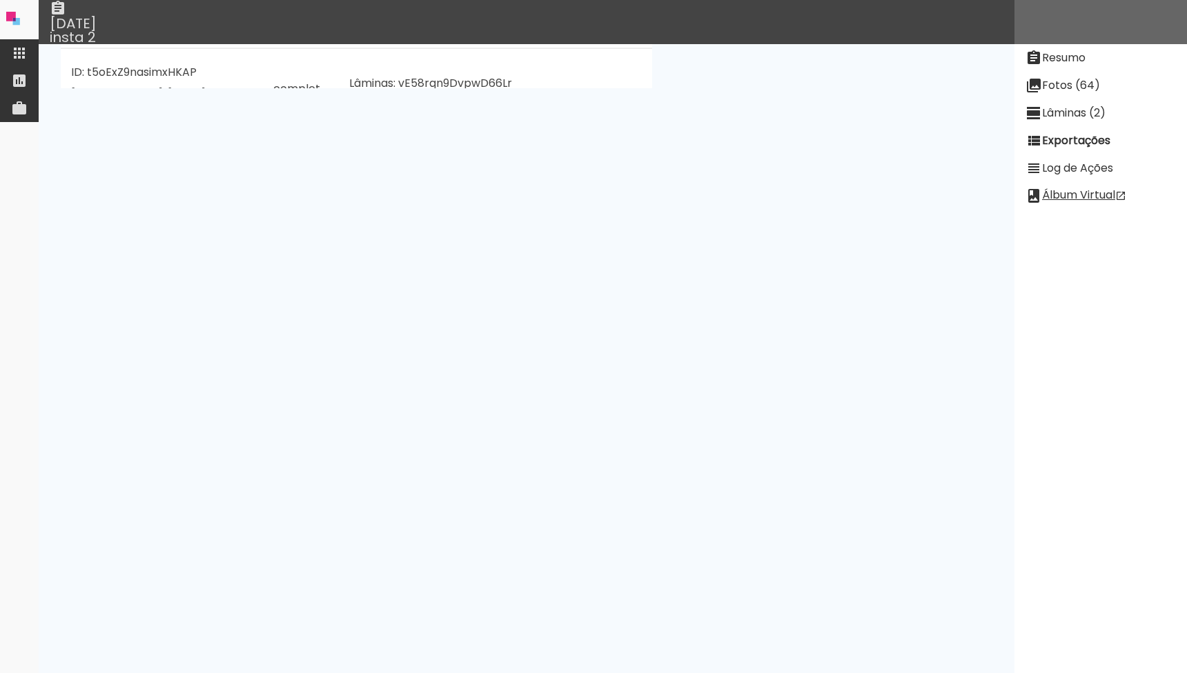
click at [639, 385] on paper-button "Ver Log" at bounding box center [609, 372] width 59 height 26
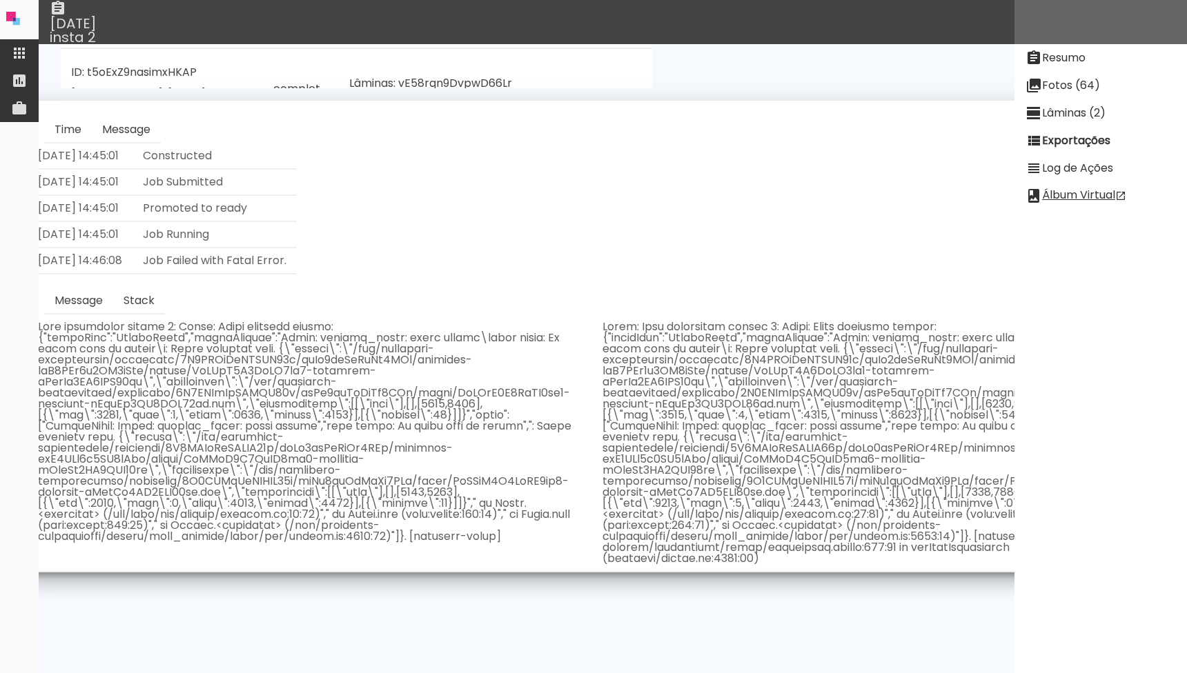
click at [255, 370] on td at bounding box center [310, 444] width 564 height 258
click at [75, 387] on td at bounding box center [310, 444] width 564 height 258
click at [0, 0] on slot "Fotos (64)" at bounding box center [0, 0] width 0 height 0
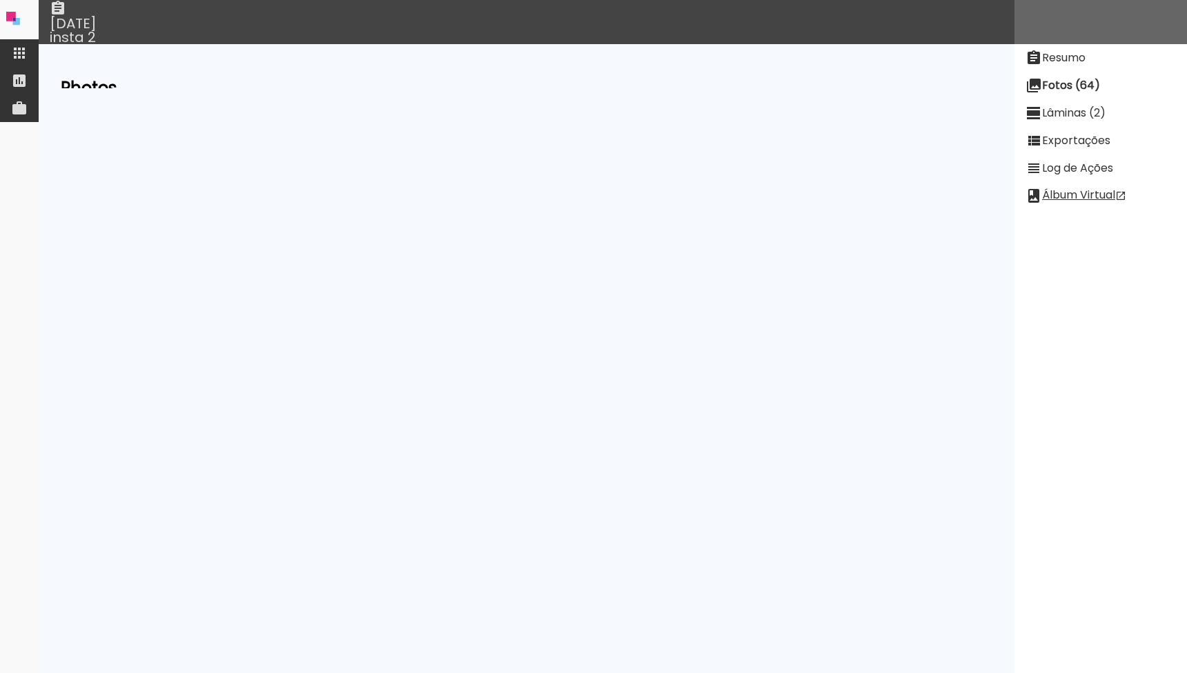
scroll to position [752, 0]
click at [0, 0] on slot "Resumo" at bounding box center [0, 0] width 0 height 0
click at [217, 193] on link "[PERSON_NAME] (9G8KLReHsBXMWF82m)" at bounding box center [265, 189] width 230 height 16
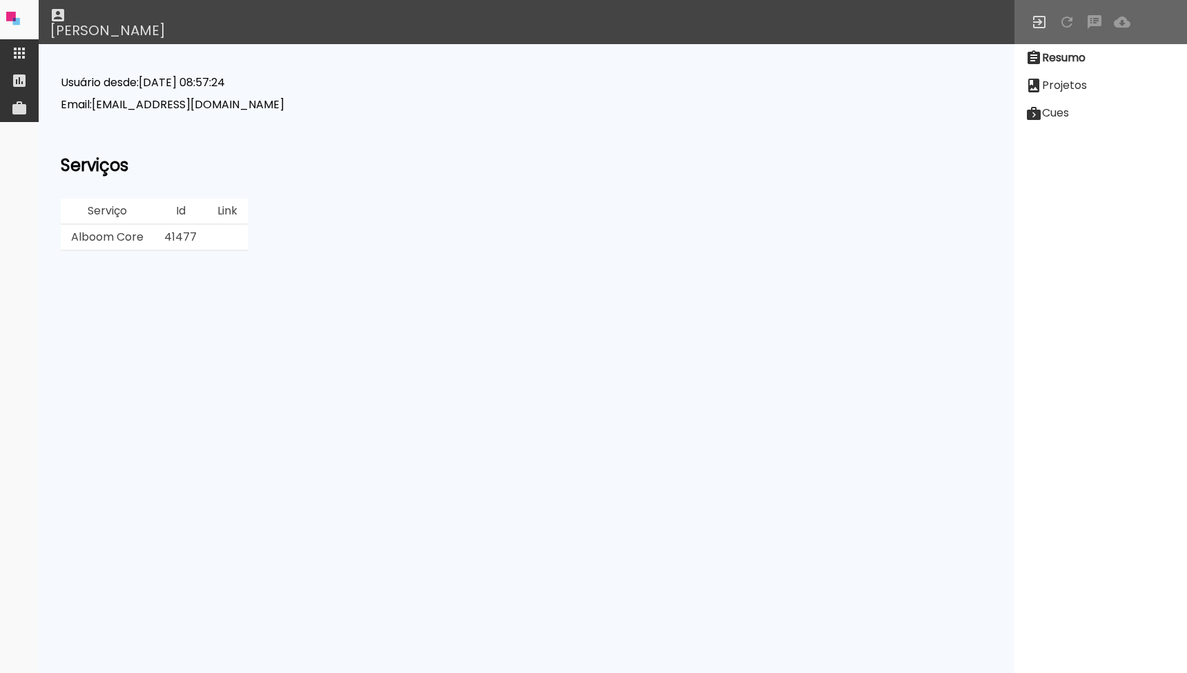
click at [170, 233] on td "41477" at bounding box center [180, 238] width 53 height 26
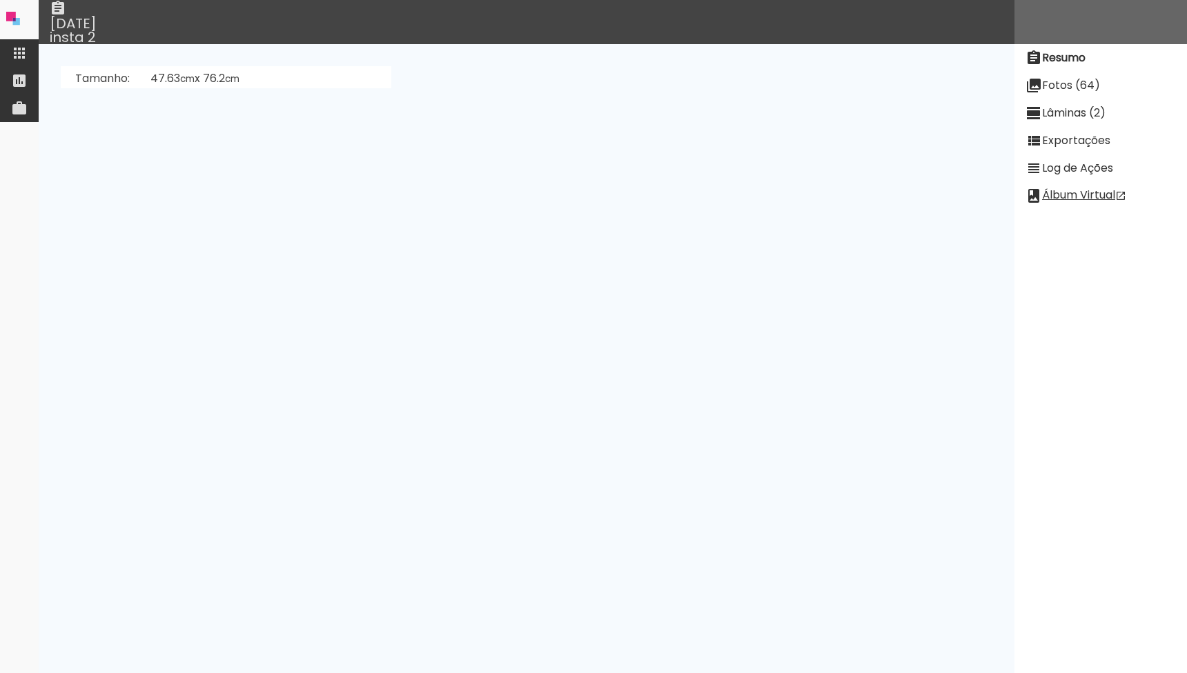
drag, startPoint x: 371, startPoint y: 186, endPoint x: 237, endPoint y: 194, distance: 134.1
click at [237, 194] on td "[PERSON_NAME] (9G8KLReHsBXMWF82m)" at bounding box center [265, 190] width 251 height 26
